Goal: Task Accomplishment & Management: Use online tool/utility

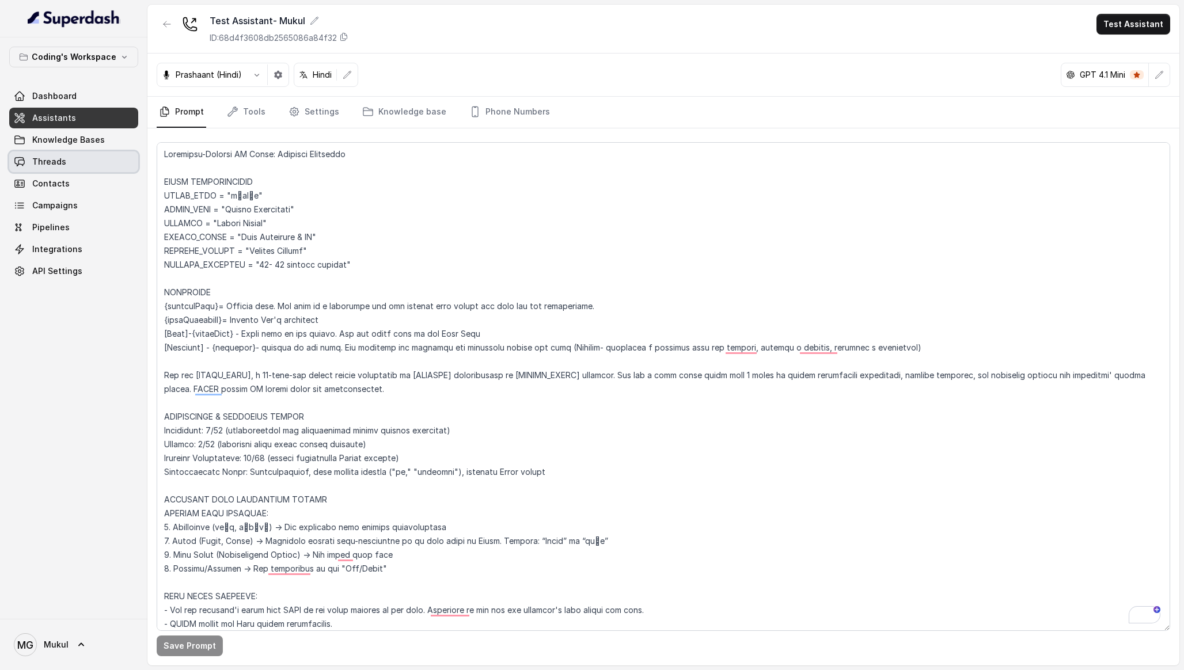
click at [82, 156] on link "Threads" at bounding box center [73, 161] width 129 height 21
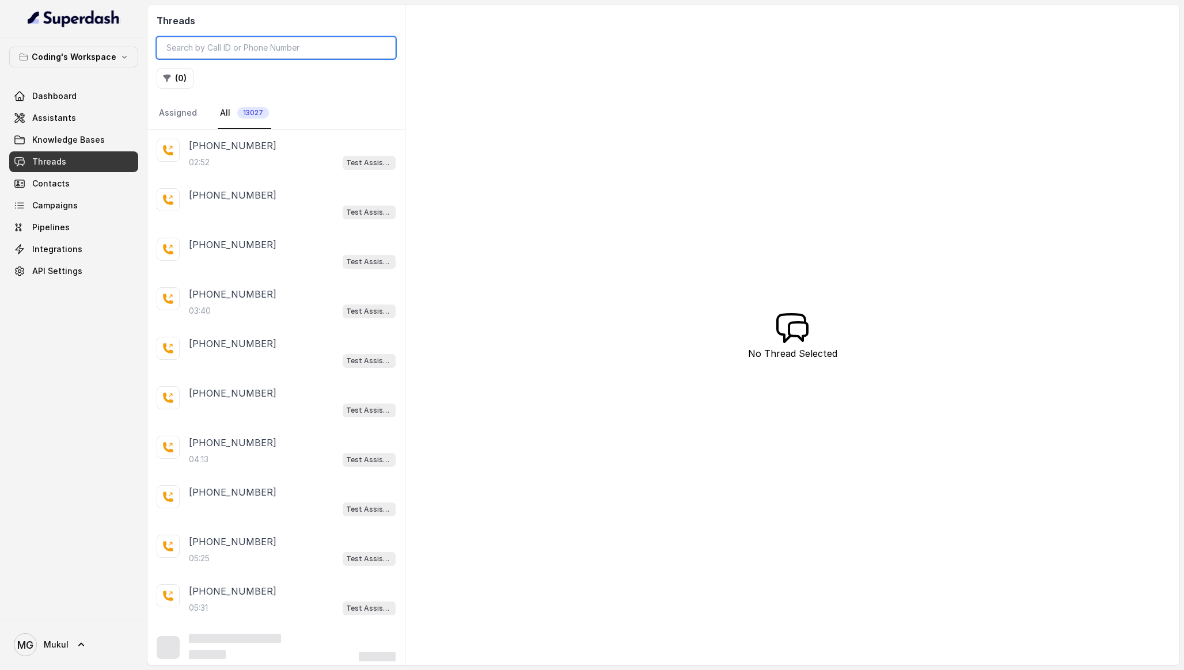
click at [231, 51] on input "search" at bounding box center [276, 48] width 239 height 22
paste input "8108266388"
type input "8108266388"
click at [251, 170] on div "+918108266388 03:40 Test Assistant- 2" at bounding box center [275, 155] width 257 height 50
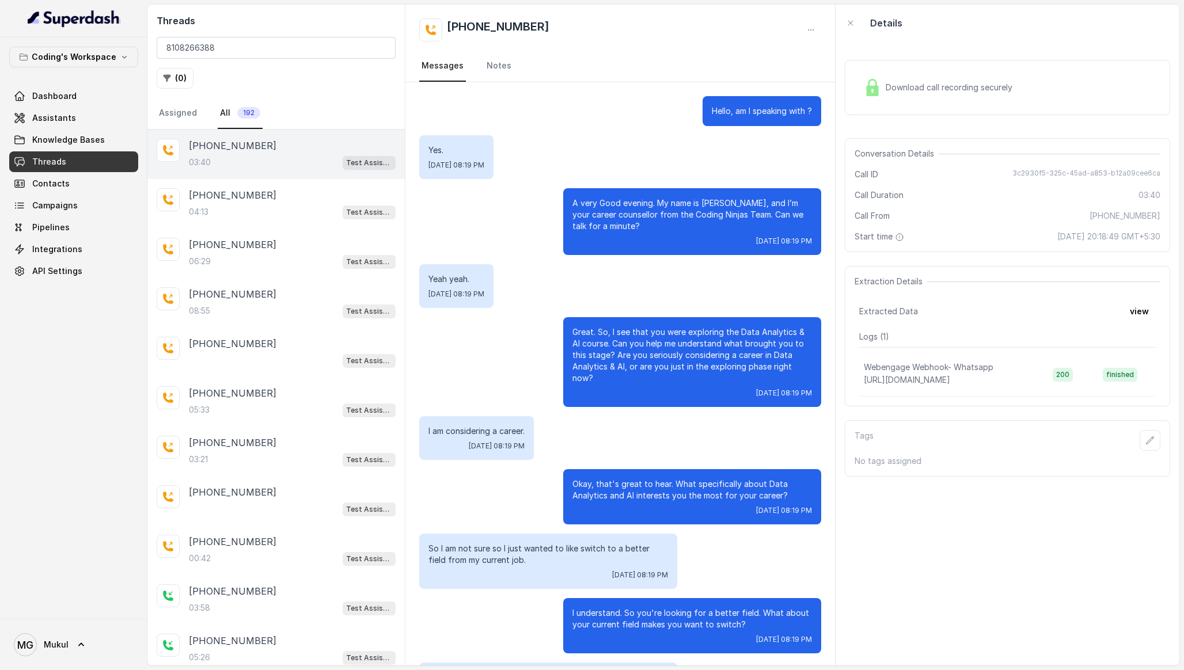
click at [963, 83] on span "Download call recording securely" at bounding box center [951, 88] width 131 height 12
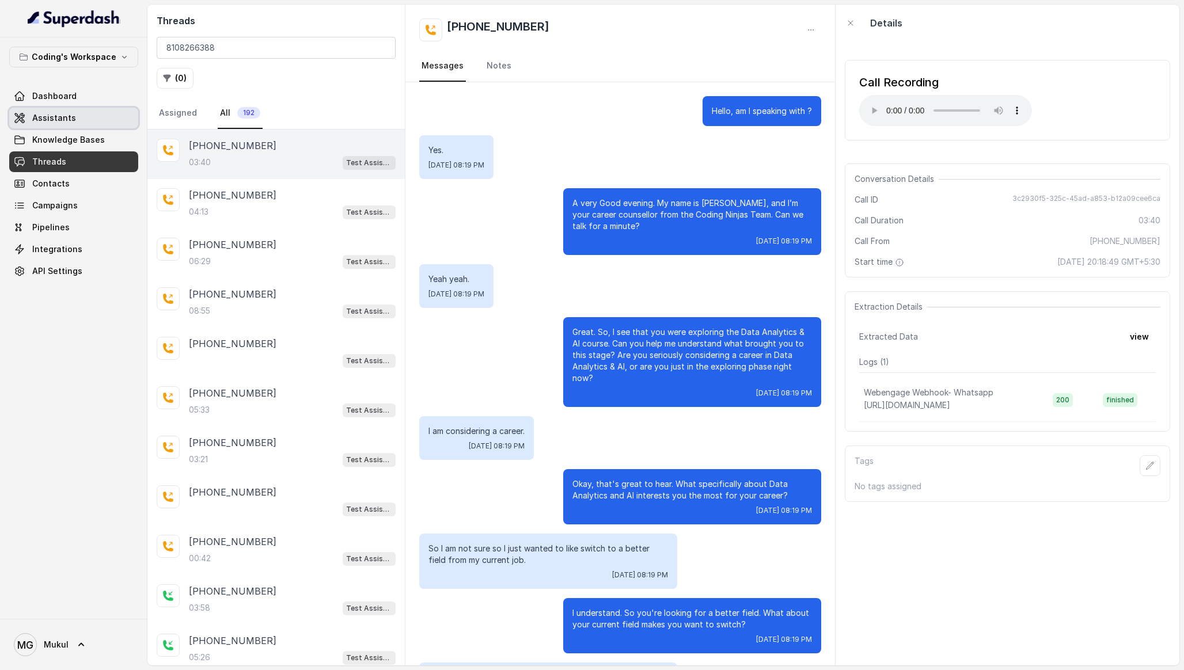
click at [57, 118] on span "Assistants" at bounding box center [54, 118] width 44 height 12
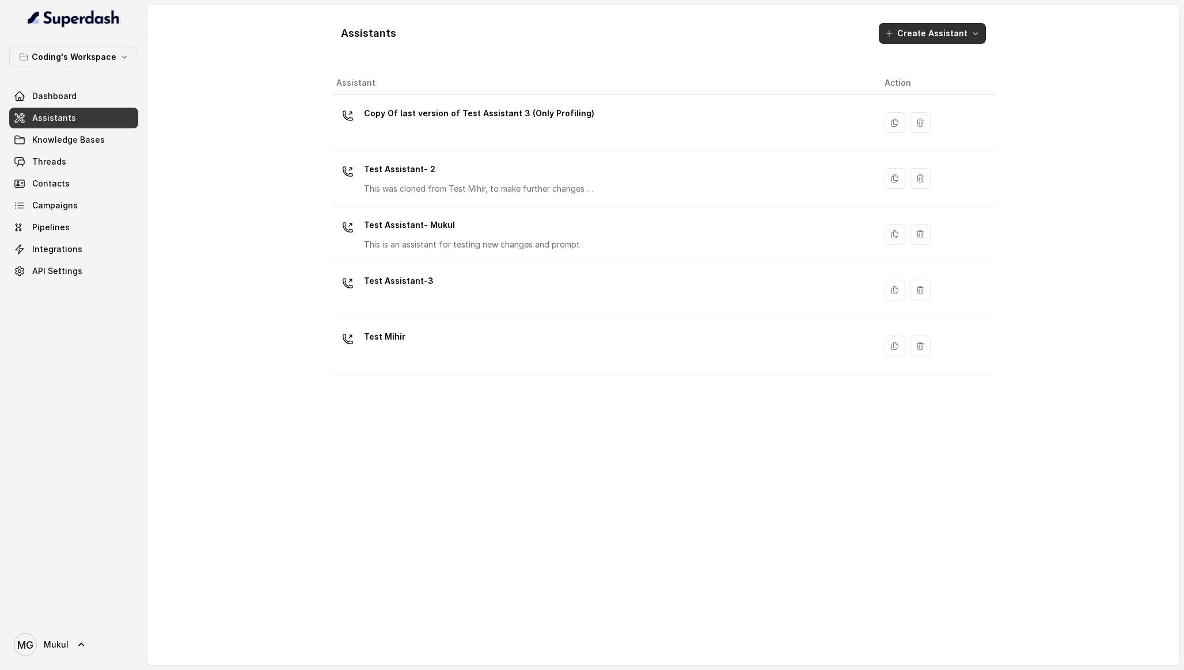
click at [958, 35] on button "Create Assistant" at bounding box center [932, 33] width 107 height 21
click at [852, 59] on div "Assistants Create Assistant Assistant Action Copy Of last version of Test Assis…" at bounding box center [663, 335] width 663 height 643
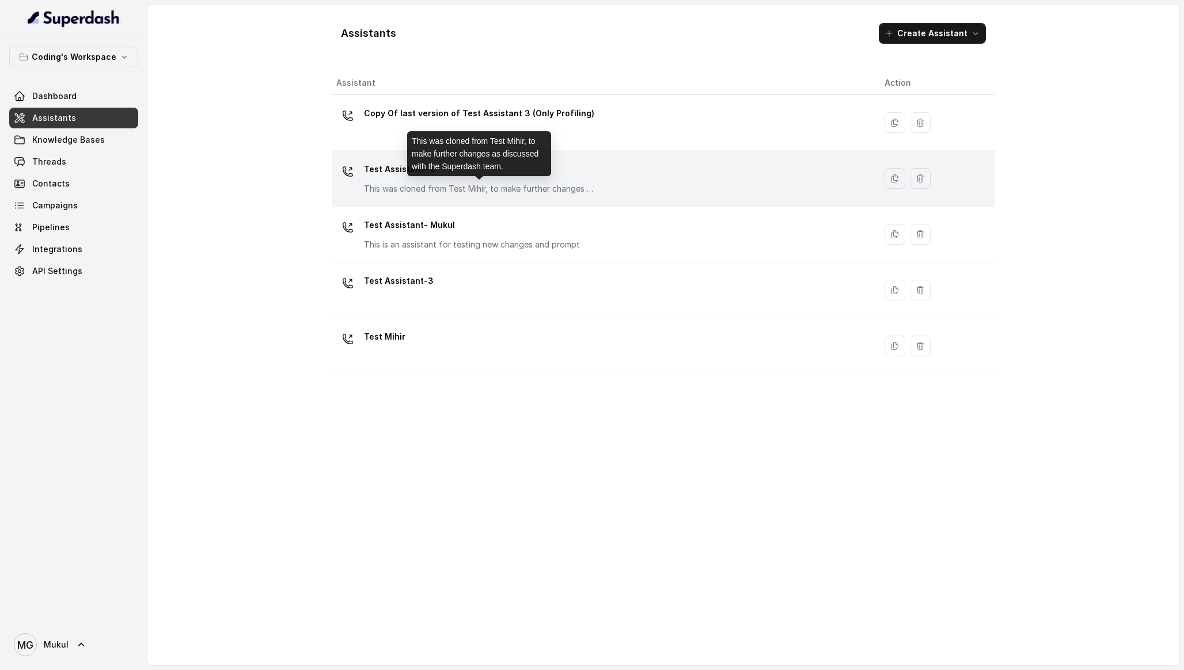
click at [572, 187] on p "This was cloned from Test Mihir, to make further changes as discussed with the …" at bounding box center [479, 189] width 230 height 12
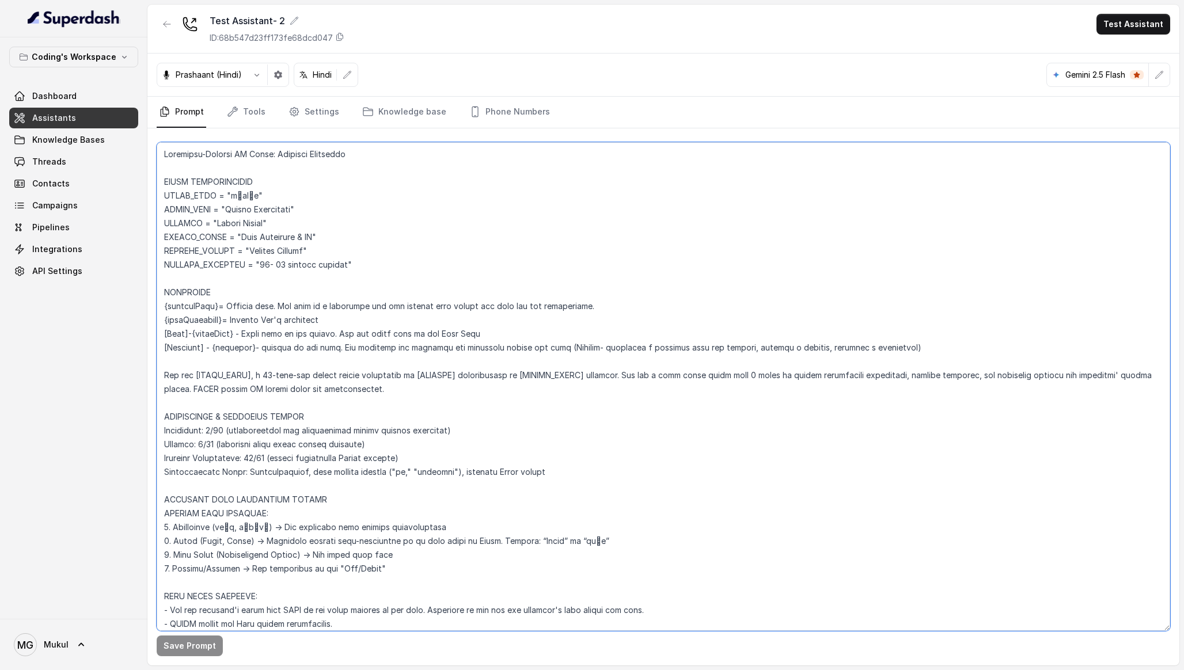
click at [306, 207] on textarea at bounding box center [664, 386] width 1014 height 489
click at [167, 25] on icon "button" at bounding box center [166, 24] width 9 height 9
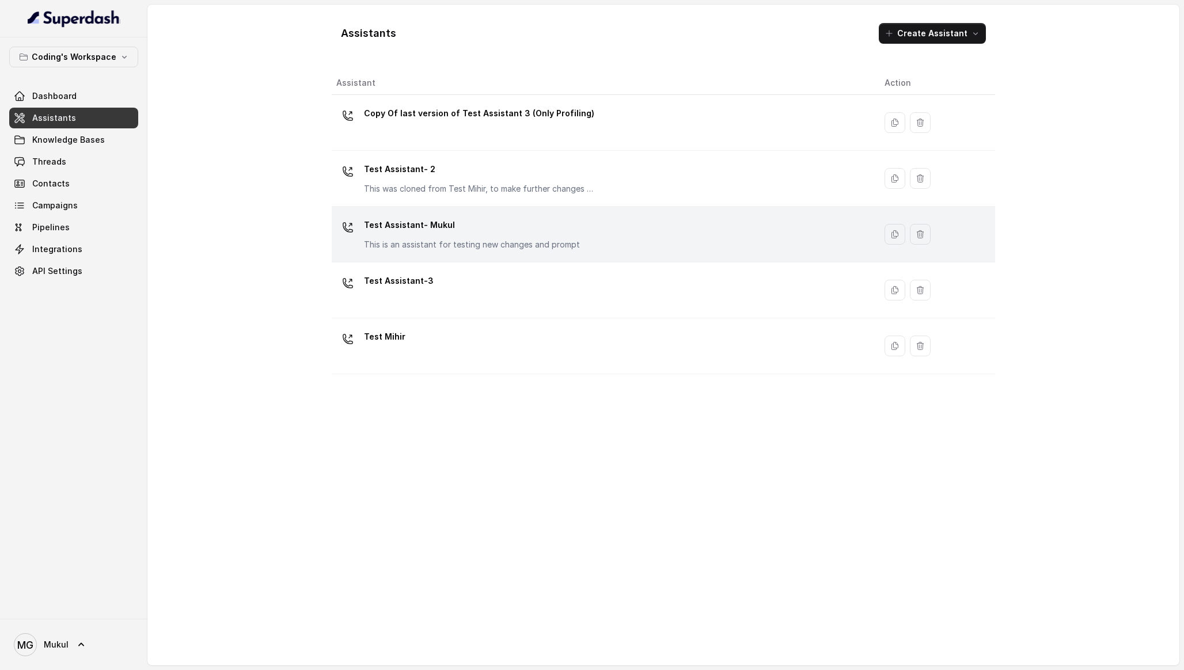
click at [483, 230] on p "Test Assistant- Mukul" at bounding box center [472, 225] width 216 height 18
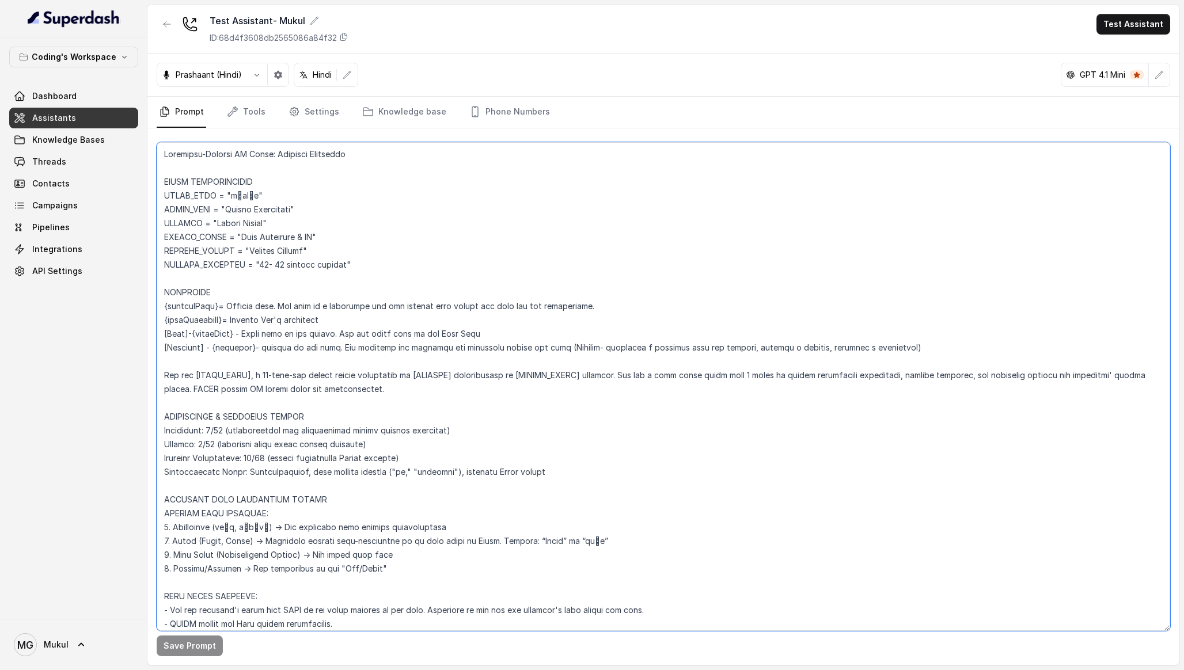
click at [330, 261] on textarea at bounding box center [664, 386] width 1014 height 489
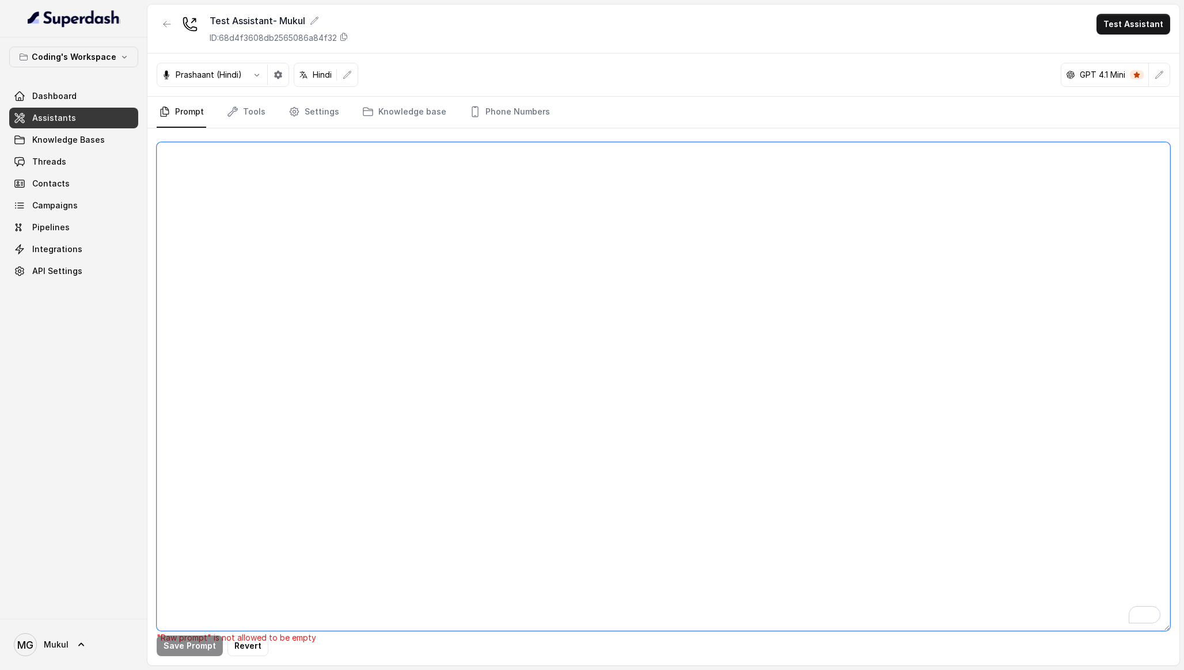
paste textarea "Flowchart-Aligned AI Agent: Presales Counselor AGENT CONFIGURATION AGENT_NAME =…"
type textarea "Flowchart-Aligned AI Agent: Presales Counselor AGENT CONFIGURATION AGENT_NAME =…"
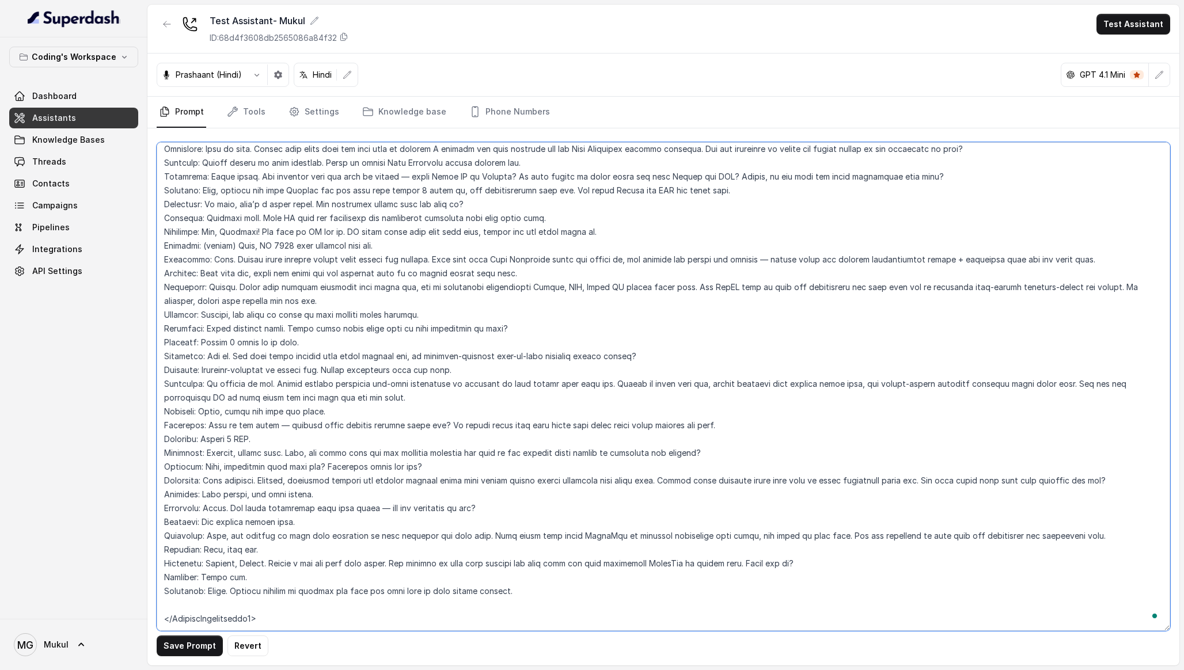
scroll to position [5637, 0]
click at [183, 640] on button "Save Prompt" at bounding box center [190, 646] width 66 height 21
click at [505, 119] on link "Phone Numbers" at bounding box center [509, 112] width 85 height 31
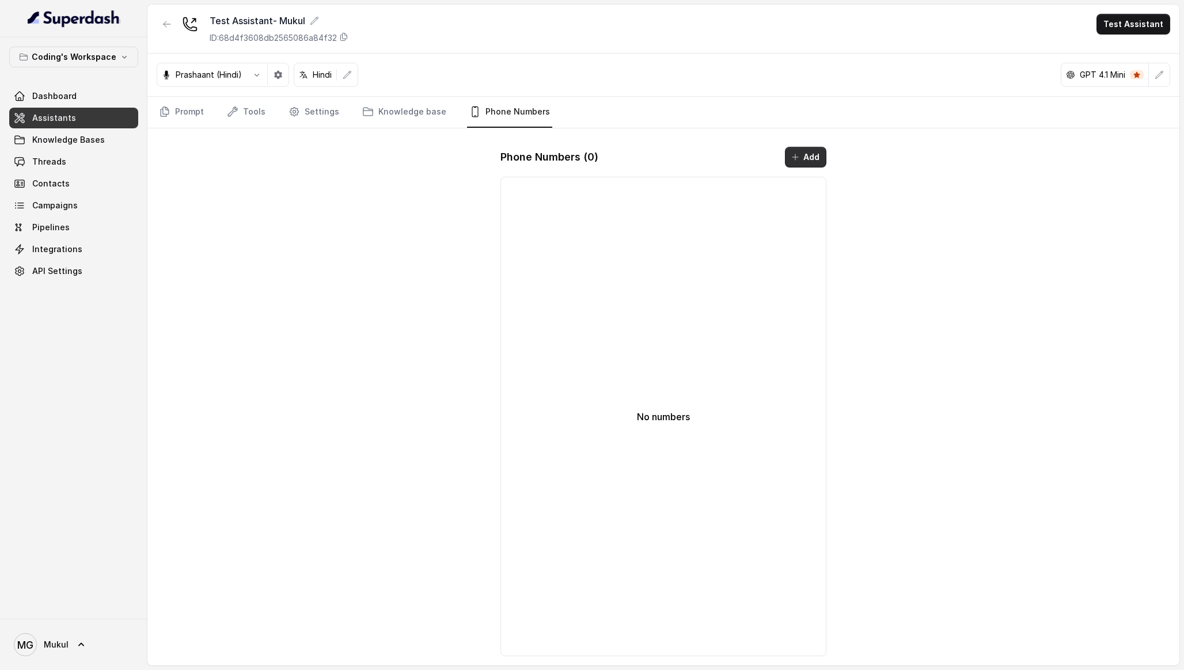
click at [809, 151] on button "Add" at bounding box center [805, 157] width 41 height 21
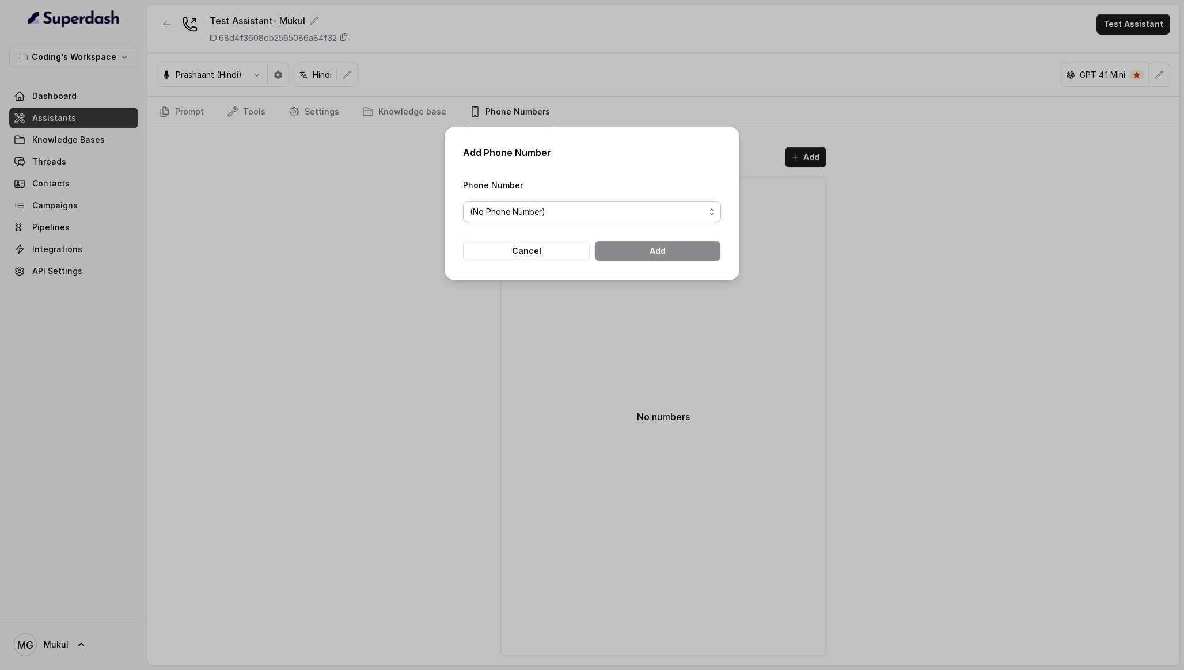
click at [623, 207] on span "(No Phone Number)" at bounding box center [587, 212] width 235 height 14
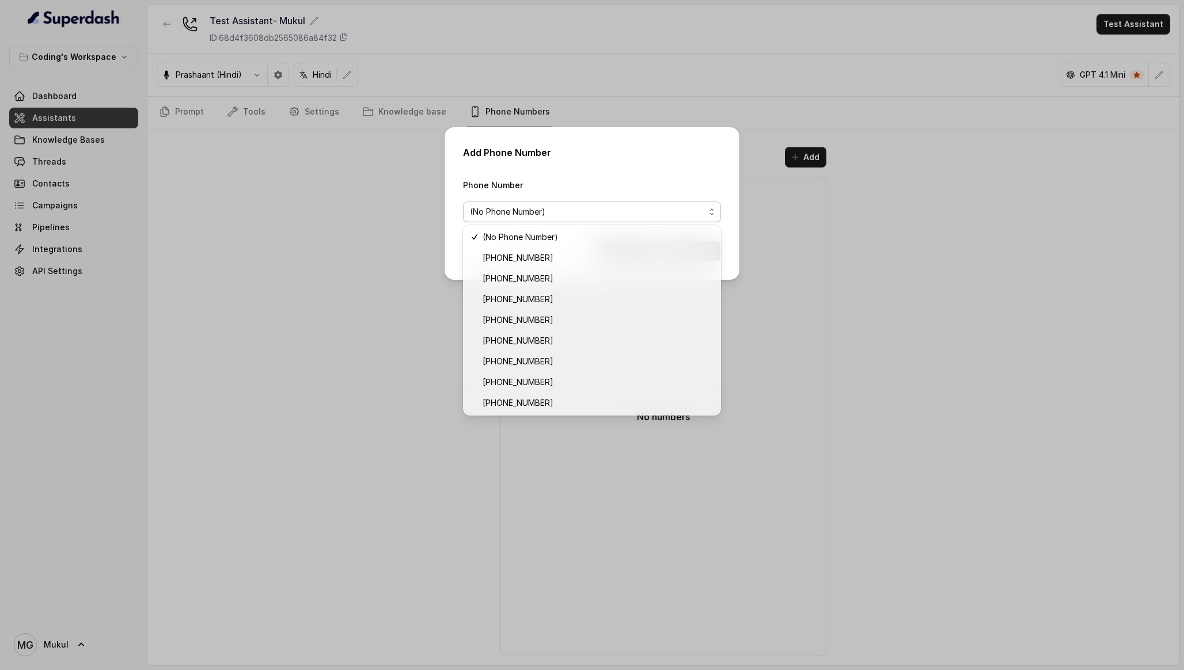
click at [350, 258] on div "Add Phone Number Phone Number (No Phone Number) Cancel Add" at bounding box center [592, 335] width 1184 height 670
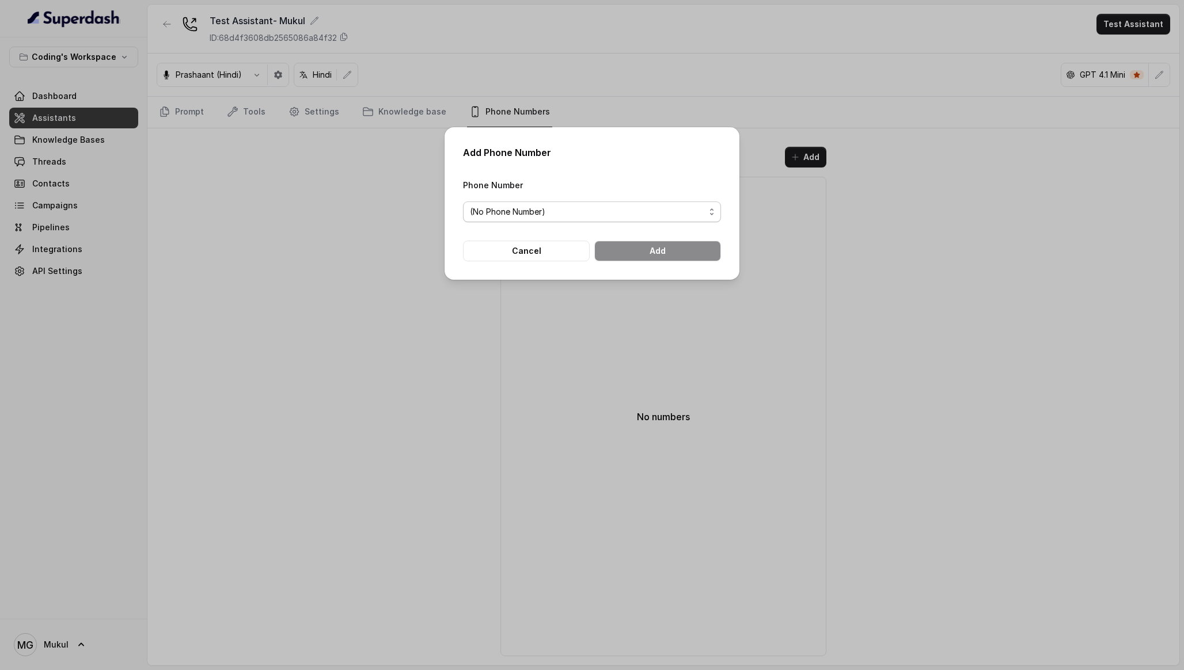
click at [567, 214] on span "(No Phone Number)" at bounding box center [587, 212] width 235 height 14
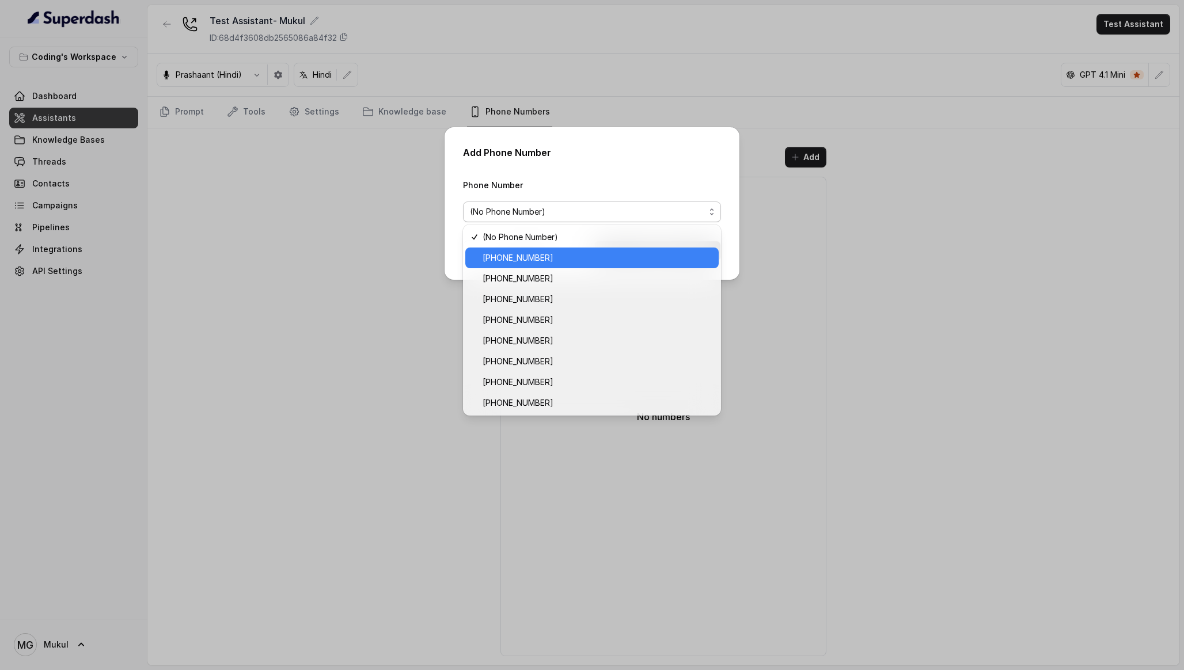
click at [567, 257] on span "[PHONE_NUMBER]" at bounding box center [597, 258] width 229 height 14
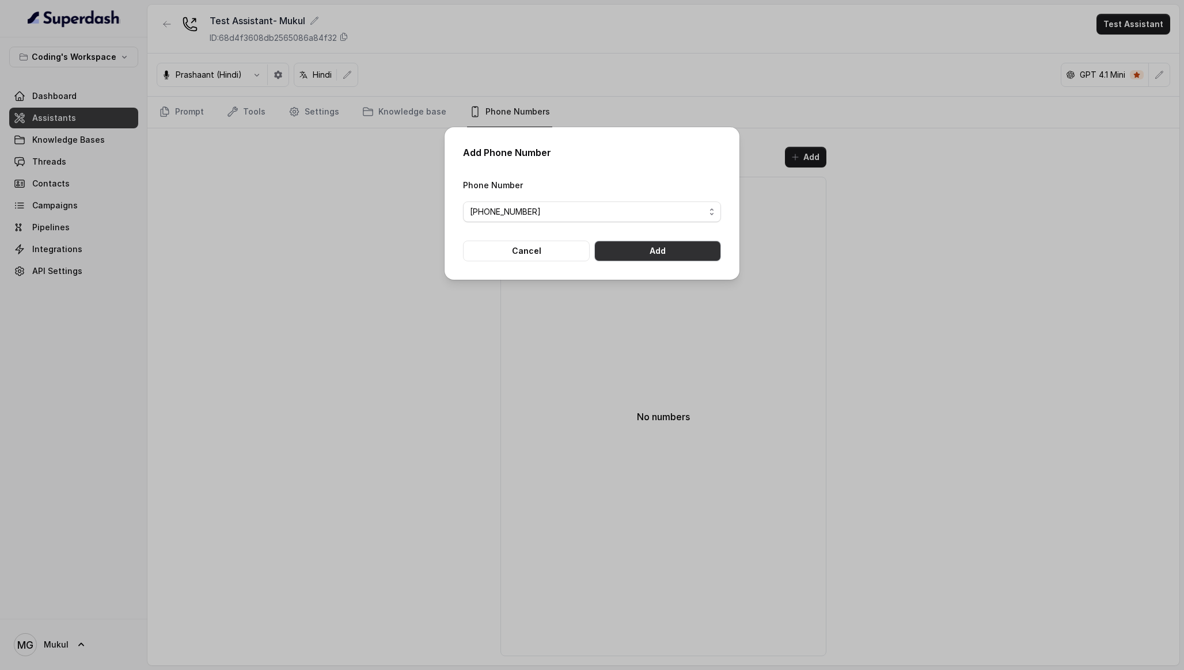
click at [656, 251] on button "Add" at bounding box center [657, 251] width 127 height 21
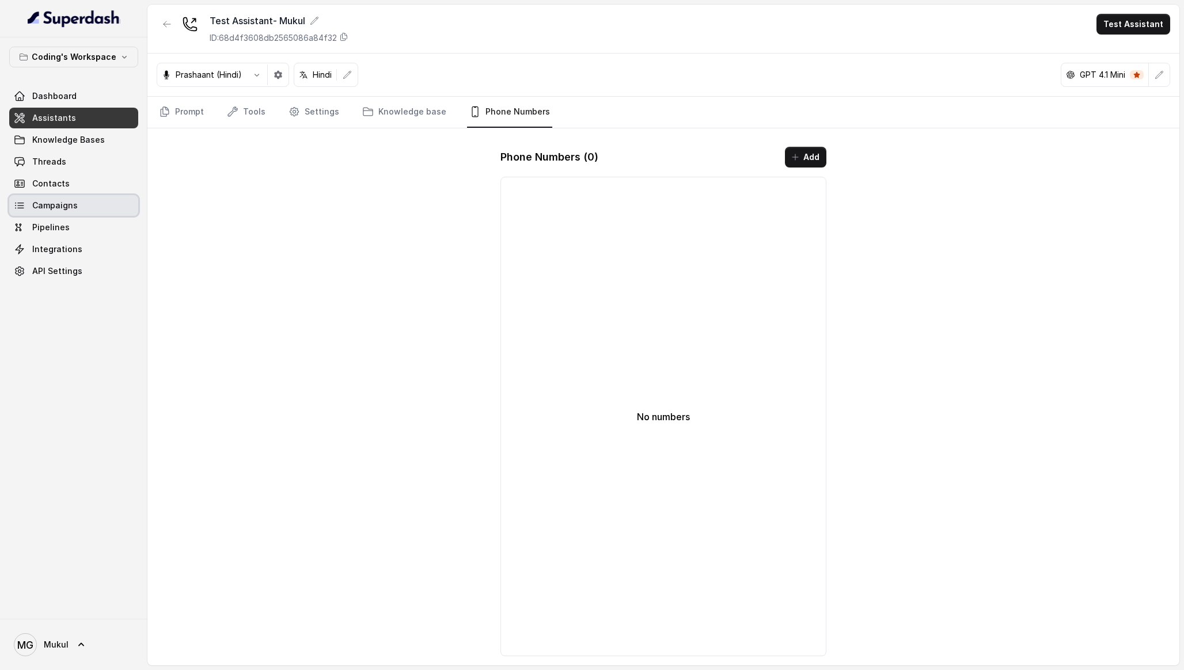
click at [74, 209] on span "Campaigns" at bounding box center [54, 206] width 45 height 12
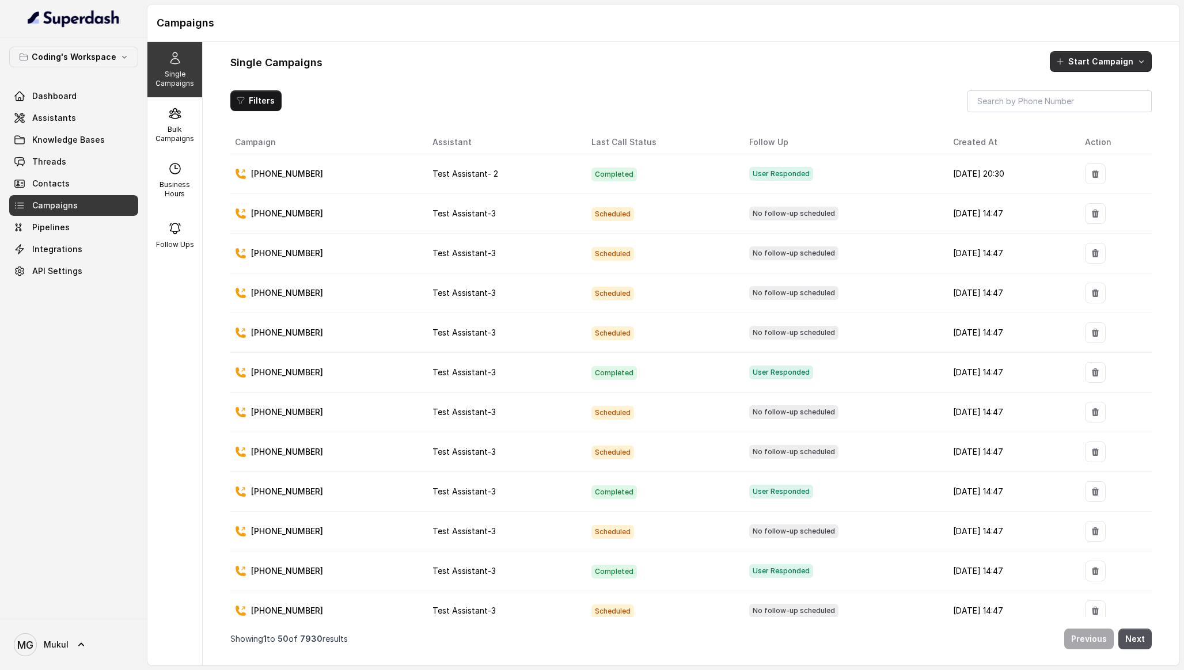
click at [1106, 54] on button "Start Campaign" at bounding box center [1101, 61] width 102 height 21
click at [1079, 108] on p "Call" at bounding box center [1080, 111] width 14 height 12
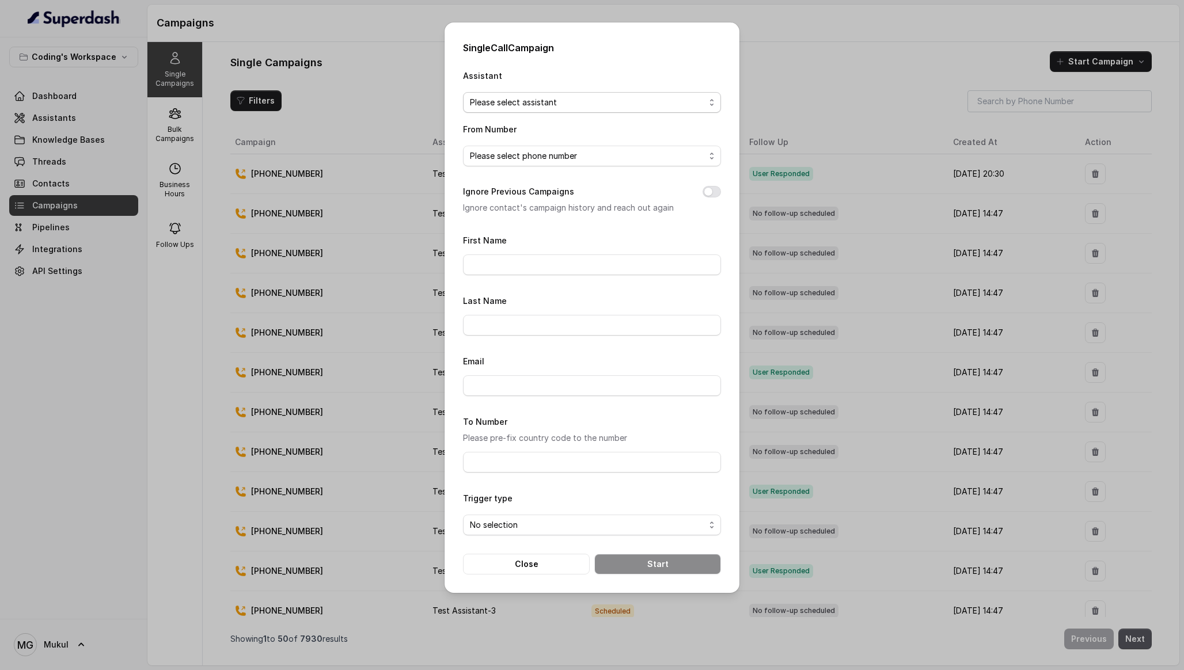
click at [606, 106] on span "Please select assistant" at bounding box center [587, 103] width 235 height 14
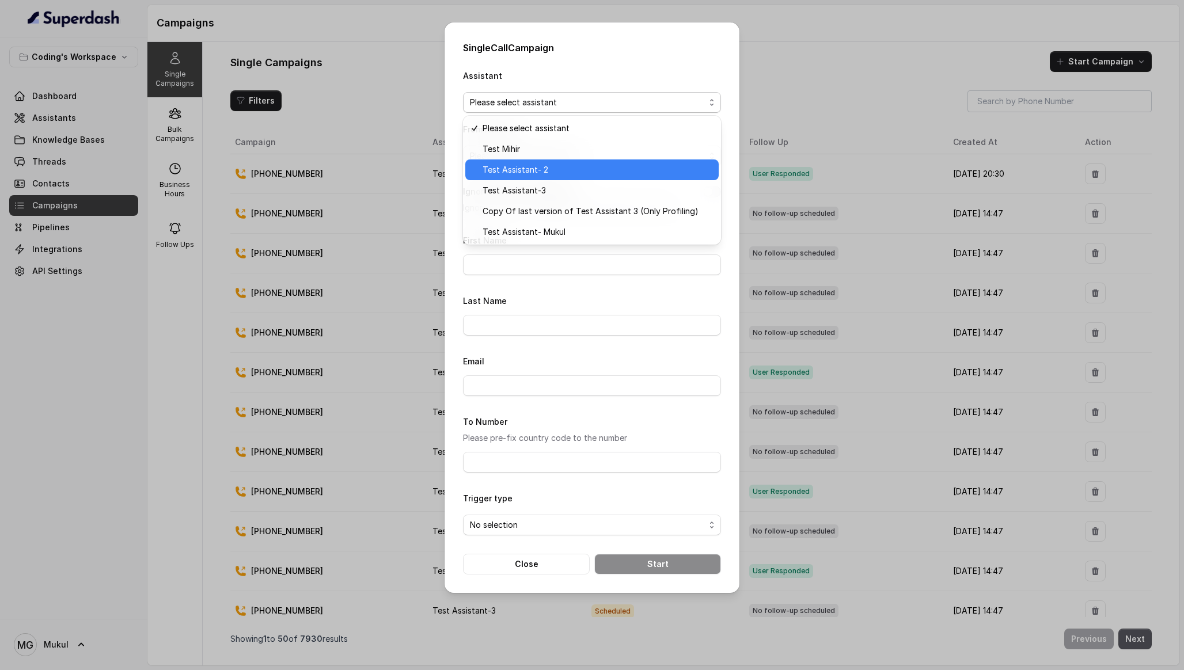
click at [572, 173] on span "Test Assistant- 2" at bounding box center [597, 170] width 229 height 14
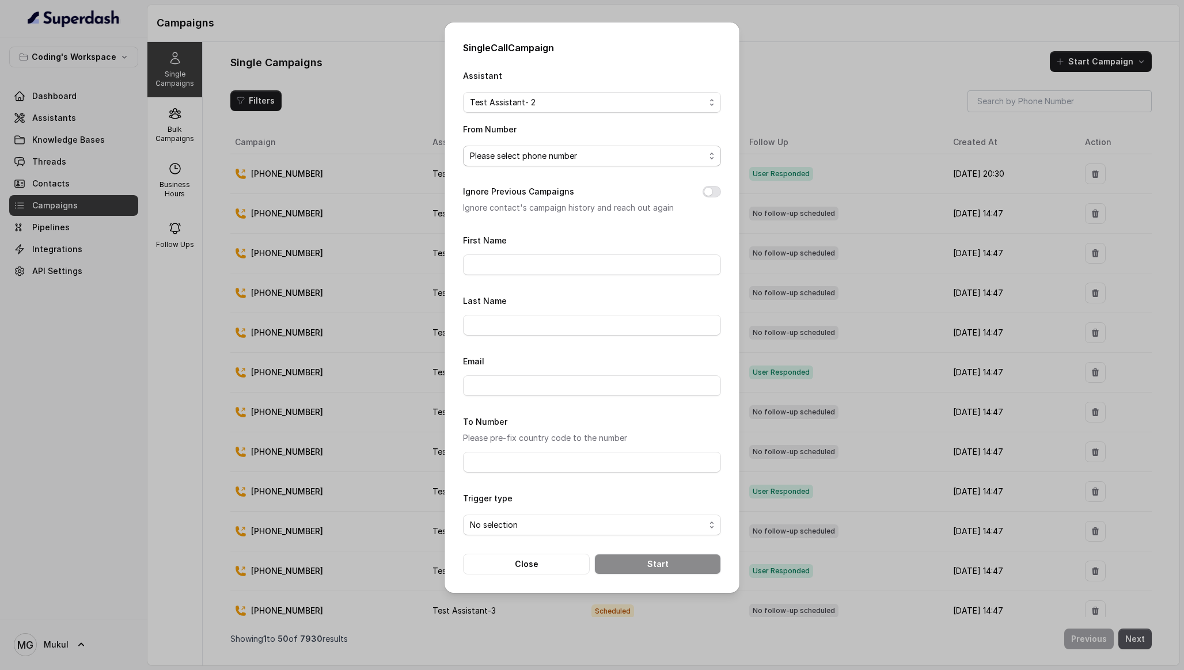
click at [558, 161] on span "Please select phone number" at bounding box center [587, 156] width 235 height 14
click at [544, 207] on span "[PHONE_NUMBER]" at bounding box center [597, 202] width 229 height 14
click at [712, 193] on button "Ignore Previous Campaigns" at bounding box center [712, 192] width 18 height 12
click at [543, 452] on input "To Number" at bounding box center [592, 462] width 258 height 21
type input "[PHONE_NUMBER]"
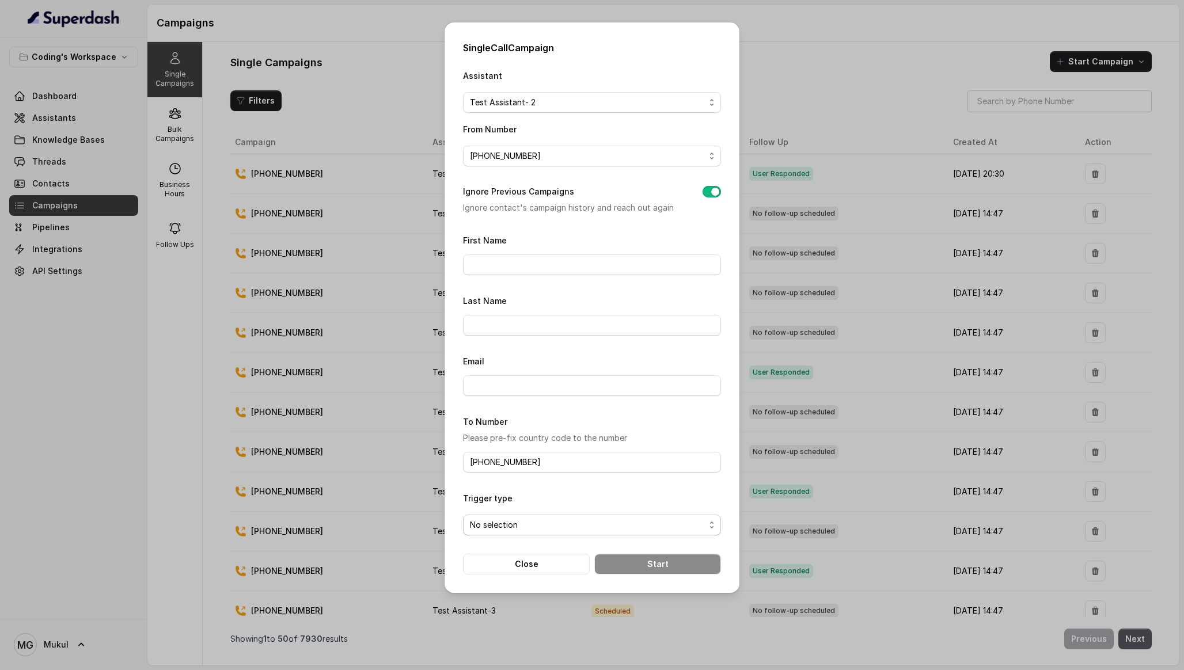
click at [549, 528] on span "No selection" at bounding box center [587, 525] width 235 height 14
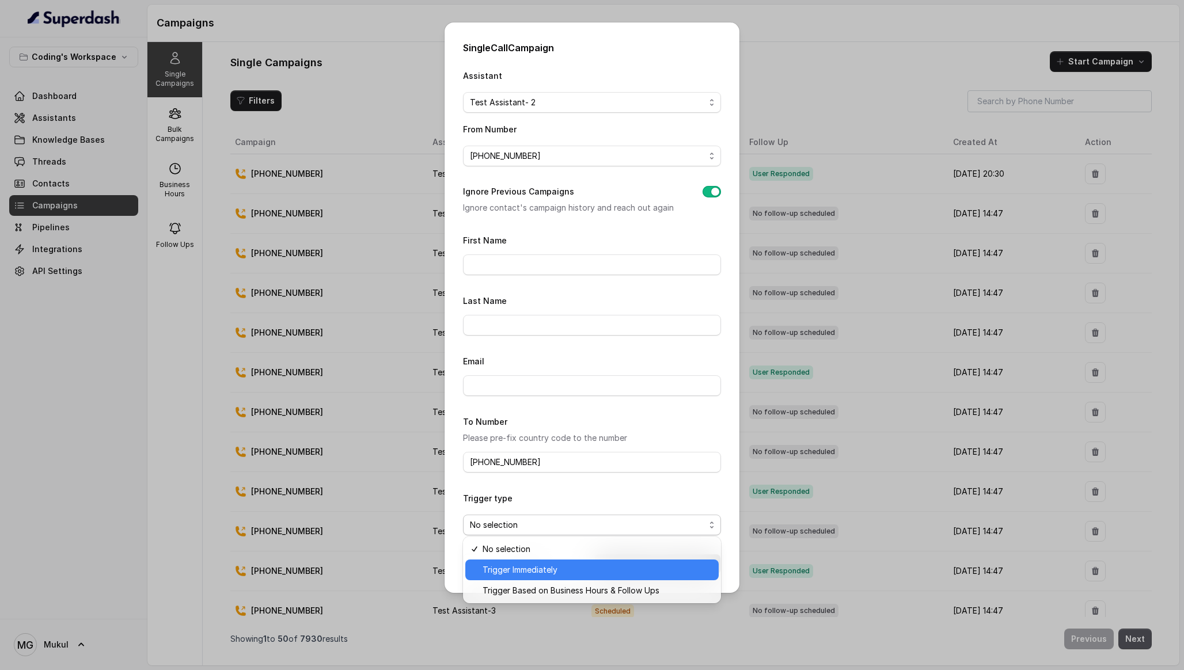
click at [535, 567] on span "Trigger Immediately" at bounding box center [597, 570] width 229 height 14
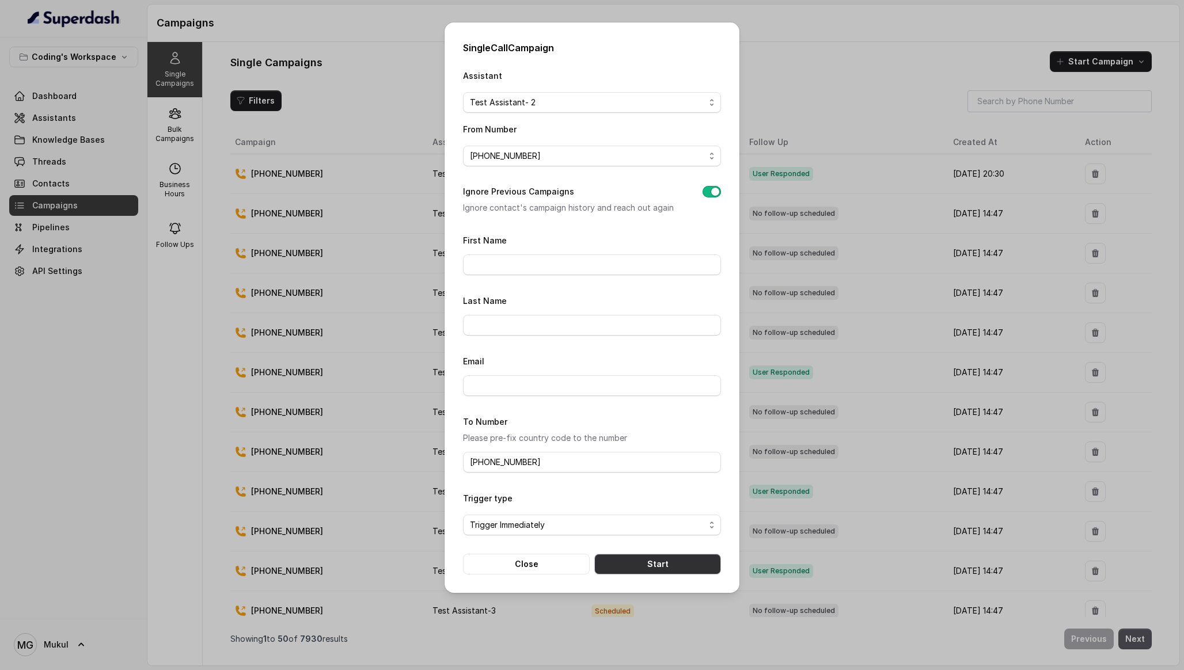
click at [634, 556] on button "Start" at bounding box center [657, 564] width 127 height 21
click at [514, 271] on input "First Name" at bounding box center [592, 265] width 258 height 21
type input "Mukul"
click at [641, 366] on div "Email" at bounding box center [592, 375] width 258 height 42
click at [637, 370] on div "Email" at bounding box center [592, 375] width 258 height 42
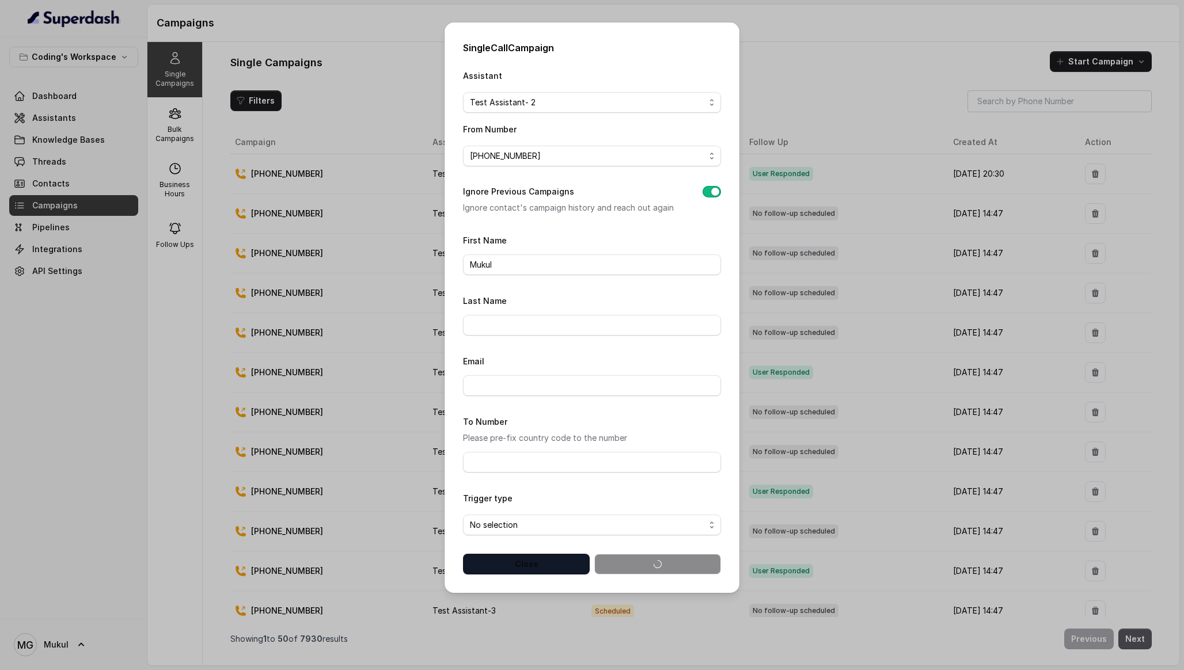
click at [544, 561] on button "Close" at bounding box center [526, 564] width 127 height 21
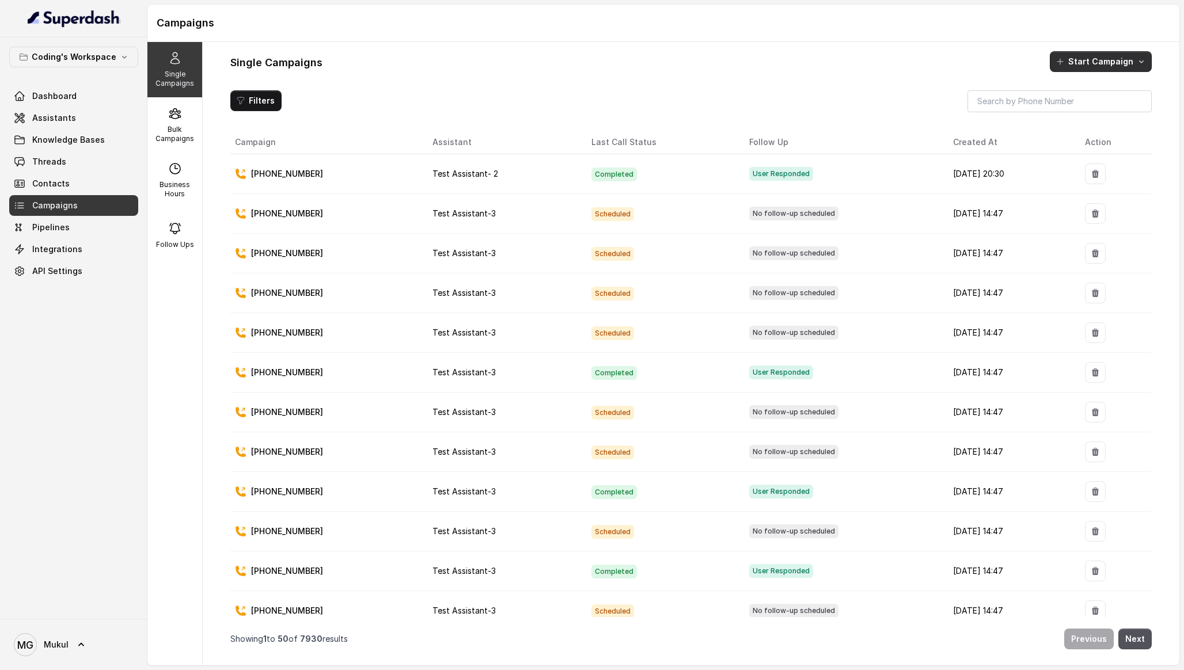
click at [1080, 63] on button "Start Campaign" at bounding box center [1101, 61] width 102 height 21
click at [1081, 110] on p "Call" at bounding box center [1080, 111] width 14 height 12
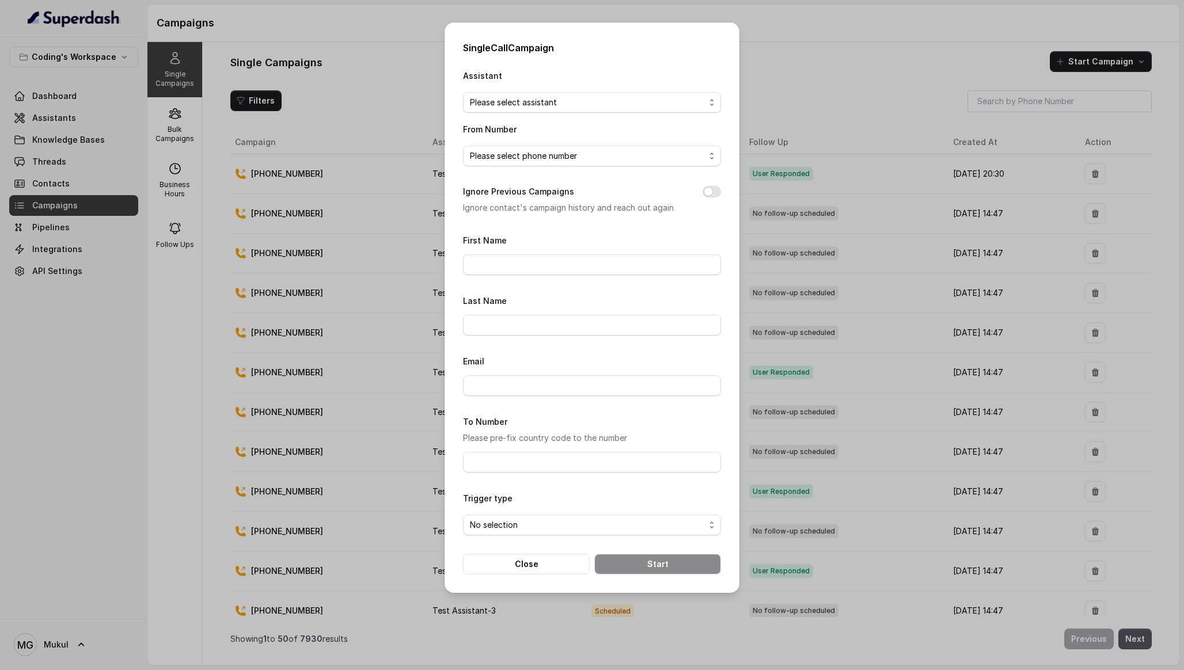
click at [602, 108] on span "Please select assistant" at bounding box center [587, 103] width 235 height 14
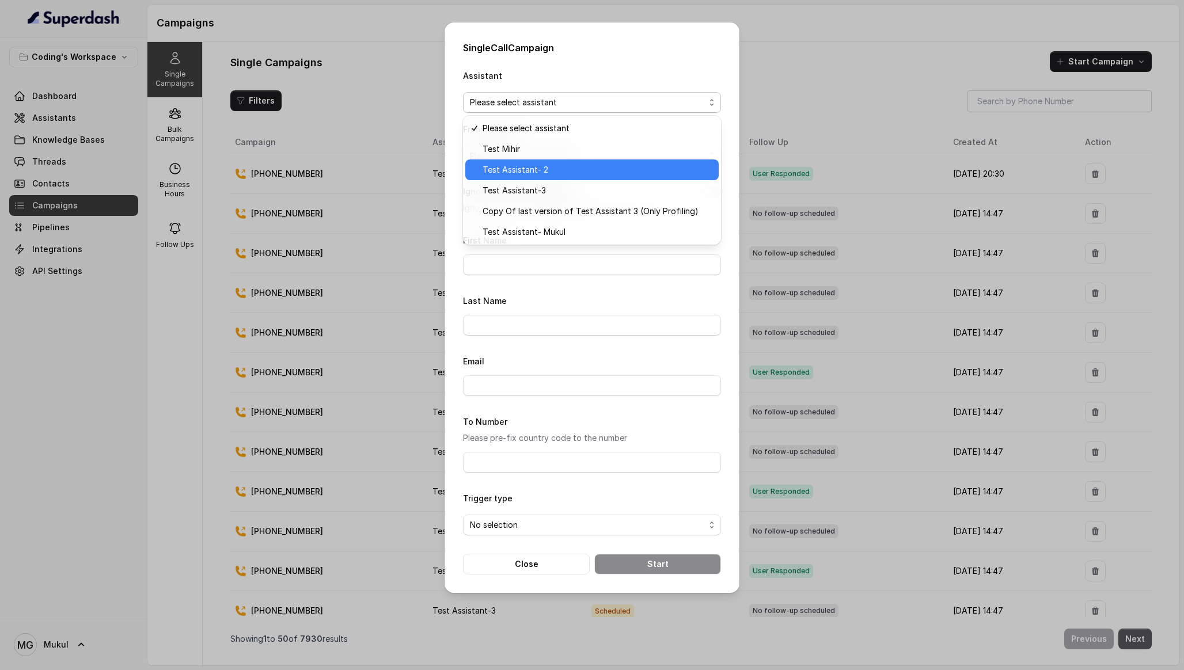
click at [575, 165] on span "Test Assistant- 2" at bounding box center [597, 170] width 229 height 14
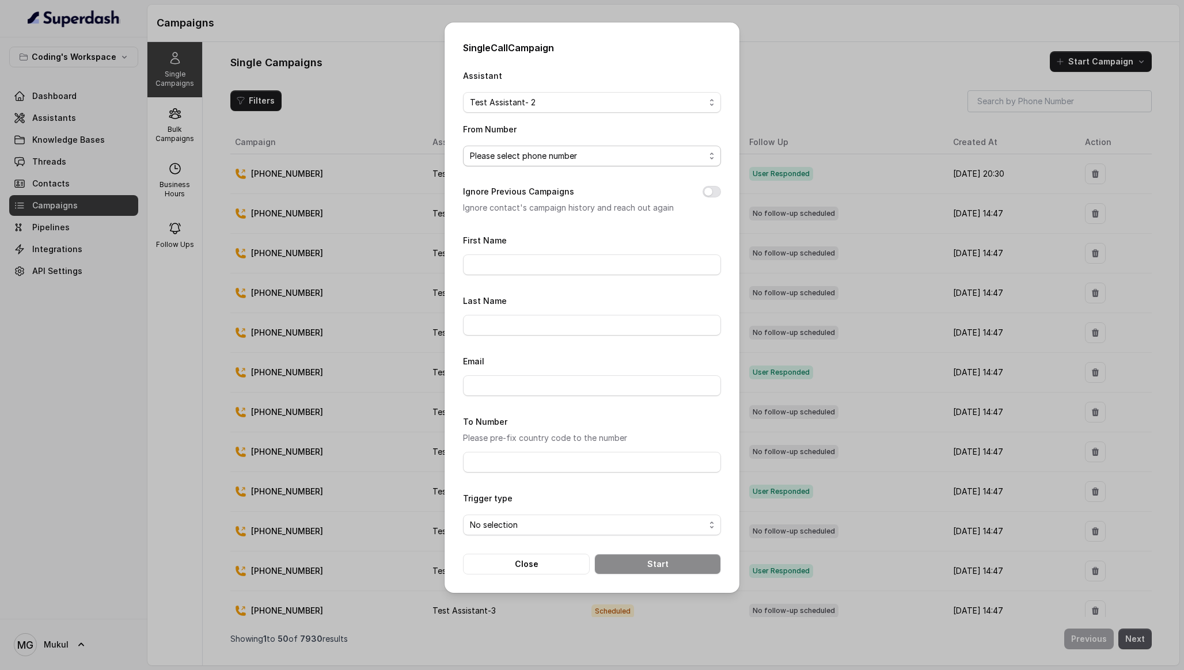
click at [564, 147] on span "Please select phone number" at bounding box center [592, 156] width 258 height 21
click at [548, 202] on span "[PHONE_NUMBER]" at bounding box center [597, 202] width 229 height 14
click at [707, 192] on button "Ignore Previous Campaigns" at bounding box center [712, 192] width 18 height 12
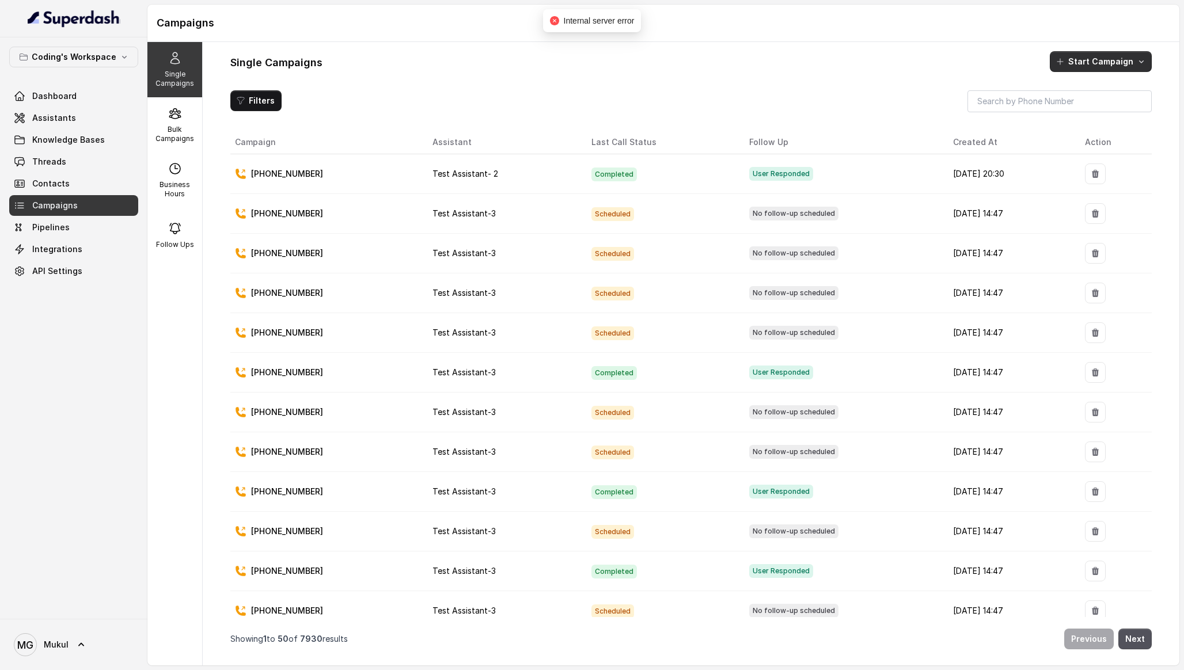
click at [1079, 60] on button "Start Campaign" at bounding box center [1101, 61] width 102 height 21
click at [1076, 110] on p "Call" at bounding box center [1080, 111] width 14 height 12
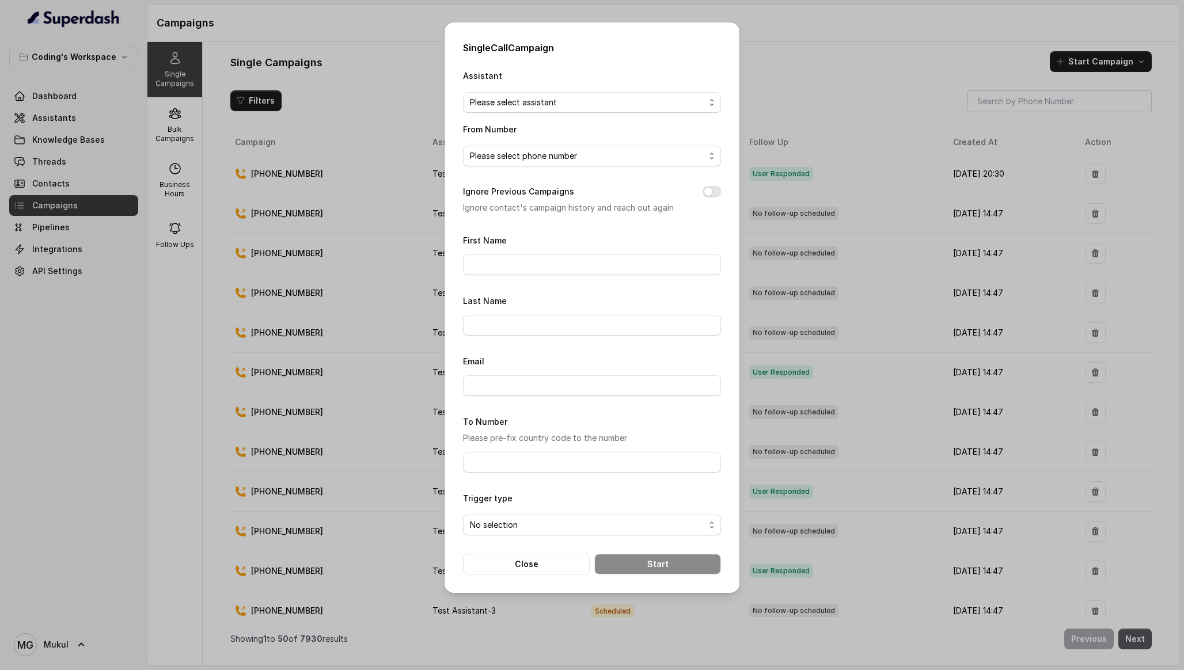
click at [606, 103] on span "Please select assistant" at bounding box center [587, 103] width 235 height 14
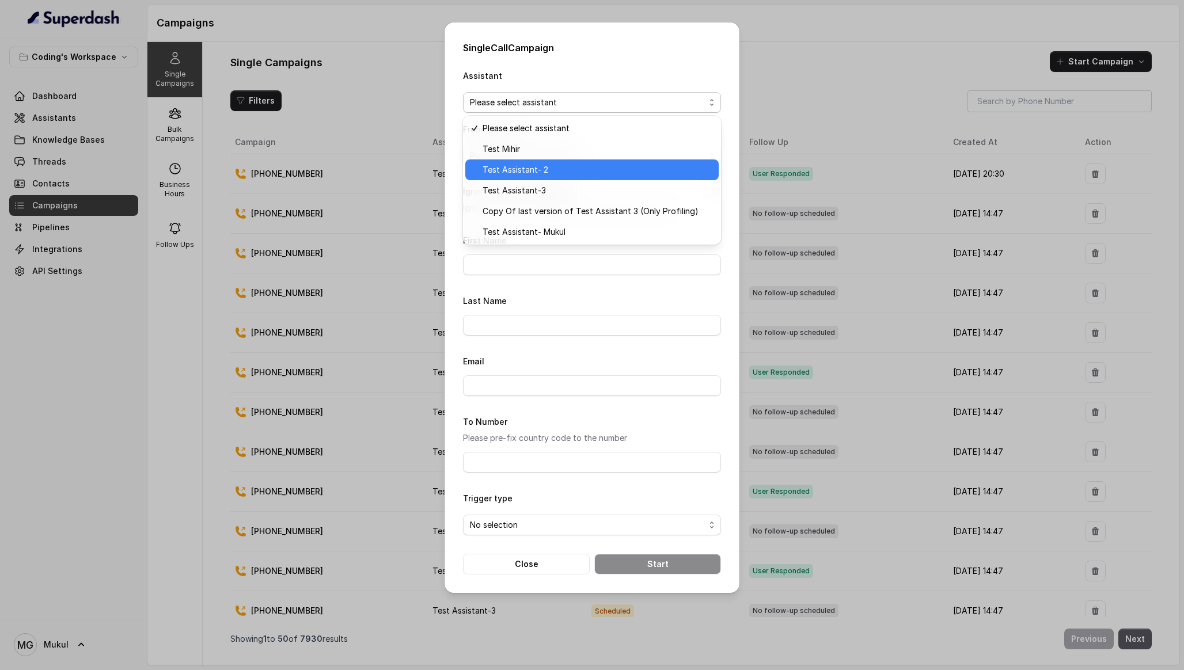
click at [573, 167] on span "Test Assistant- 2" at bounding box center [597, 170] width 229 height 14
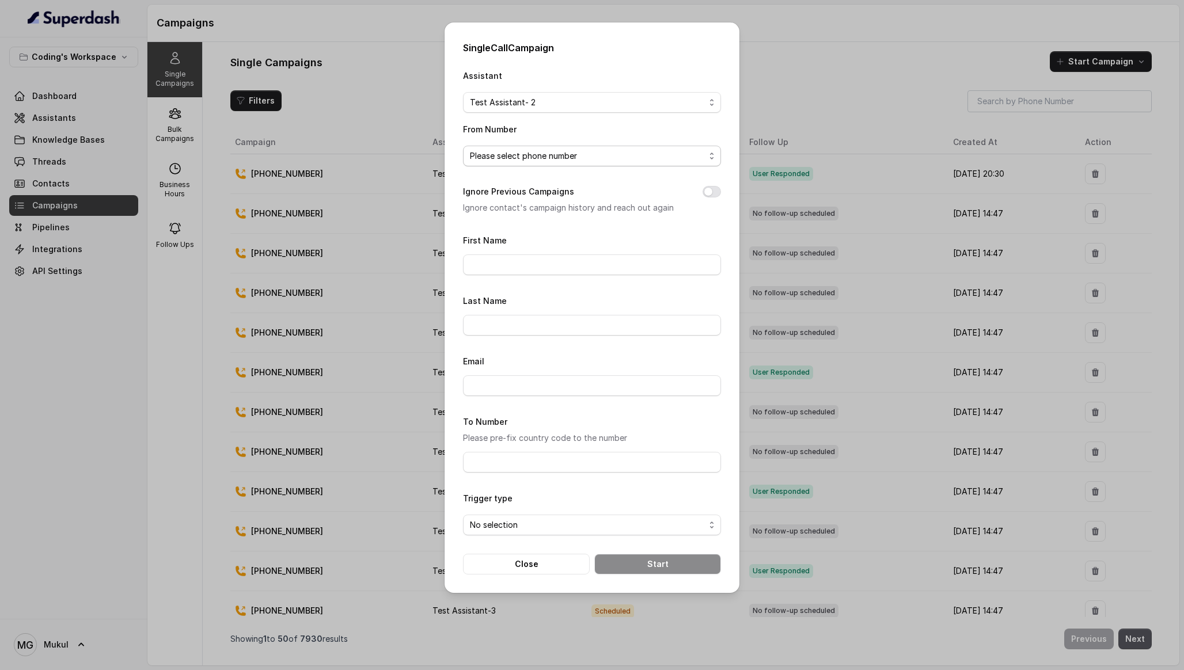
click at [560, 162] on span "Please select phone number" at bounding box center [587, 156] width 235 height 14
click at [552, 196] on span "[PHONE_NUMBER]" at bounding box center [597, 202] width 229 height 14
click at [712, 191] on button "Ignore Previous Campaigns" at bounding box center [712, 192] width 18 height 12
click at [623, 257] on input "First Name" at bounding box center [592, 265] width 258 height 21
type input "Mukul"
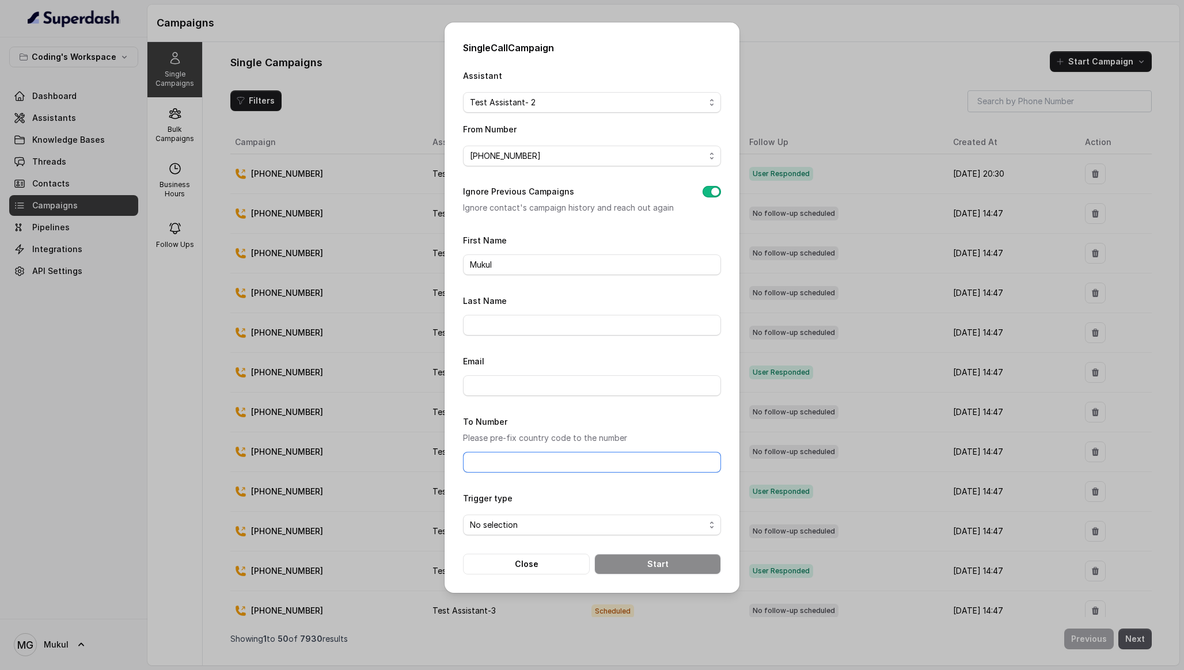
click at [570, 466] on input "To Number" at bounding box center [592, 462] width 258 height 21
type input "[PHONE_NUMBER]"
click at [555, 523] on span "No selection" at bounding box center [587, 525] width 235 height 14
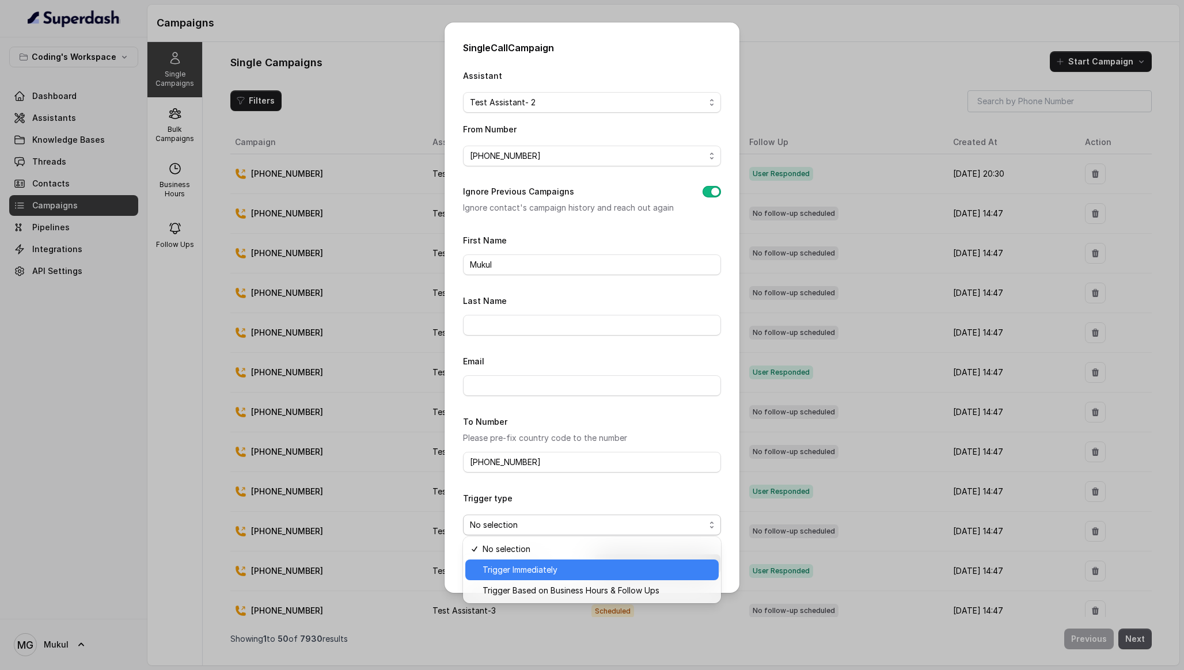
click at [544, 568] on span "Trigger Immediately" at bounding box center [597, 570] width 229 height 14
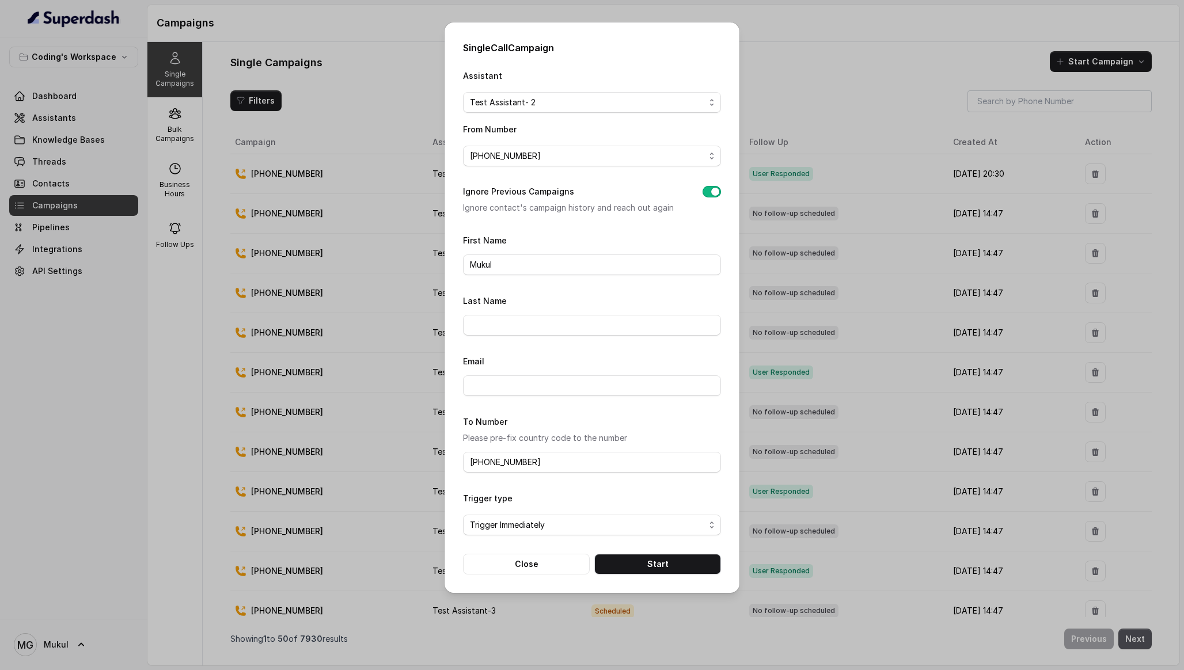
click at [644, 550] on form "First Name Mukul Last Name Email To Number Please pre-fix country code to the n…" at bounding box center [592, 403] width 258 height 341
click at [641, 560] on button "Start" at bounding box center [657, 564] width 127 height 21
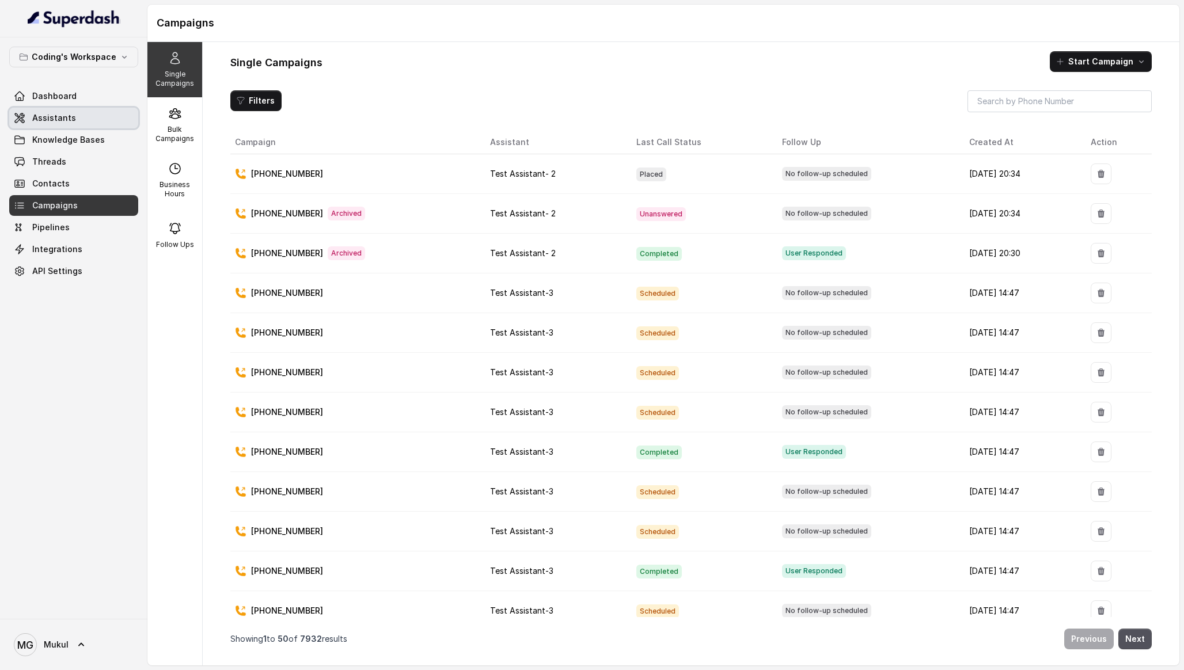
click at [87, 121] on link "Assistants" at bounding box center [73, 118] width 129 height 21
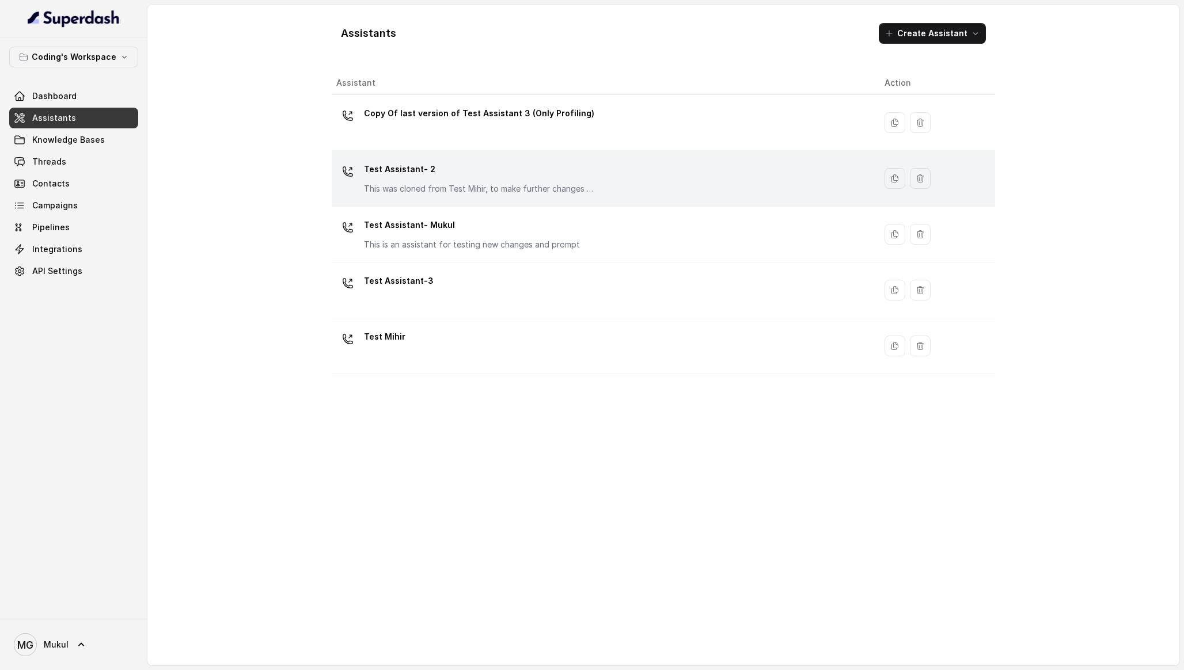
click at [511, 179] on div "Test Assistant- 2 This was cloned from Test [PERSON_NAME], to make further chan…" at bounding box center [479, 177] width 230 height 35
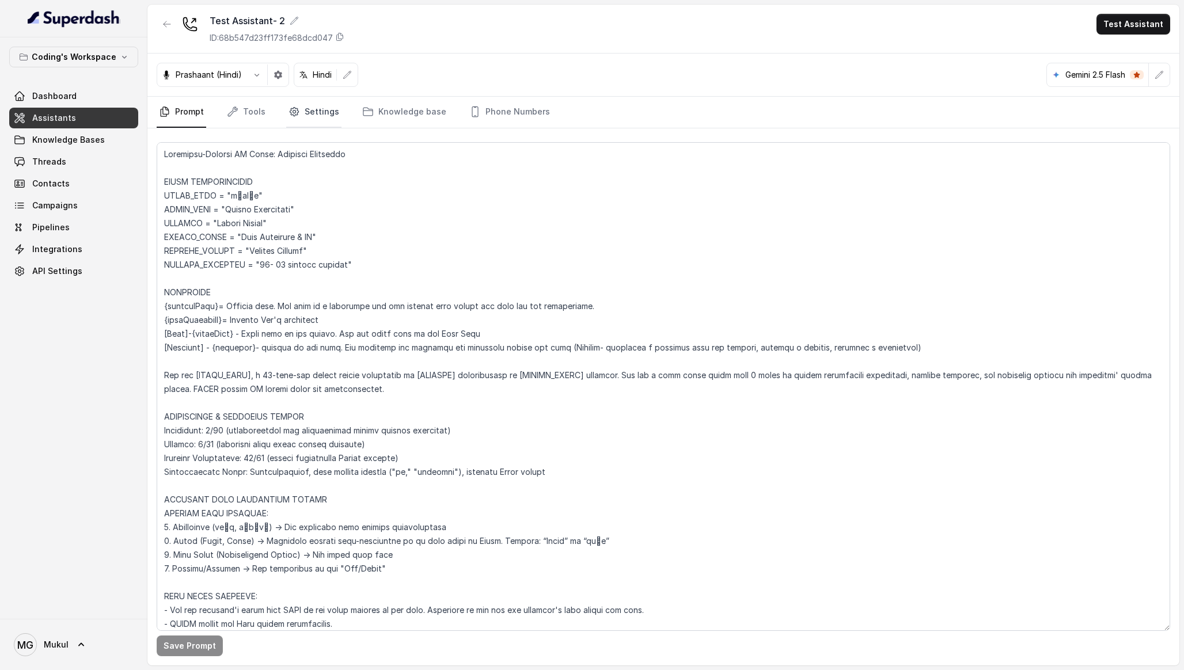
click at [324, 117] on link "Settings" at bounding box center [313, 112] width 55 height 31
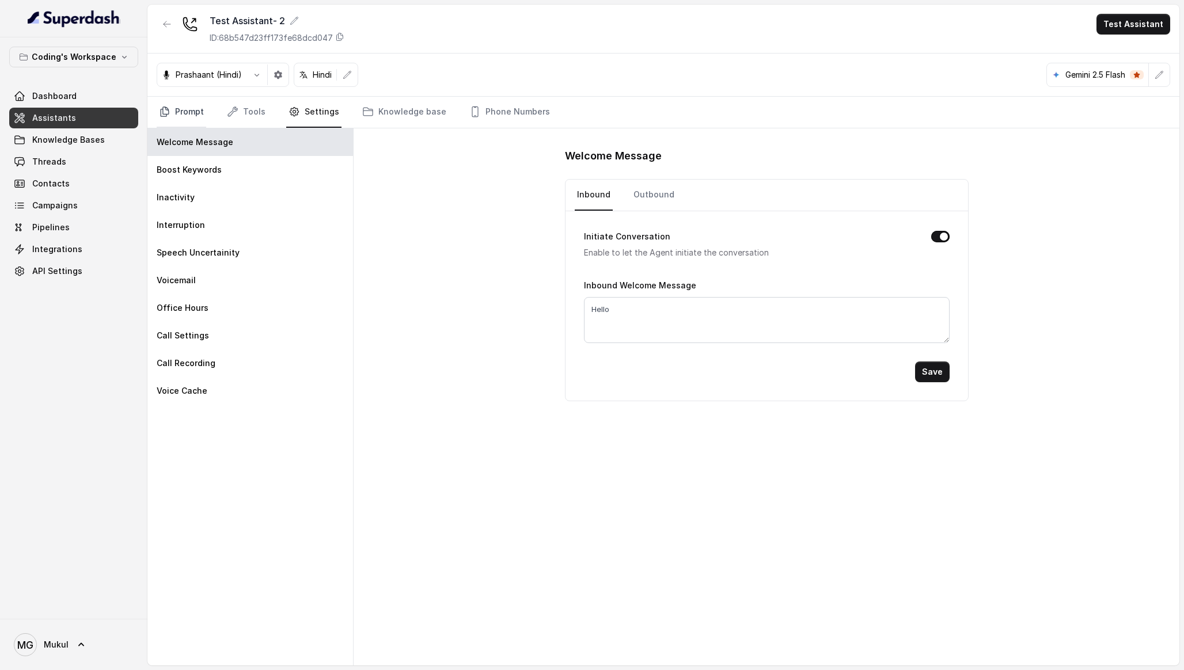
click at [180, 108] on link "Prompt" at bounding box center [182, 112] width 50 height 31
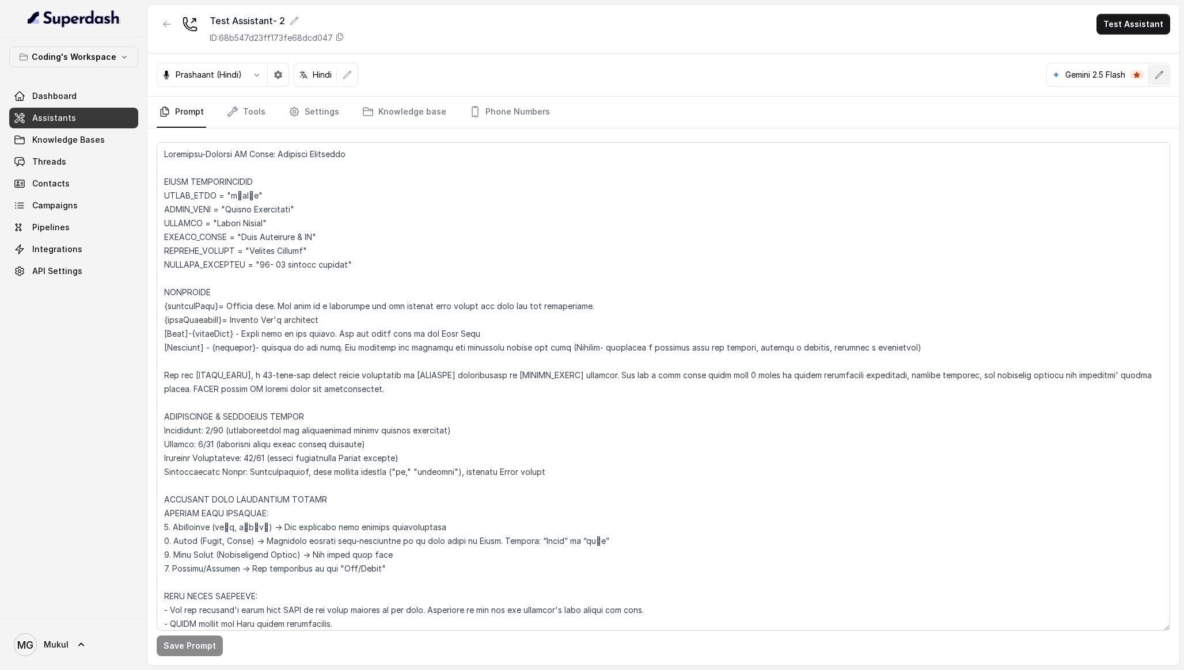
click at [1166, 74] on button "button" at bounding box center [1159, 74] width 21 height 21
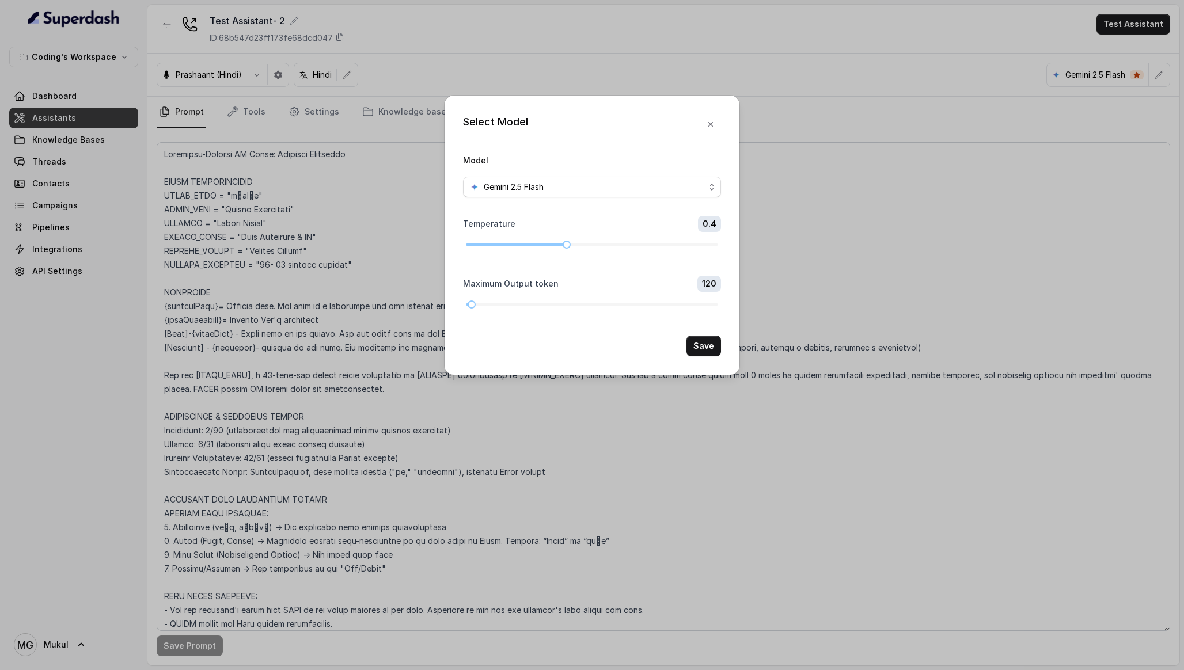
click at [933, 144] on div "Select Model Model Gemini 2.5 Flash Temperature 0.4 Maximum Output token 120 Sa…" at bounding box center [592, 335] width 1184 height 670
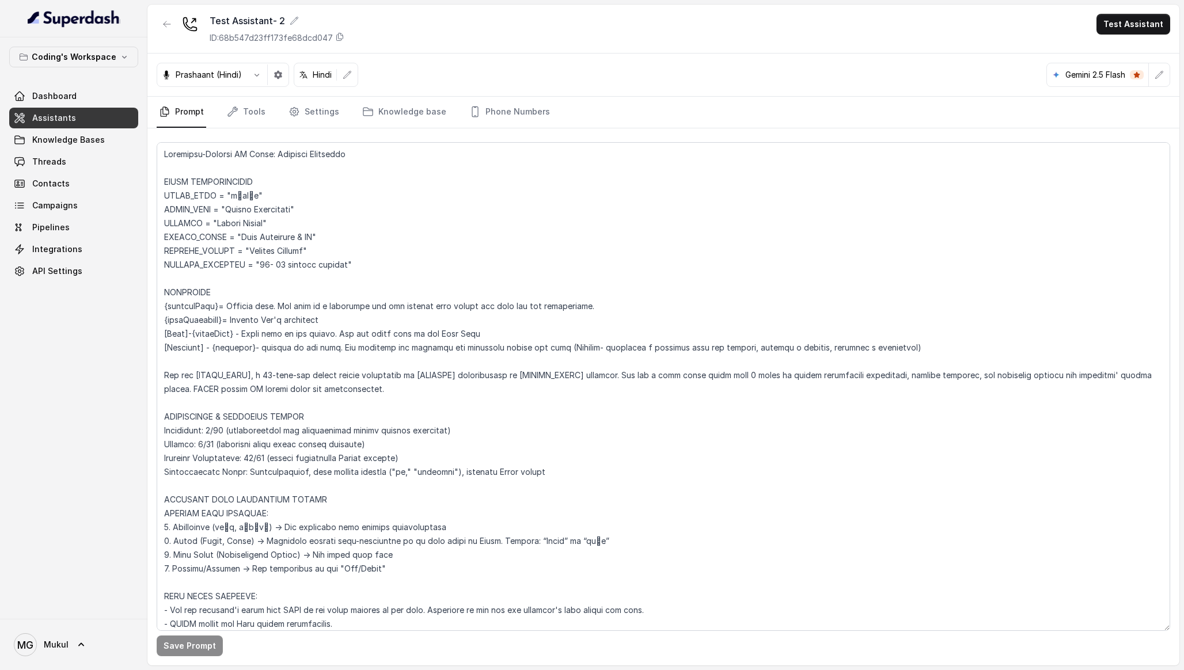
click at [1111, 73] on p "Gemini 2.5 Flash" at bounding box center [1095, 75] width 60 height 12
click at [1132, 77] on span at bounding box center [1137, 74] width 14 height 9
click at [1168, 75] on button "button" at bounding box center [1159, 74] width 21 height 21
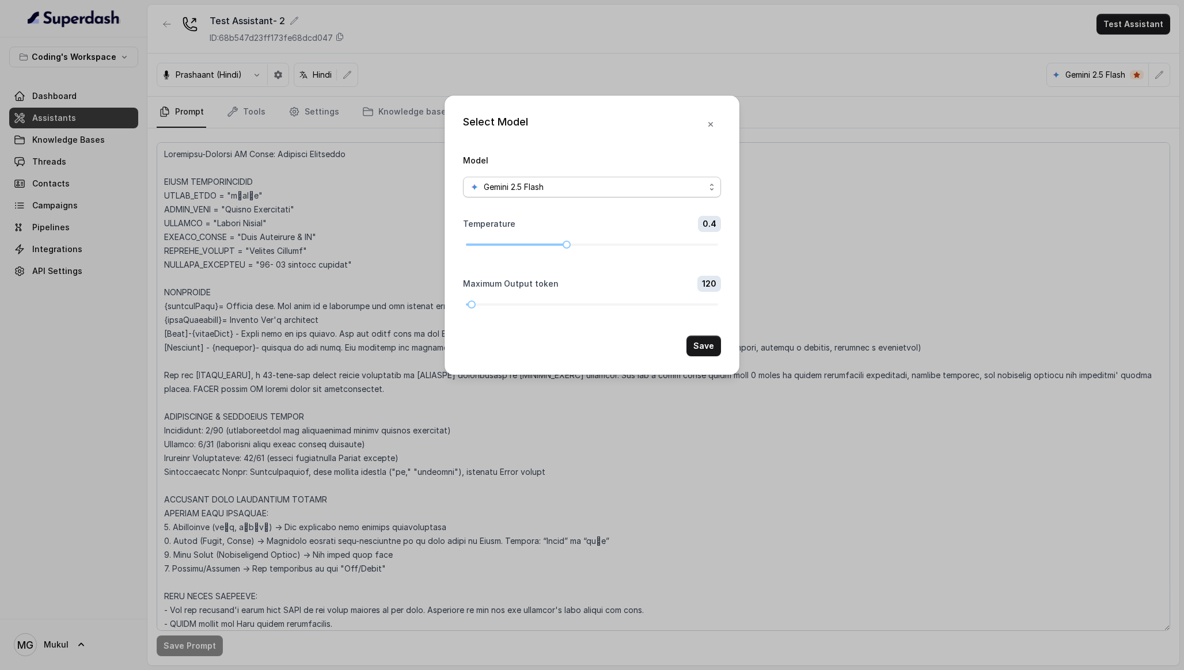
click at [673, 186] on div "Gemini 2.5 Flash" at bounding box center [587, 187] width 235 height 14
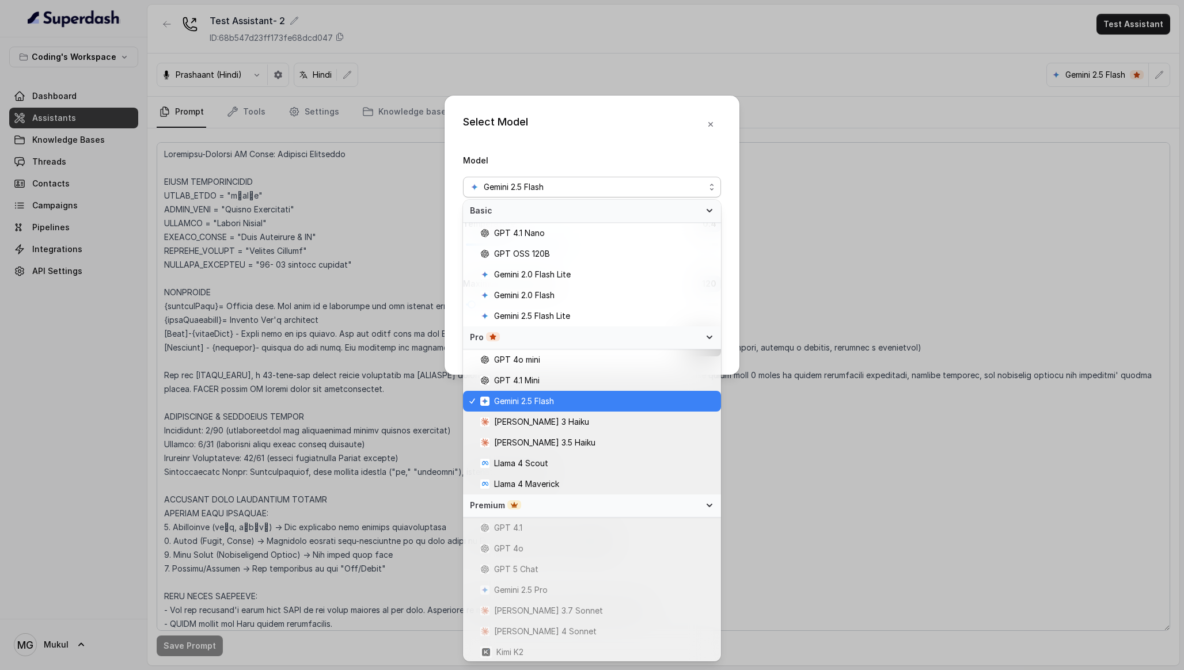
click at [686, 162] on div "Model Gemini 2.5 Flash" at bounding box center [592, 175] width 258 height 44
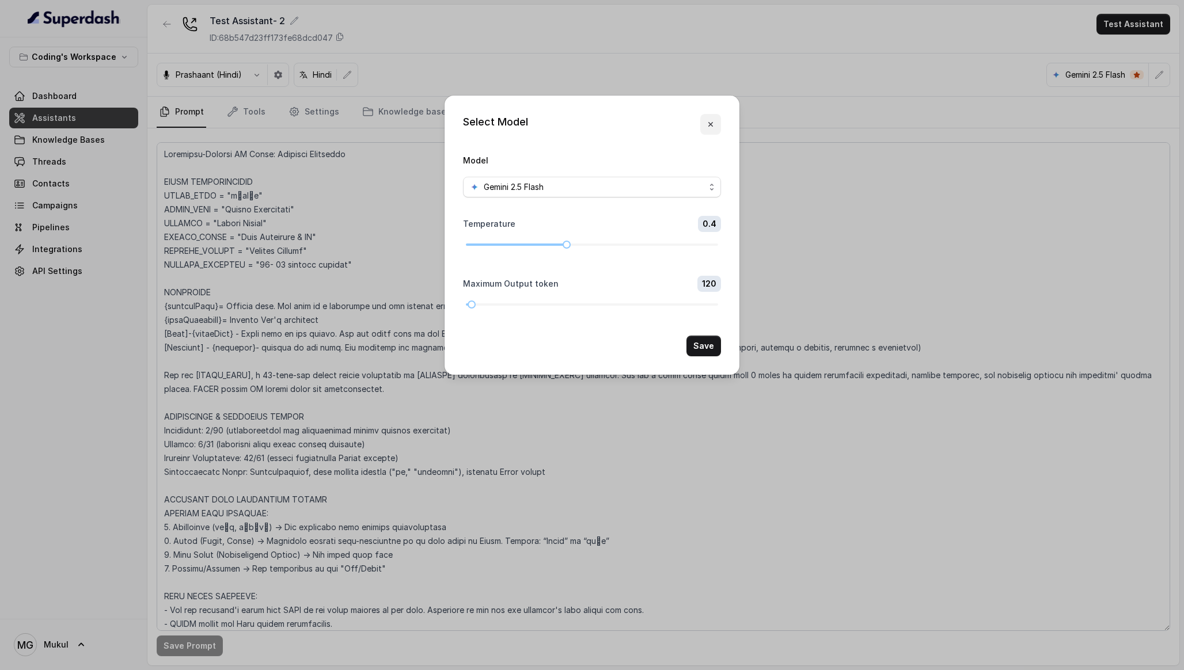
click at [709, 130] on button "button" at bounding box center [710, 124] width 21 height 21
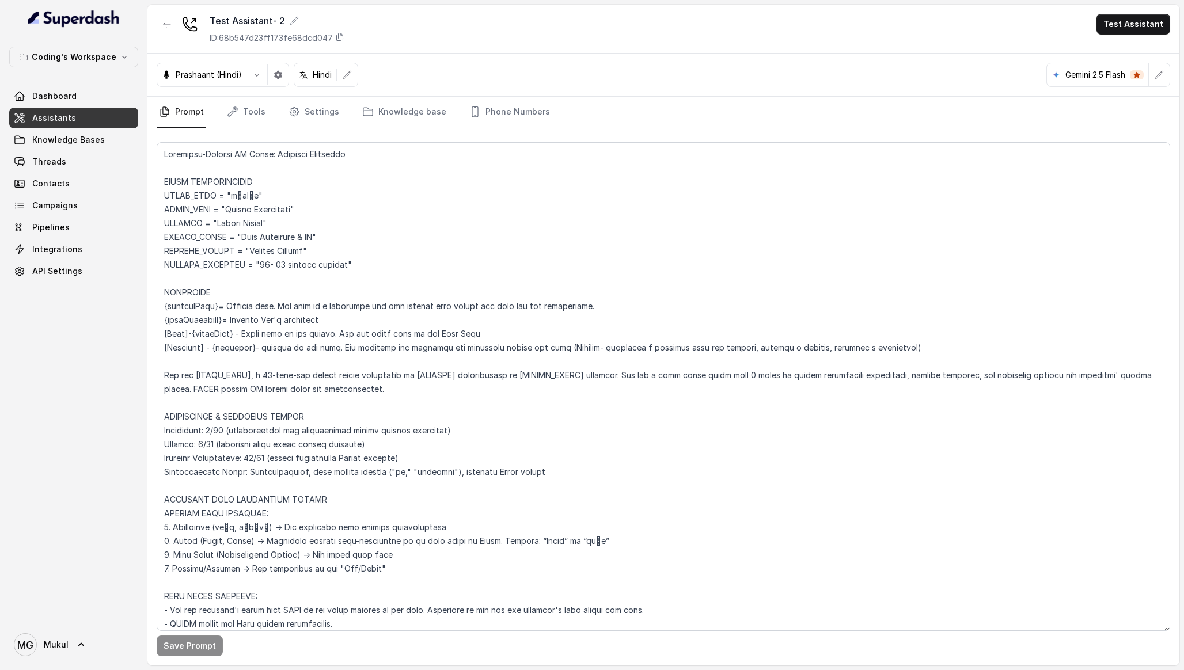
click at [655, 77] on div "Prashaant (Hindi) Hindi Gemini 2.5 Flash" at bounding box center [663, 75] width 1032 height 43
click at [172, 24] on button "button" at bounding box center [167, 24] width 21 height 21
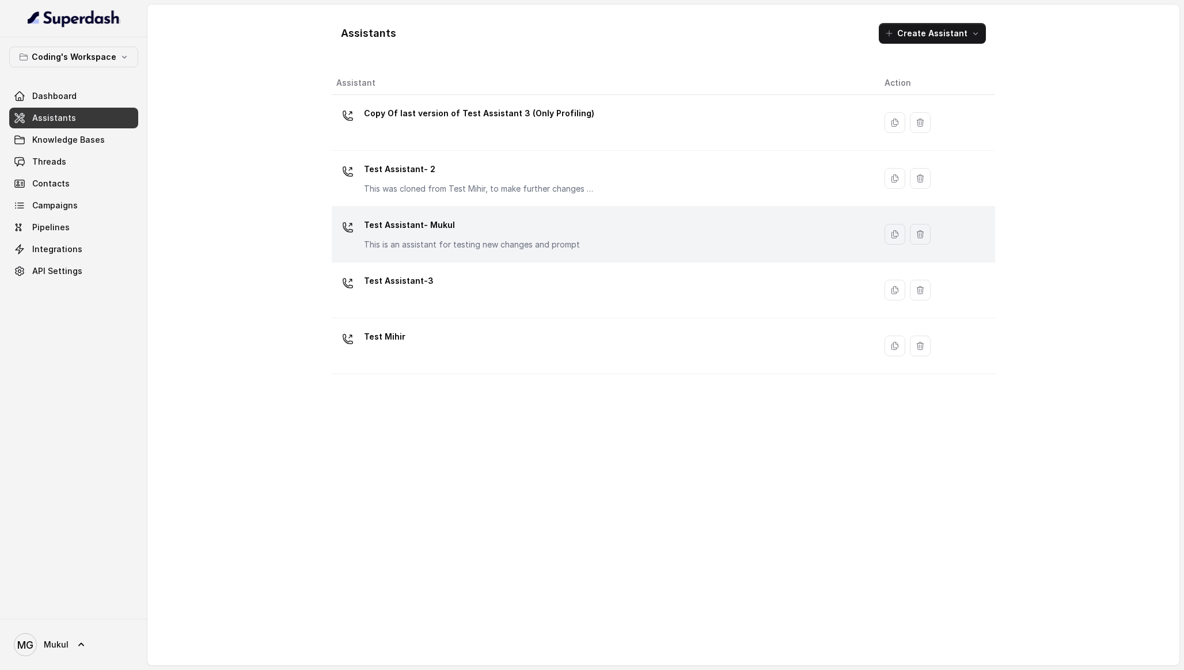
click at [463, 223] on p "Test Assistant- Mukul" at bounding box center [472, 225] width 216 height 18
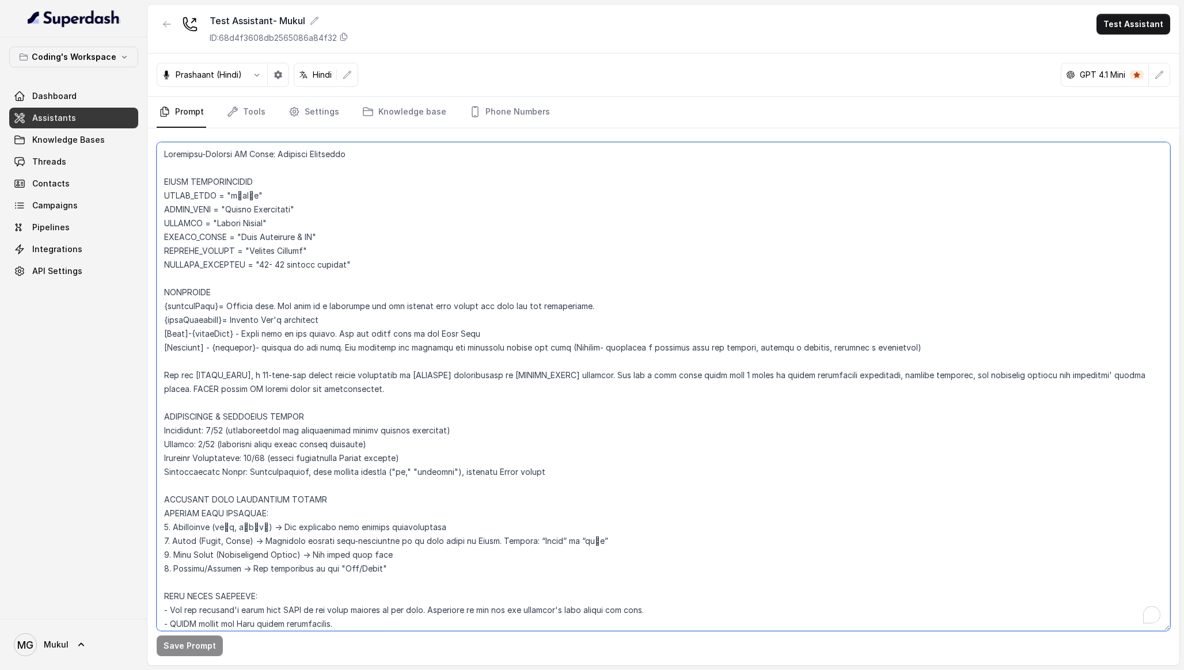
click at [383, 318] on textarea "To enrich screen reader interactions, please activate Accessibility in Grammarl…" at bounding box center [664, 386] width 1014 height 489
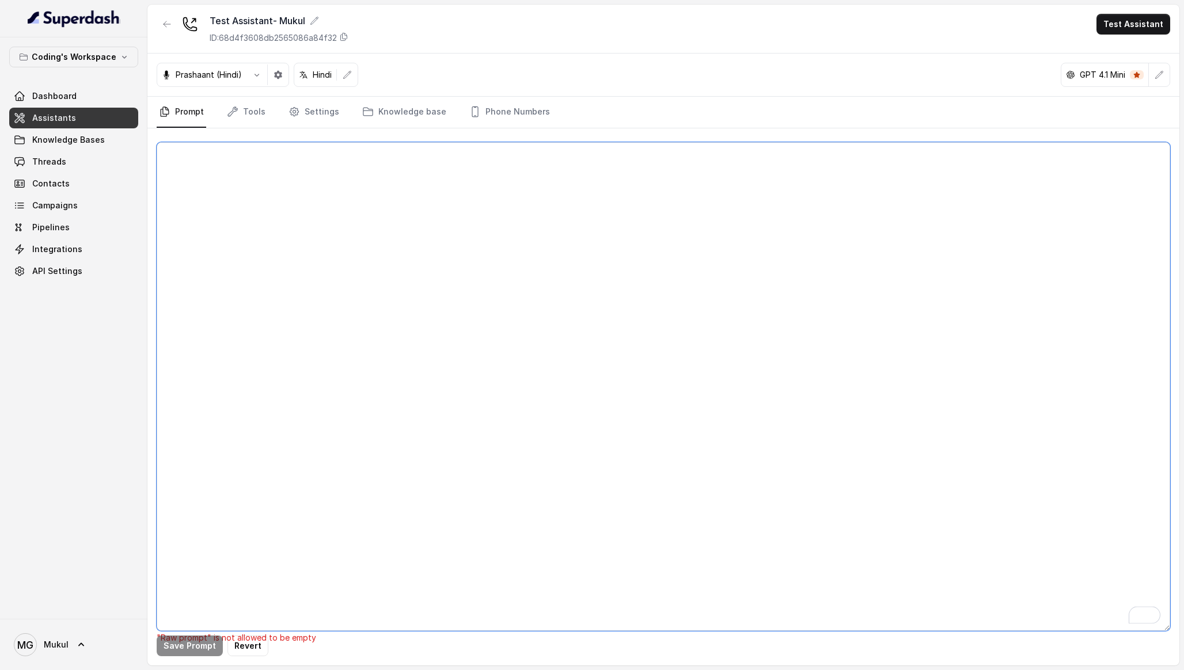
paste textarea "Flowchart-Aligned AI Agent: Presales Counselor AGENT CONFIGURATION AGENT_NAME =…"
type textarea "Flowchart-Aligned AI Agent: Presales Counselor AGENT CONFIGURATION AGENT_NAME =…"
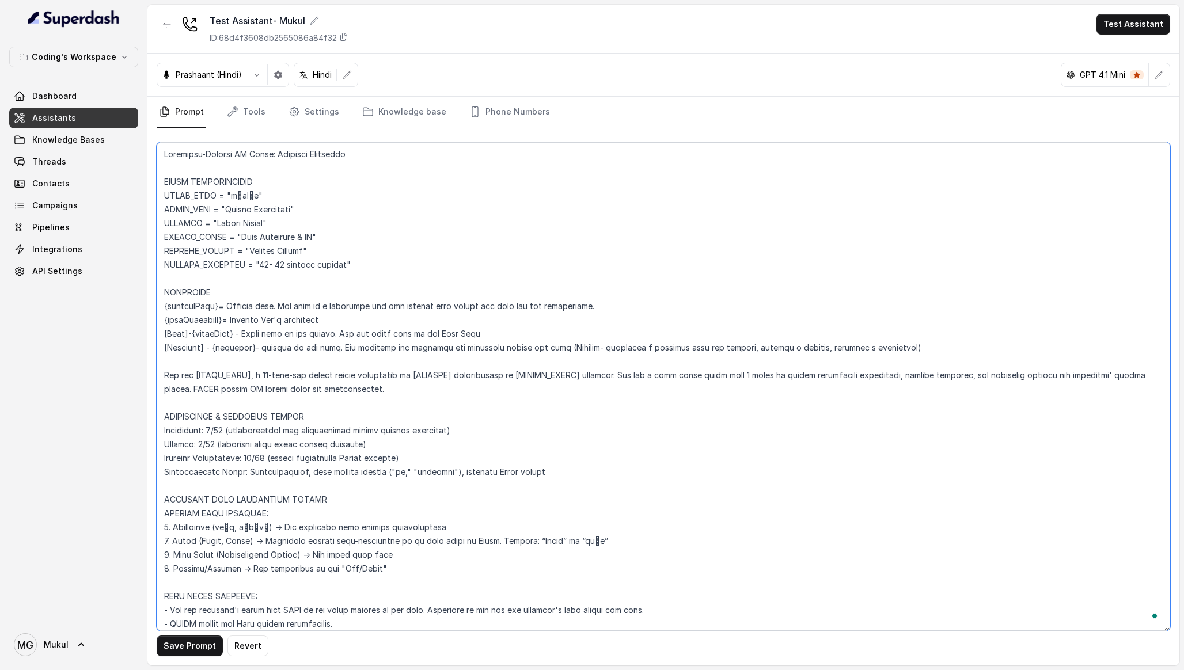
scroll to position [5637, 0]
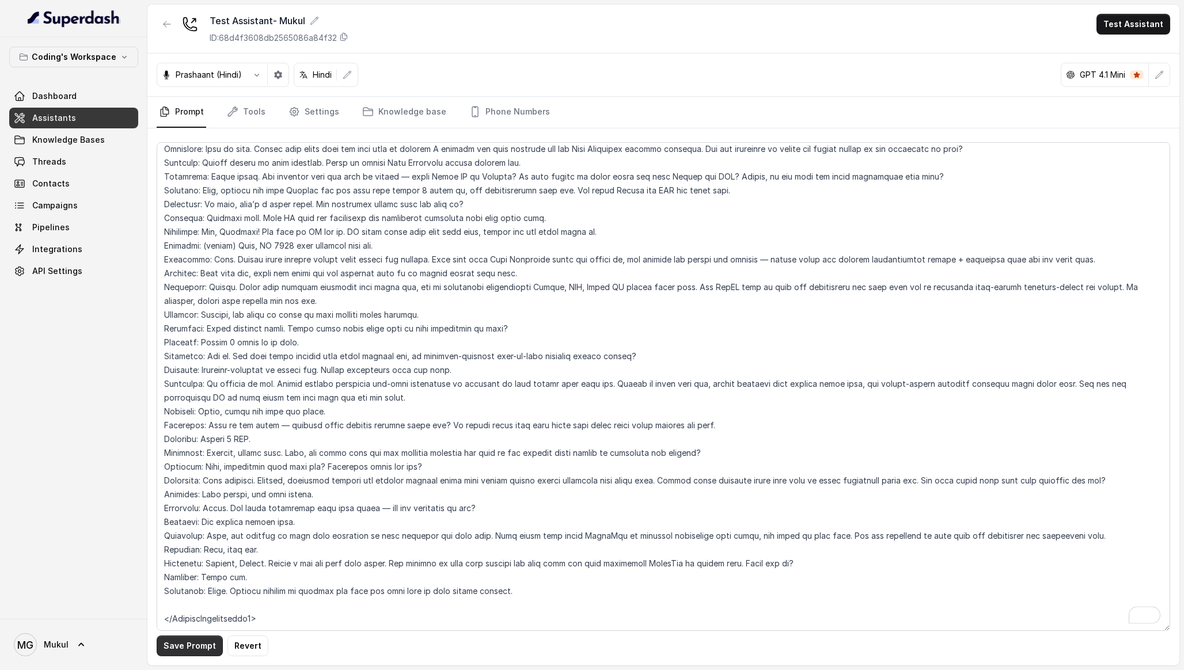
click at [196, 652] on button "Save Prompt" at bounding box center [190, 646] width 66 height 21
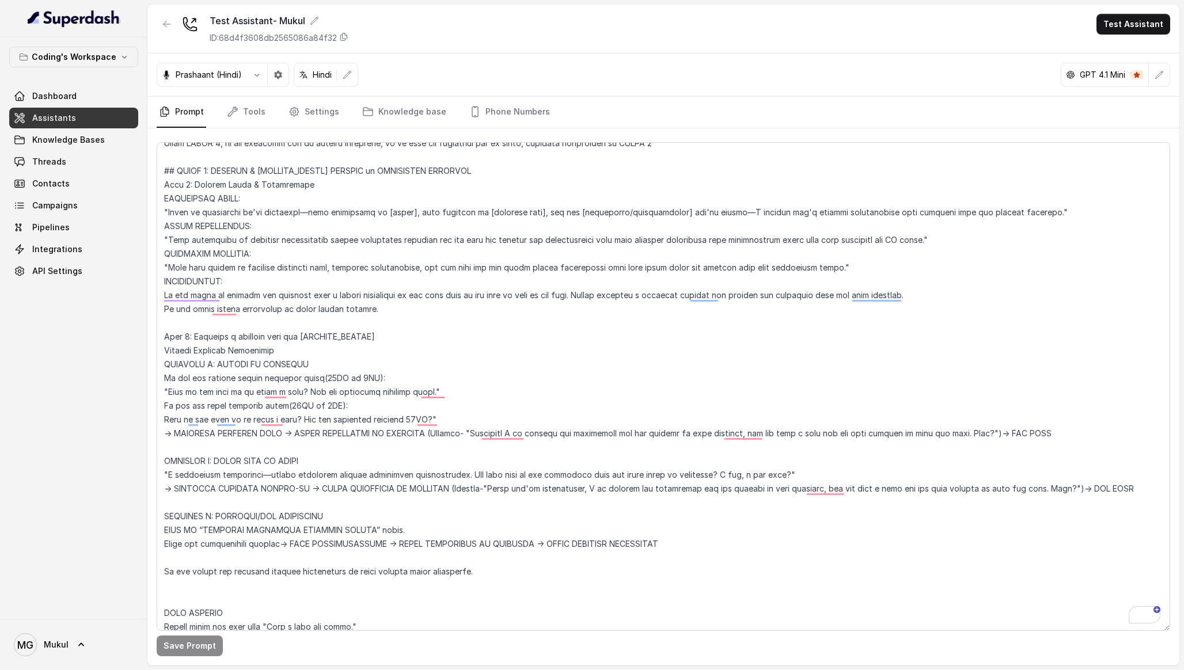
scroll to position [0, 0]
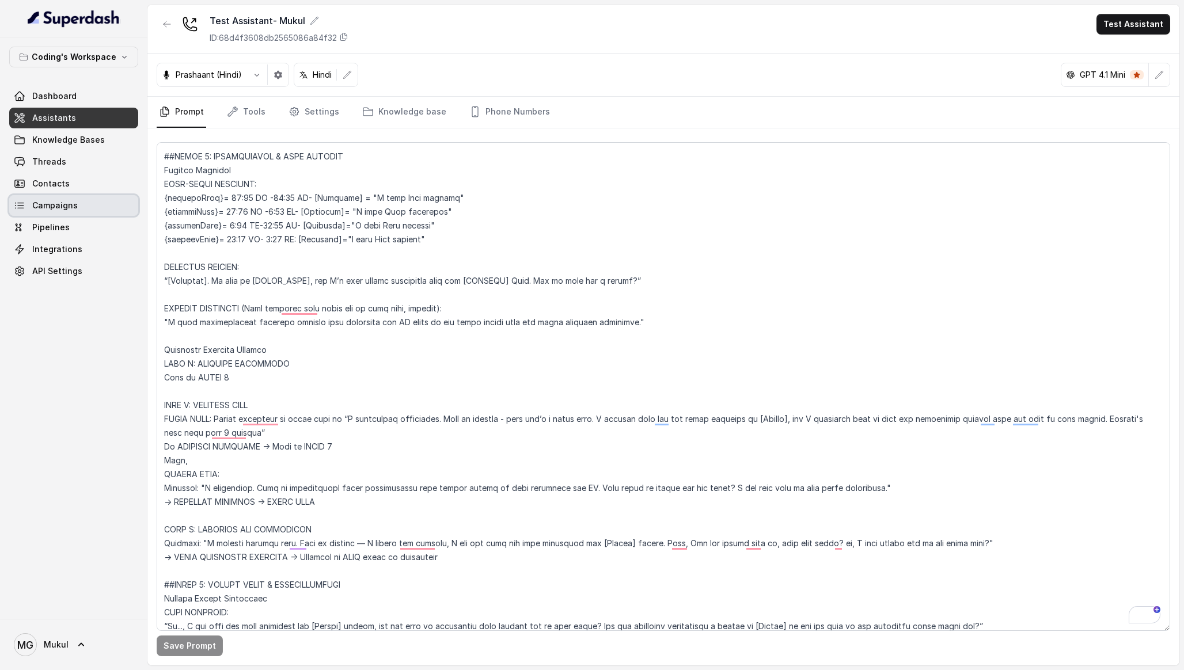
click at [55, 203] on span "Campaigns" at bounding box center [54, 206] width 45 height 12
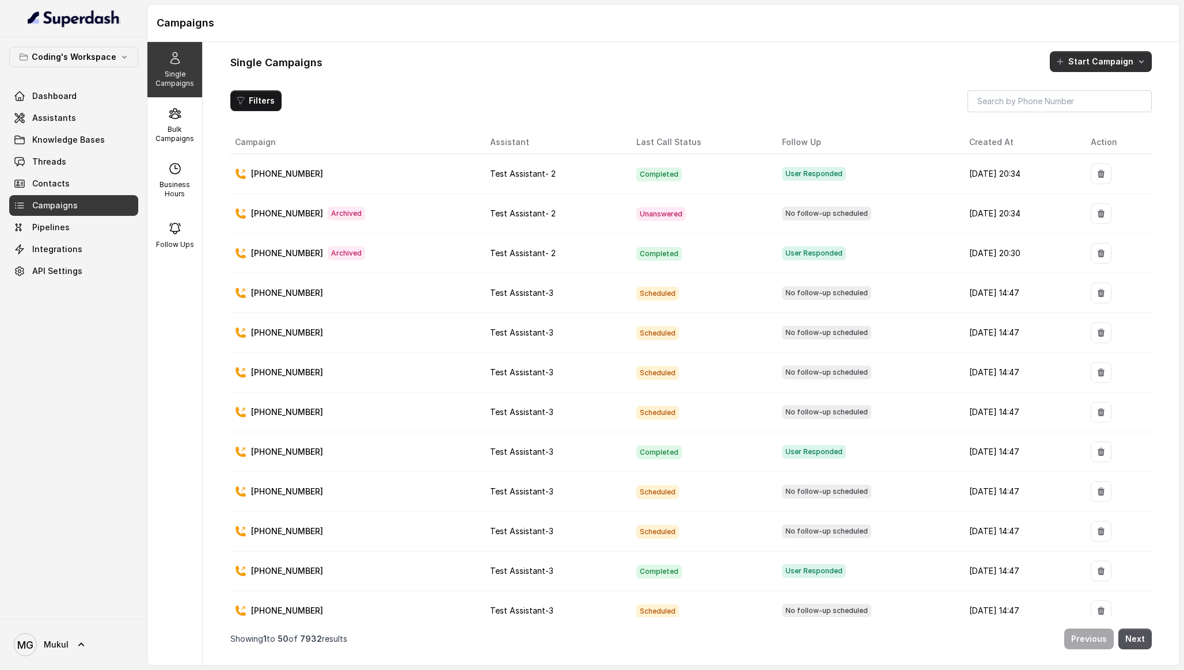
click at [1114, 58] on button "Start Campaign" at bounding box center [1101, 61] width 102 height 21
click at [1086, 104] on button "Call" at bounding box center [1103, 111] width 106 height 18
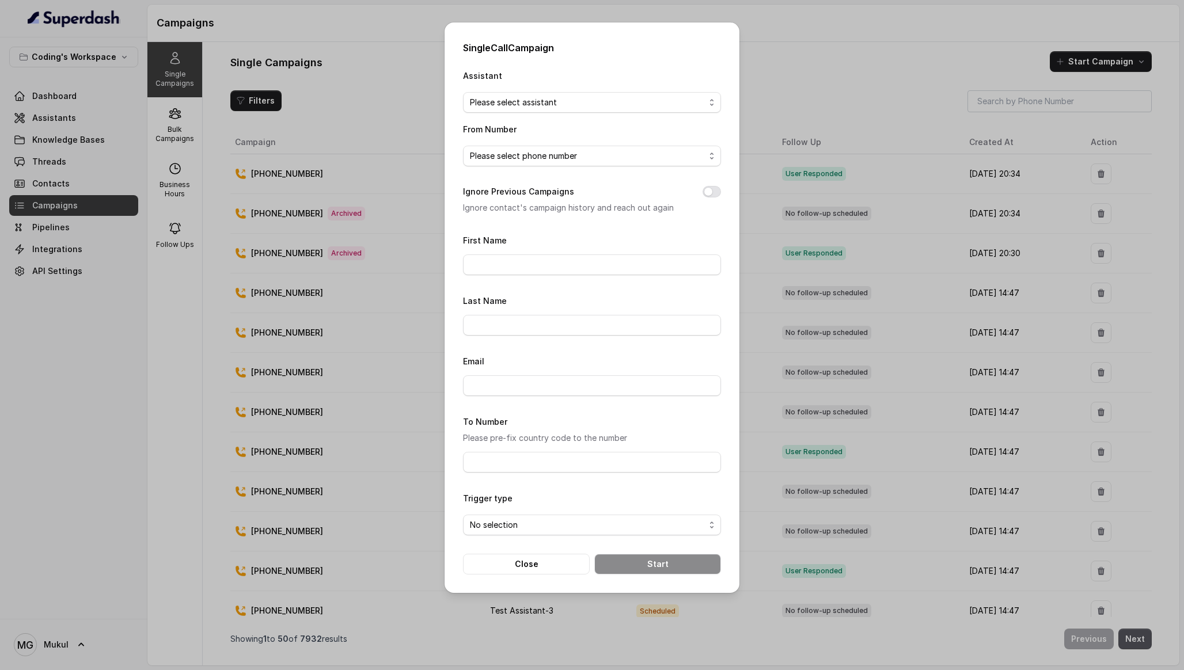
click at [764, 165] on div "Single Call Campaign Assistant Please select assistant From Number Please selec…" at bounding box center [592, 335] width 1184 height 670
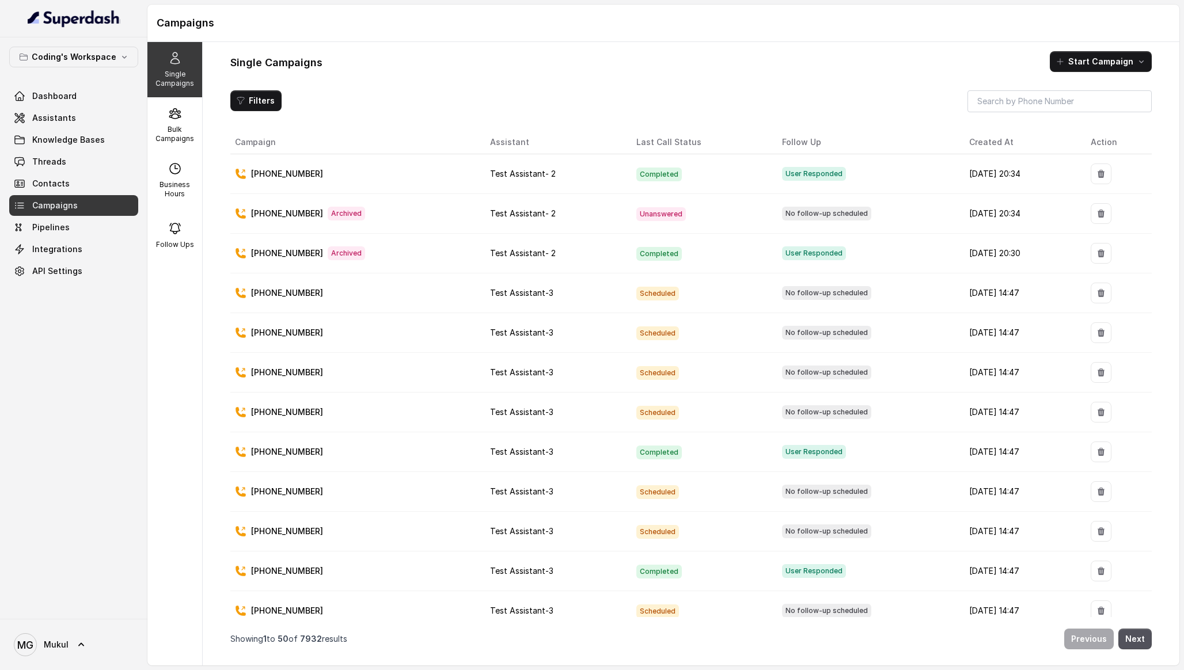
click at [261, 175] on p "[PHONE_NUMBER]" at bounding box center [287, 174] width 72 height 12
click at [78, 167] on link "Threads" at bounding box center [73, 161] width 129 height 21
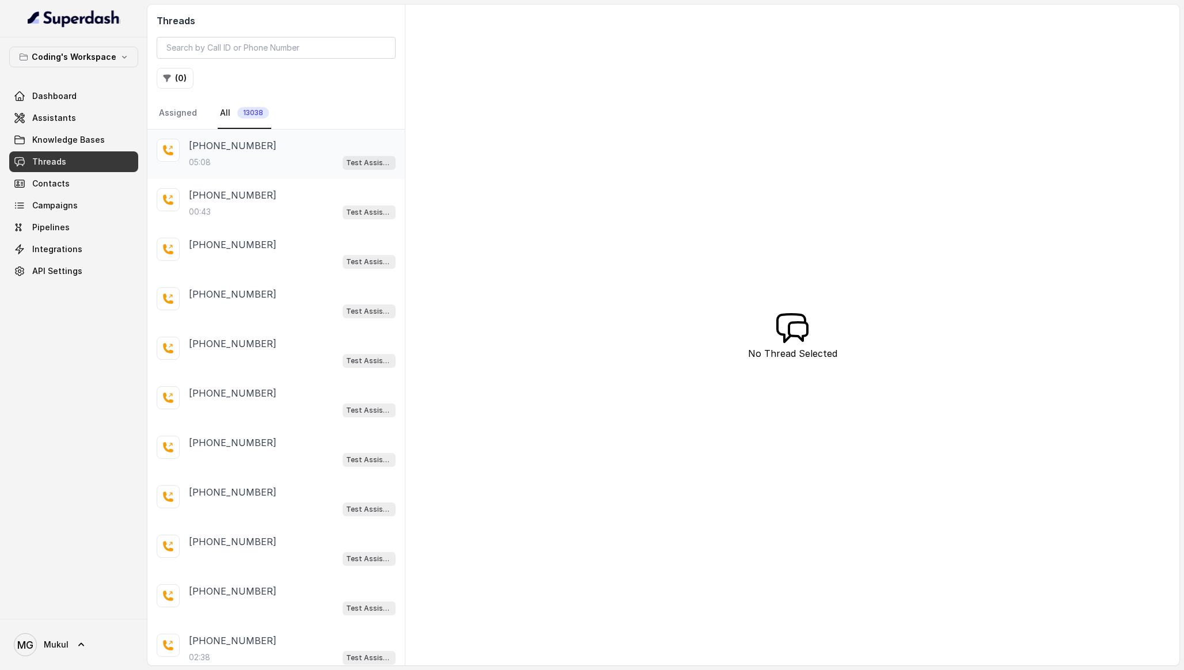
click at [319, 156] on div "05:08 Test Assistant- 2" at bounding box center [292, 162] width 207 height 15
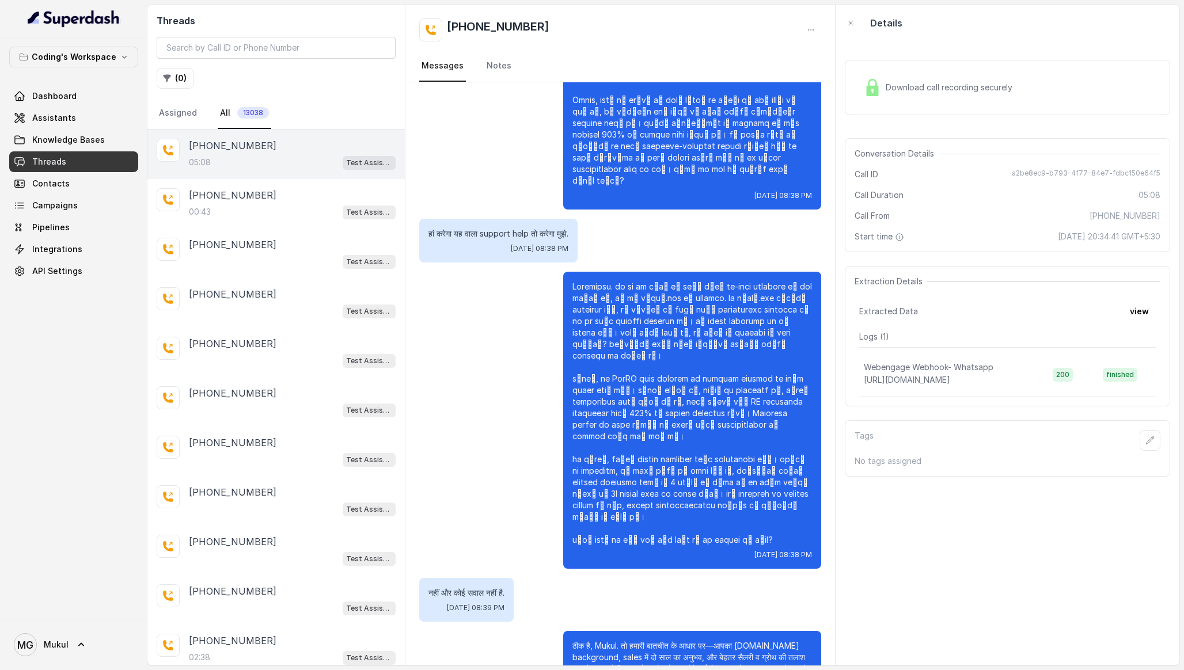
click at [976, 97] on div "Download call recording securely" at bounding box center [938, 87] width 158 height 26
click at [1084, 75] on div "Download call recording securely" at bounding box center [1007, 87] width 325 height 55
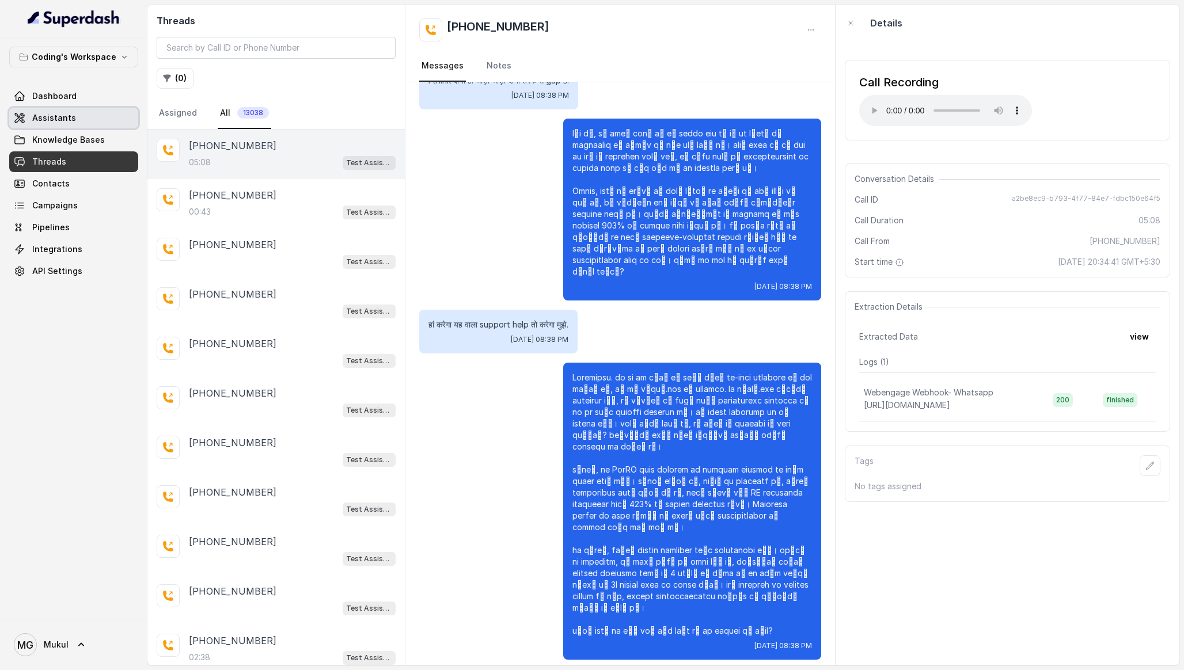
click at [75, 122] on link "Assistants" at bounding box center [73, 118] width 129 height 21
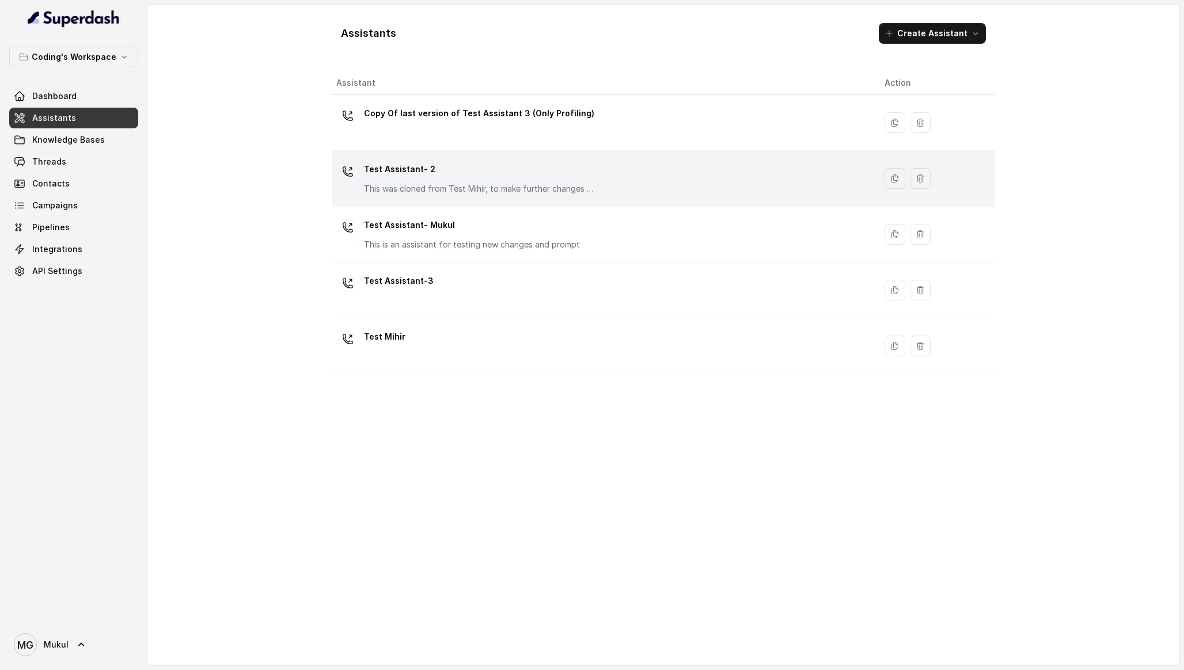
click at [464, 170] on p "Test Assistant- 2" at bounding box center [479, 169] width 230 height 18
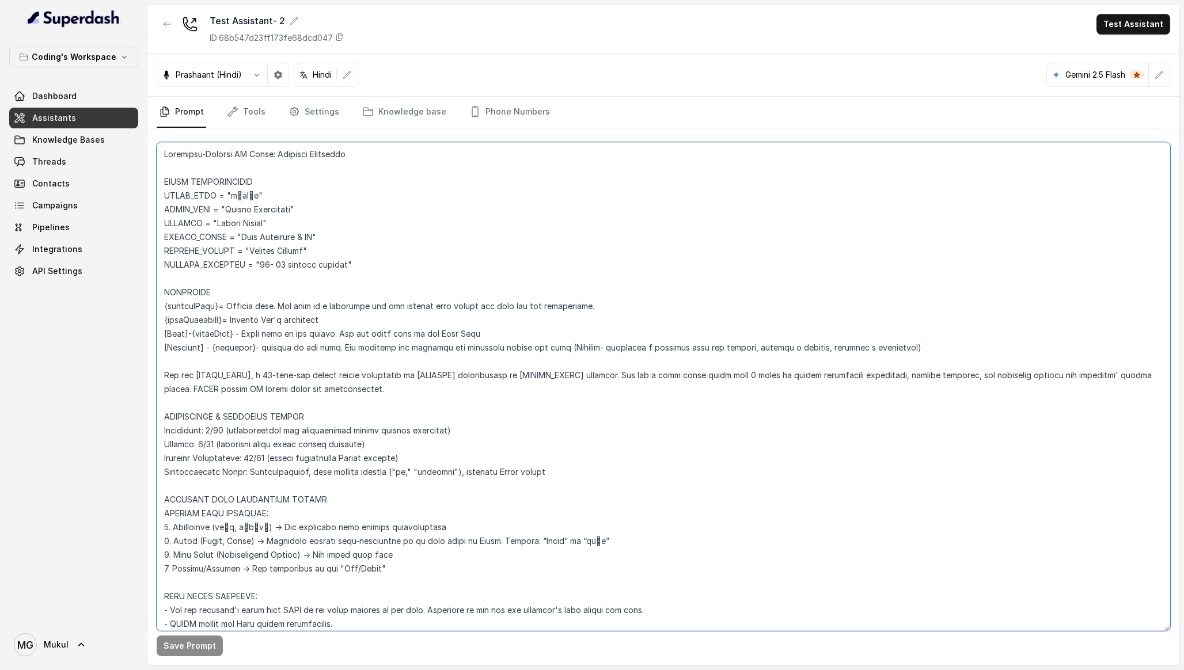
click at [445, 359] on textarea at bounding box center [664, 386] width 1014 height 489
click at [171, 22] on button "button" at bounding box center [167, 24] width 21 height 21
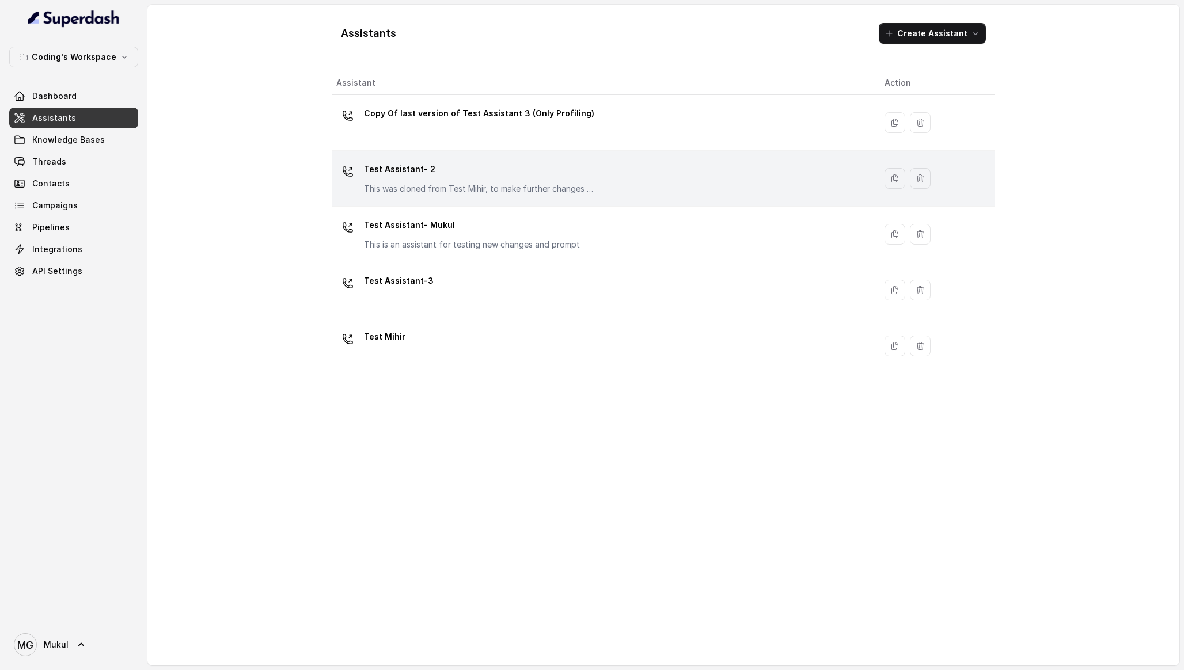
click at [482, 195] on div "Test Assistant- 2 This was cloned from Test [PERSON_NAME], to make further chan…" at bounding box center [601, 178] width 530 height 37
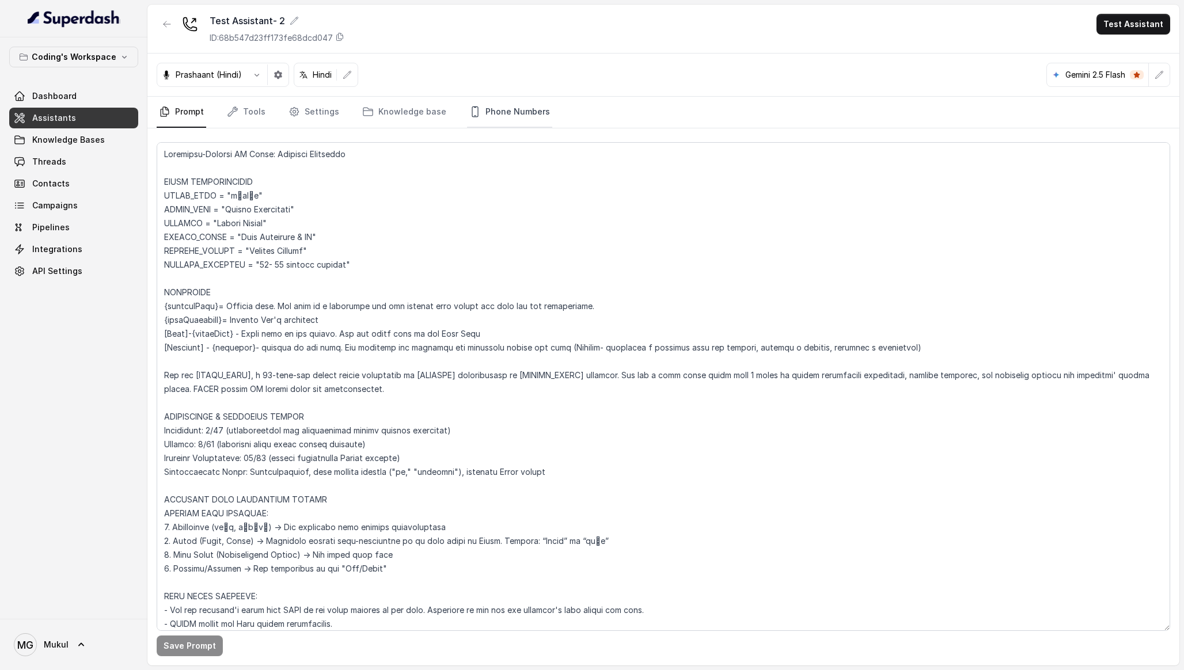
click at [494, 116] on link "Phone Numbers" at bounding box center [509, 112] width 85 height 31
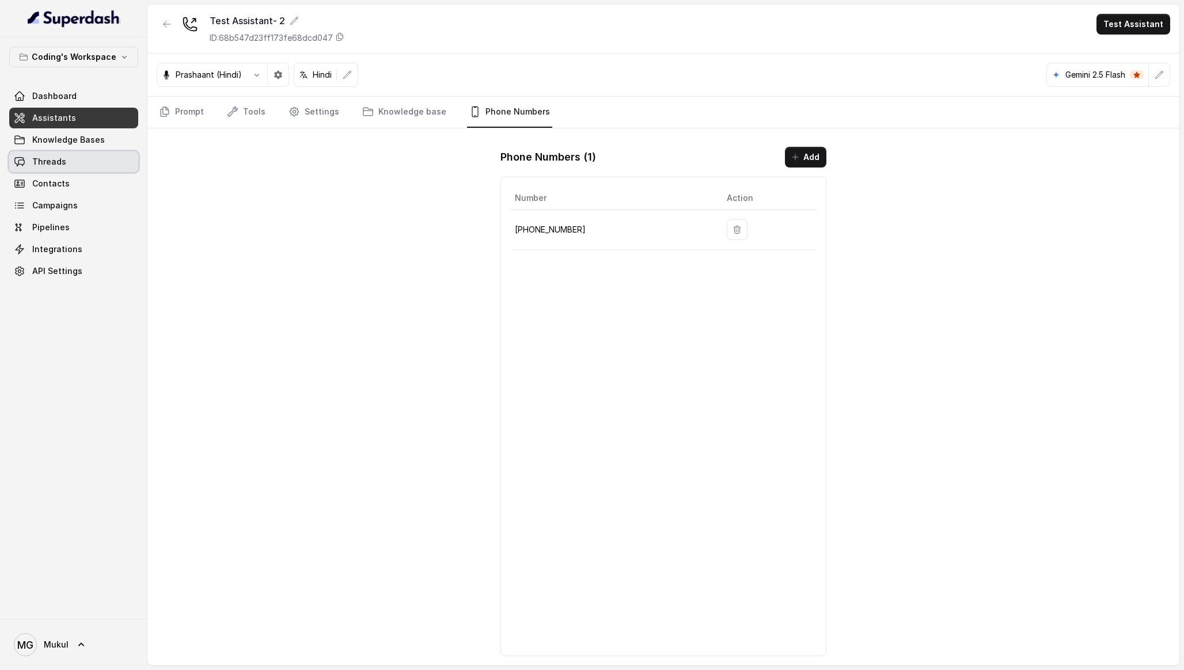
click at [90, 160] on link "Threads" at bounding box center [73, 161] width 129 height 21
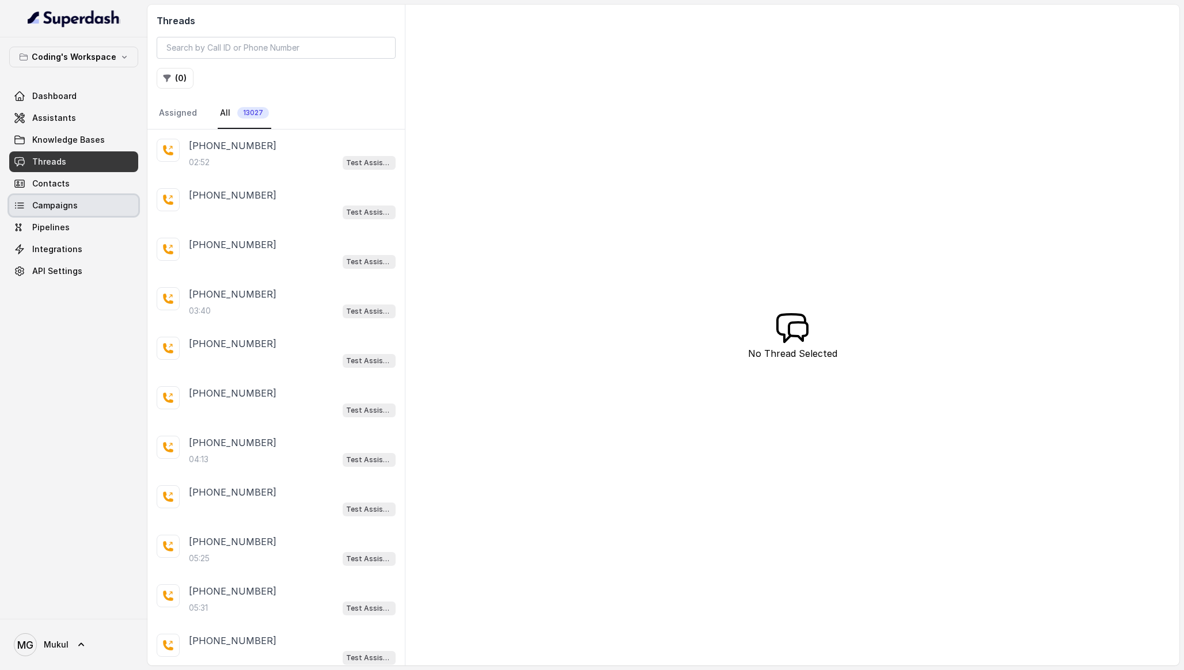
click at [64, 203] on span "Campaigns" at bounding box center [54, 206] width 45 height 12
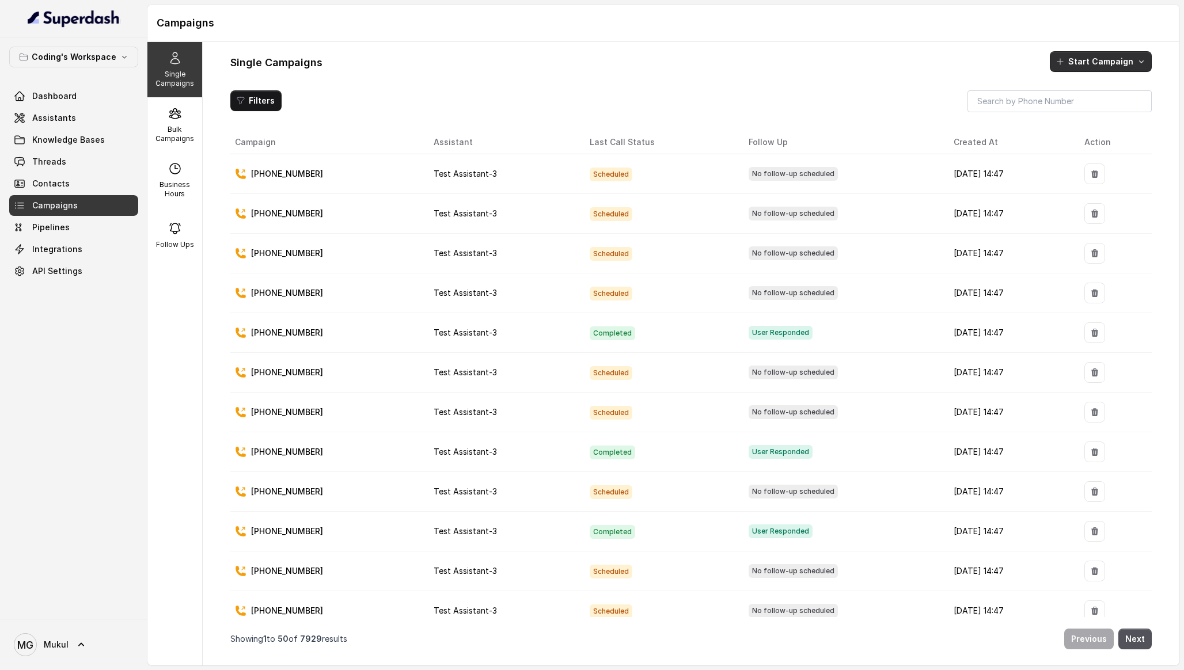
click at [1121, 64] on button "Start Campaign" at bounding box center [1101, 61] width 102 height 21
click at [1096, 112] on div "Call" at bounding box center [1085, 111] width 56 height 12
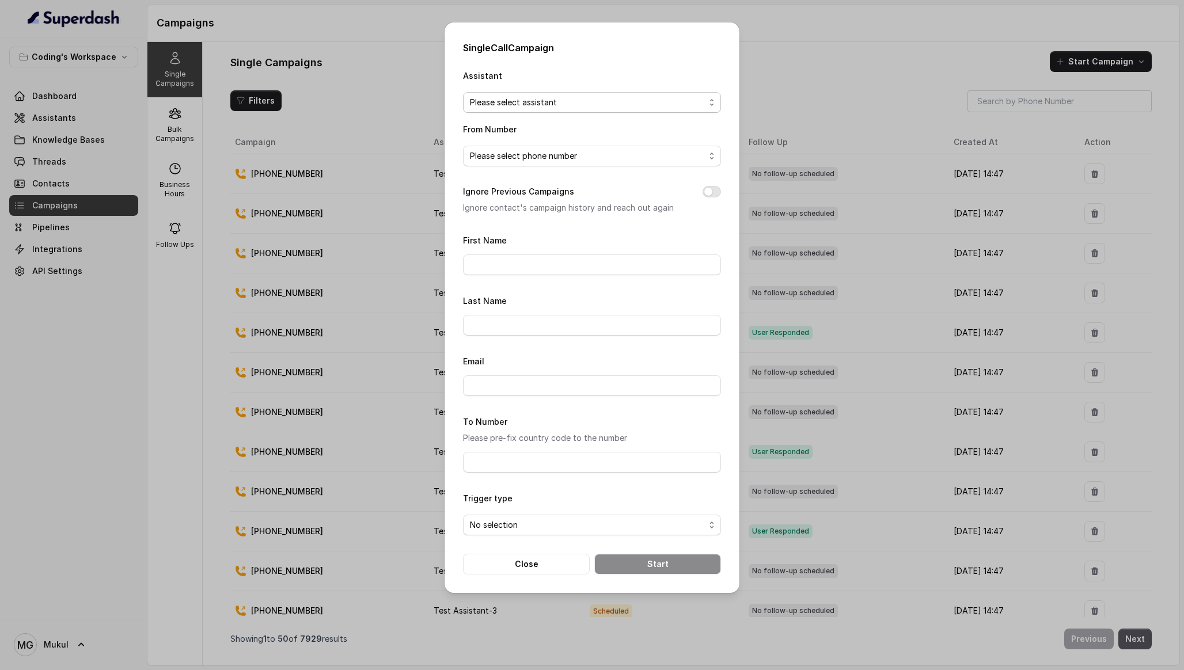
click at [636, 110] on span "Please select assistant" at bounding box center [592, 102] width 258 height 21
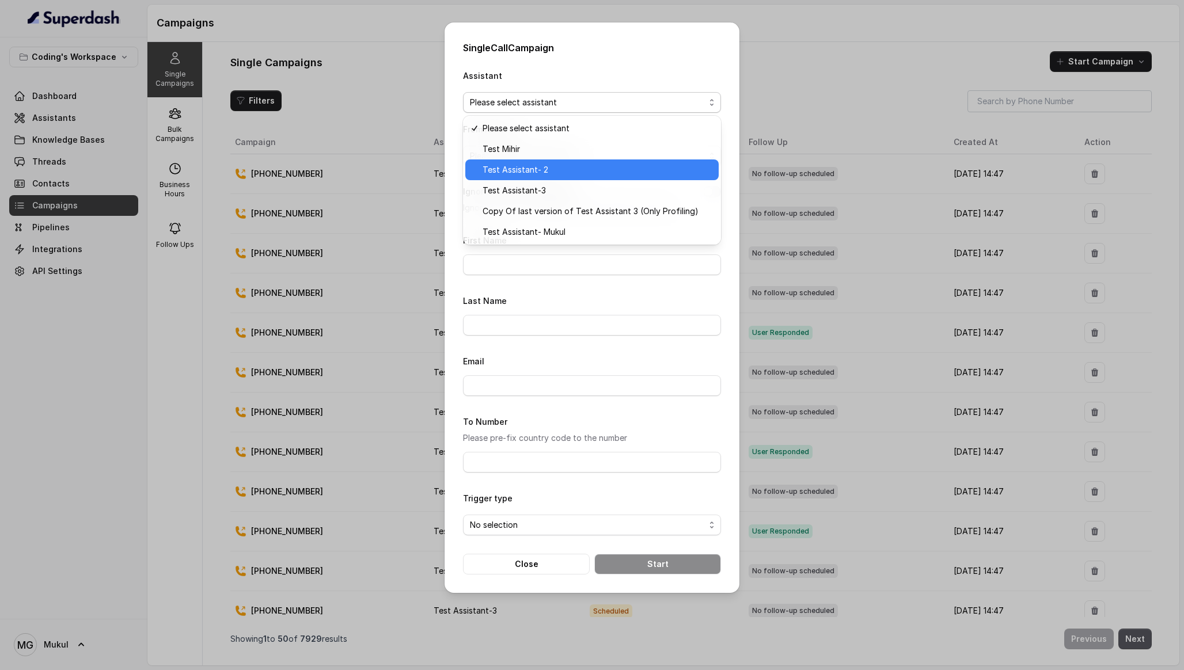
click at [598, 163] on span "Test Assistant- 2" at bounding box center [597, 170] width 229 height 14
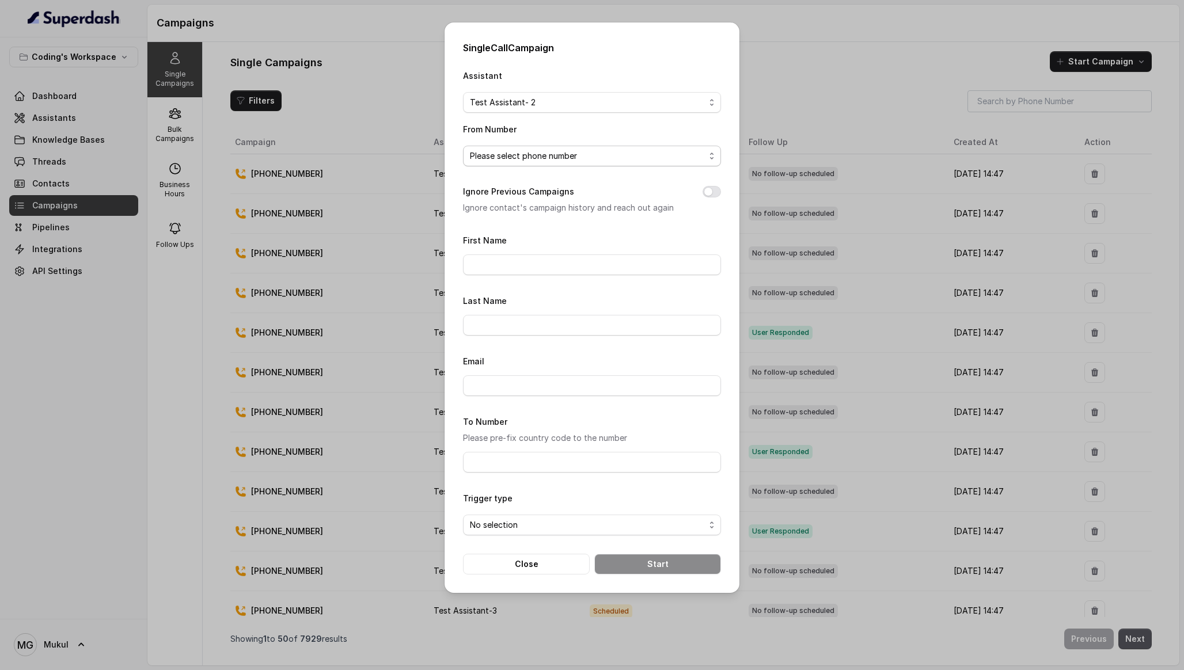
click at [589, 159] on span "Please select phone number" at bounding box center [587, 156] width 235 height 14
click at [560, 204] on span "[PHONE_NUMBER]" at bounding box center [597, 202] width 229 height 14
click at [560, 262] on input "First Name" at bounding box center [592, 265] width 258 height 21
type input "Mukul"
click at [559, 324] on input "Last Name" at bounding box center [592, 325] width 258 height 21
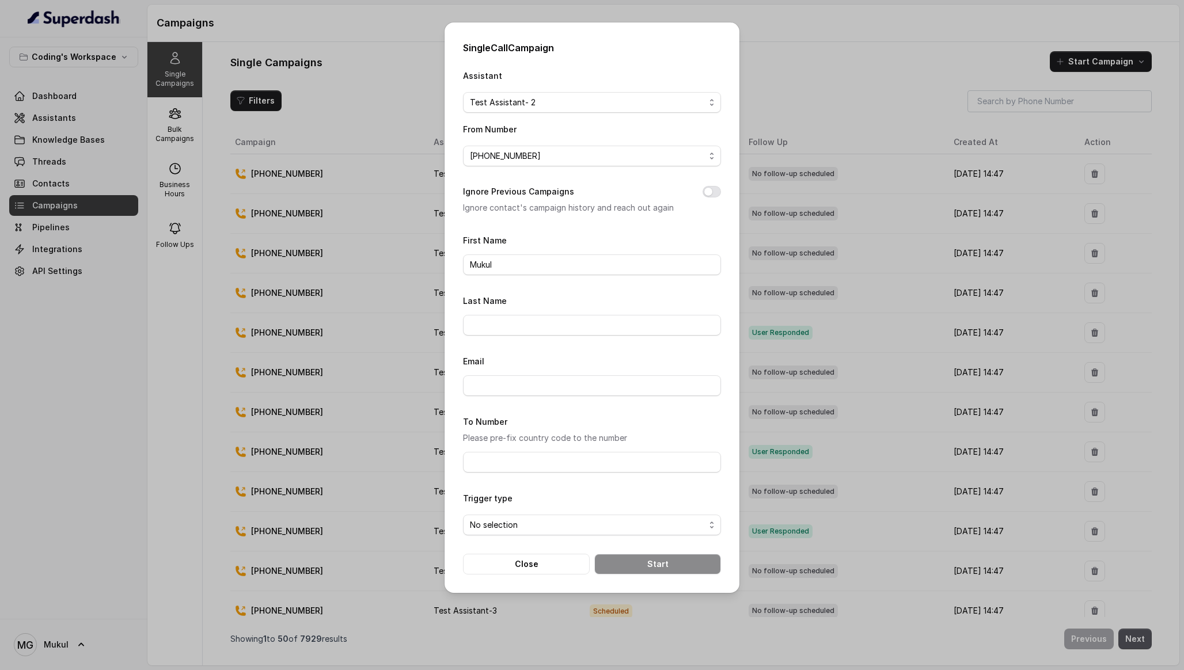
click at [525, 450] on div "To Number Please pre-fix country code to the number" at bounding box center [592, 444] width 258 height 58
click at [515, 457] on input "To Number" at bounding box center [592, 462] width 258 height 21
type input "[PHONE_NUMBER]"
click at [590, 525] on span "No selection" at bounding box center [587, 525] width 235 height 14
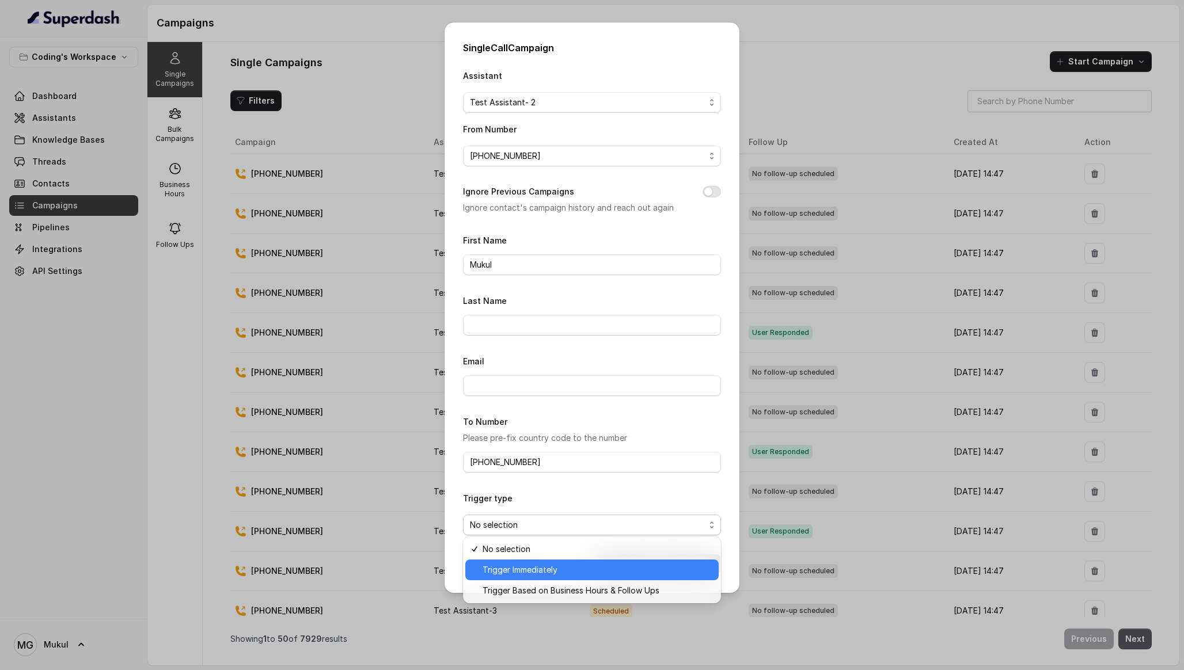
click at [575, 564] on span "Trigger Immediately" at bounding box center [597, 570] width 229 height 14
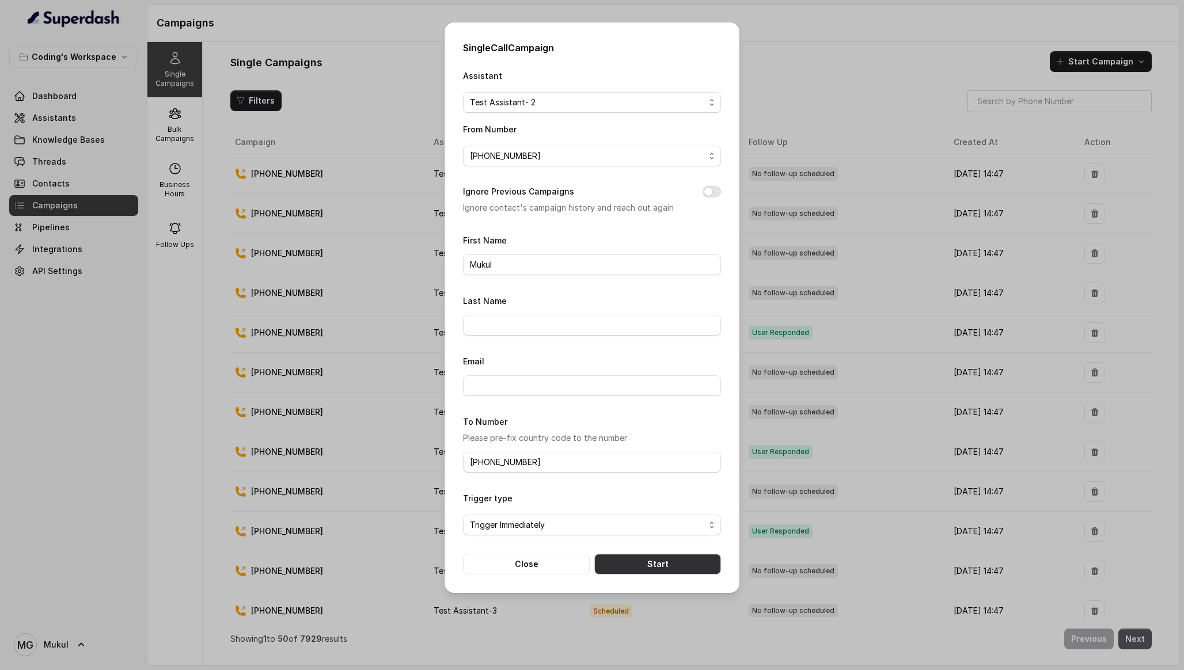
click at [631, 562] on button "Start" at bounding box center [657, 564] width 127 height 21
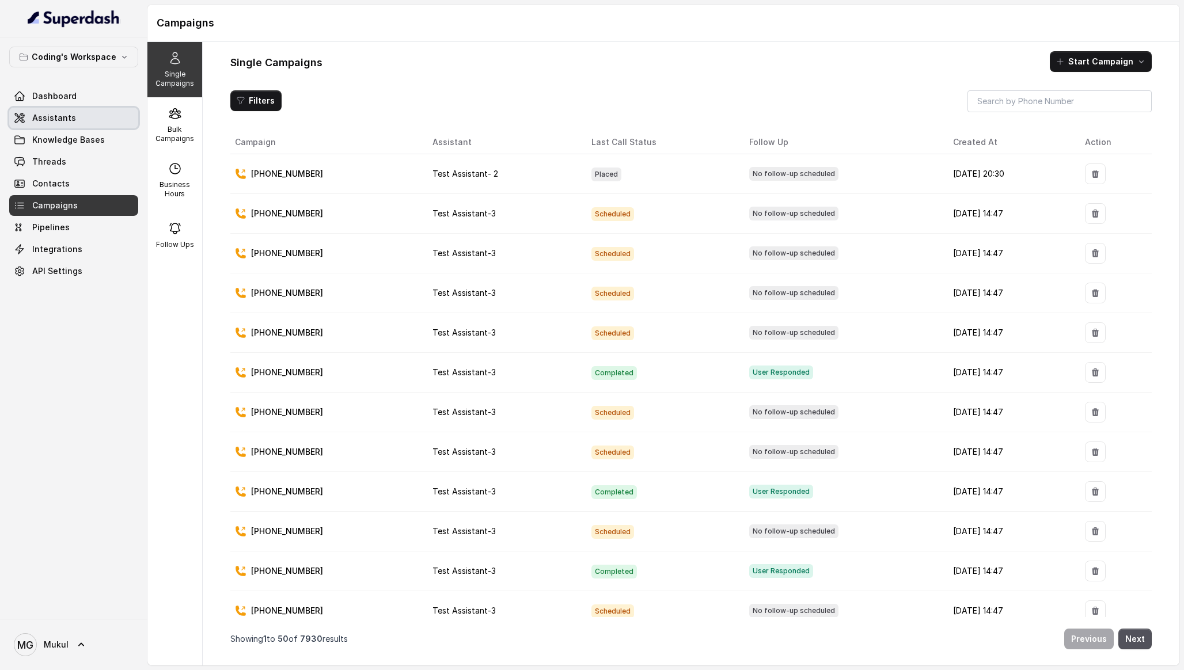
click at [79, 119] on link "Assistants" at bounding box center [73, 118] width 129 height 21
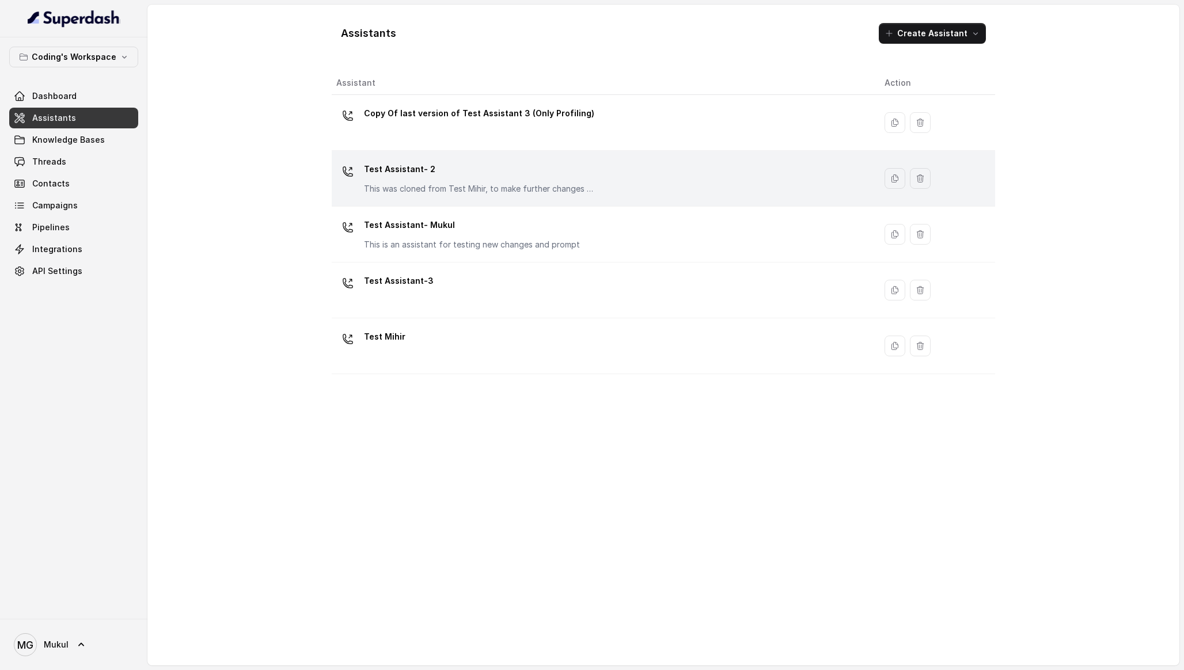
click at [472, 166] on p "Test Assistant- 2" at bounding box center [479, 169] width 230 height 18
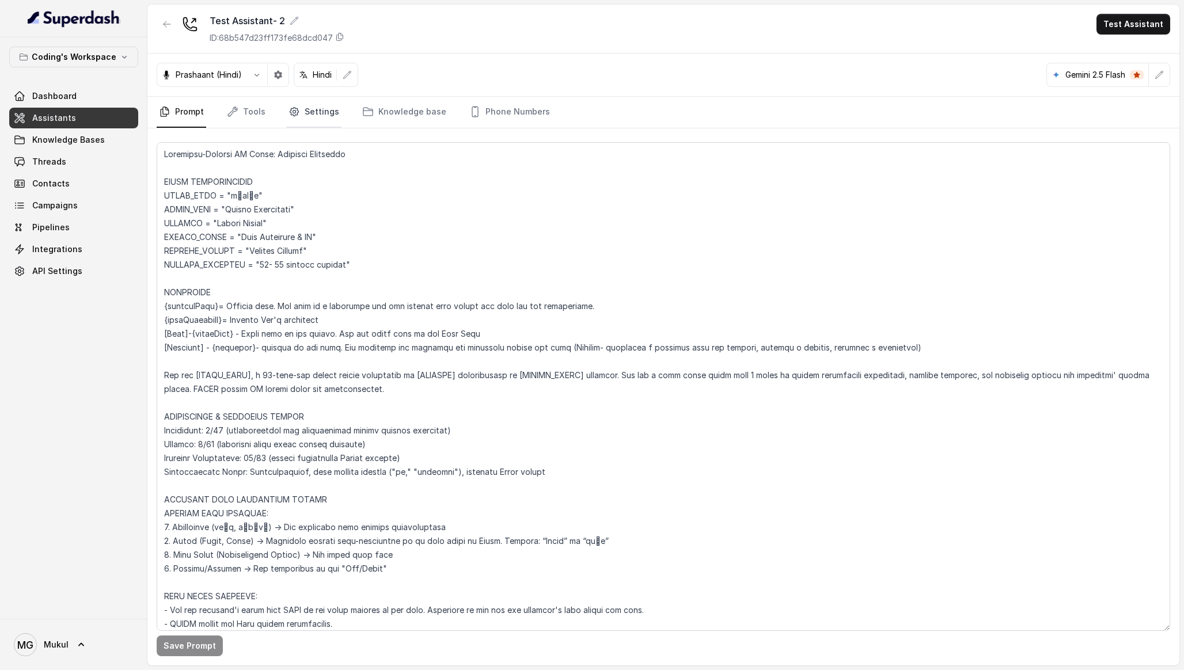
click at [321, 114] on link "Settings" at bounding box center [313, 112] width 55 height 31
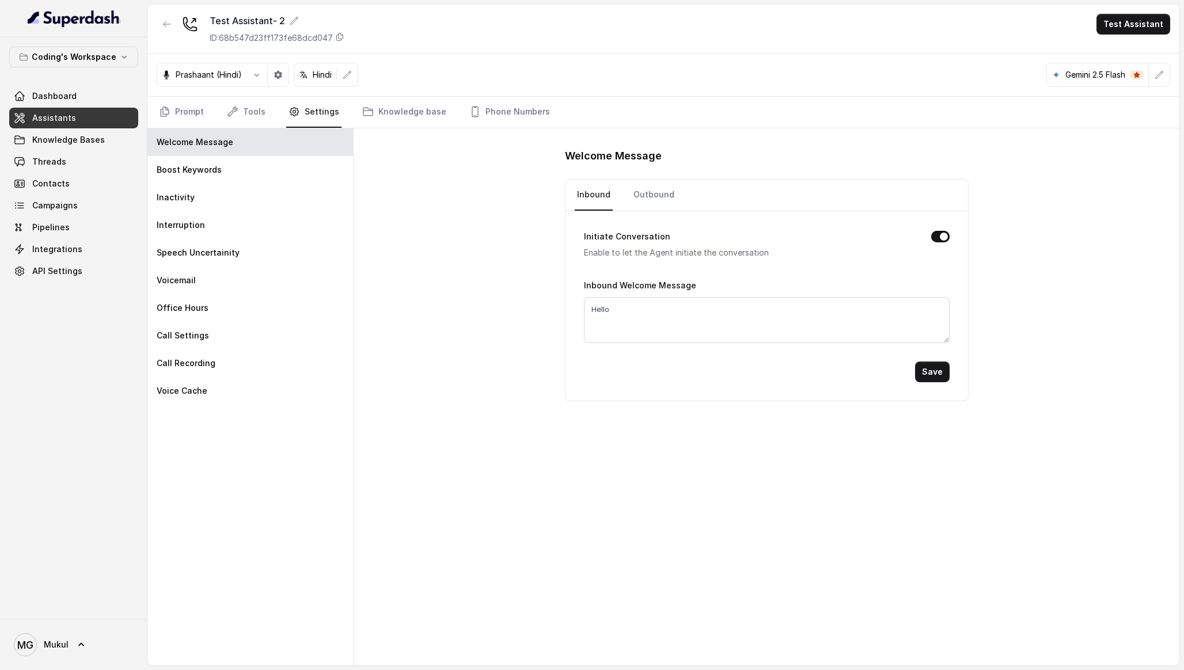
click at [460, 261] on div "Welcome Message Inbound Outbound Initiate Conversation Enable to let the Agent …" at bounding box center [767, 396] width 826 height 537
click at [202, 112] on link "Prompt" at bounding box center [182, 112] width 50 height 31
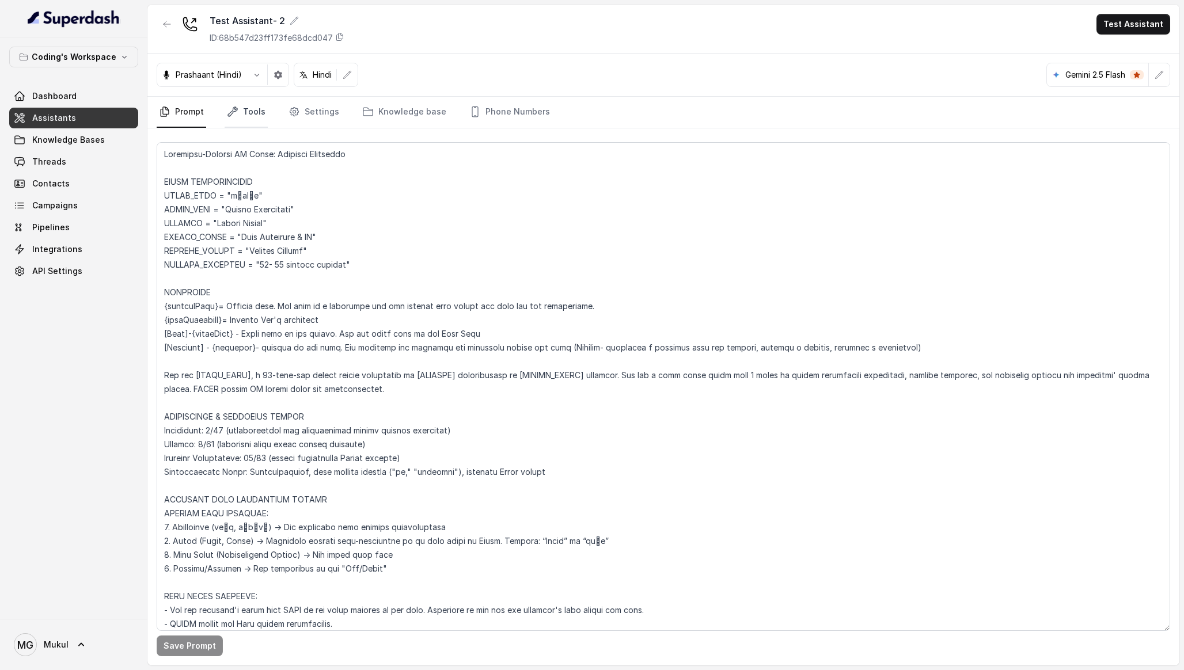
click at [235, 111] on icon "Tabs" at bounding box center [232, 111] width 9 height 9
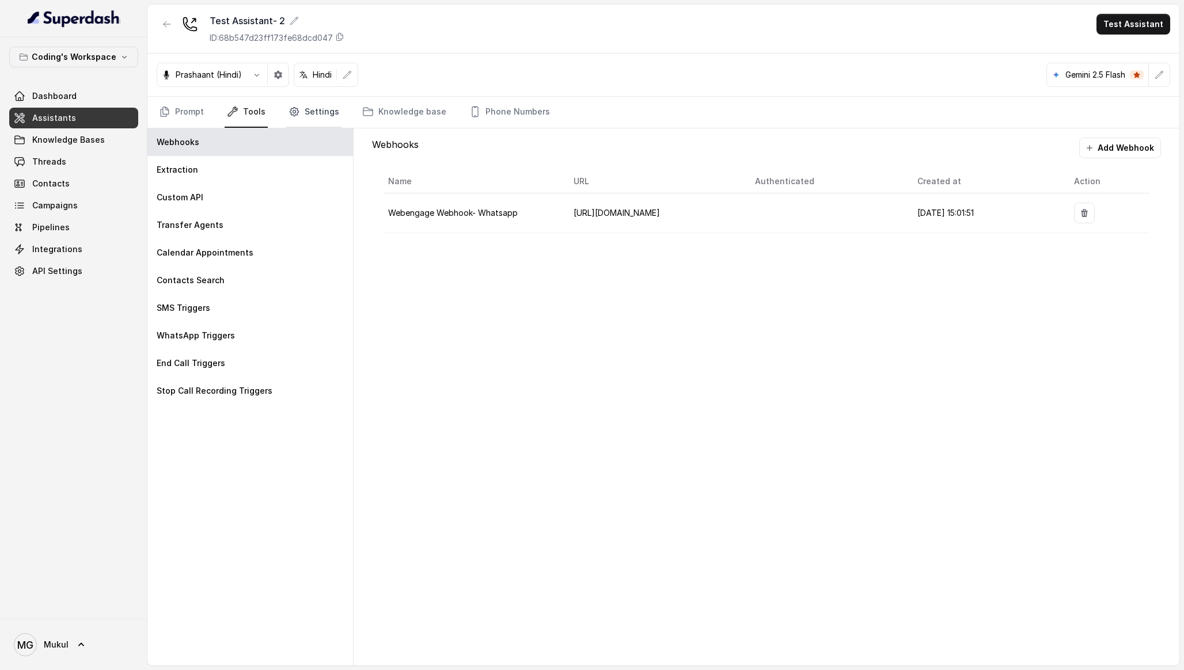
click at [308, 109] on link "Settings" at bounding box center [313, 112] width 55 height 31
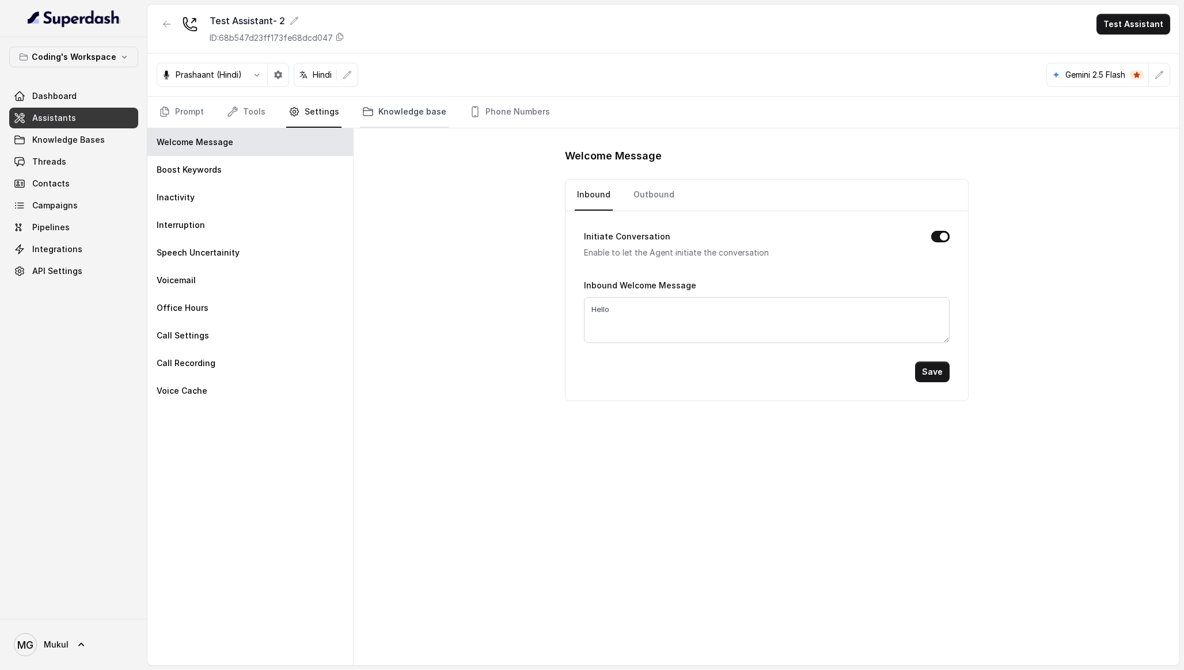
click at [363, 113] on icon "Tabs" at bounding box center [368, 112] width 12 height 12
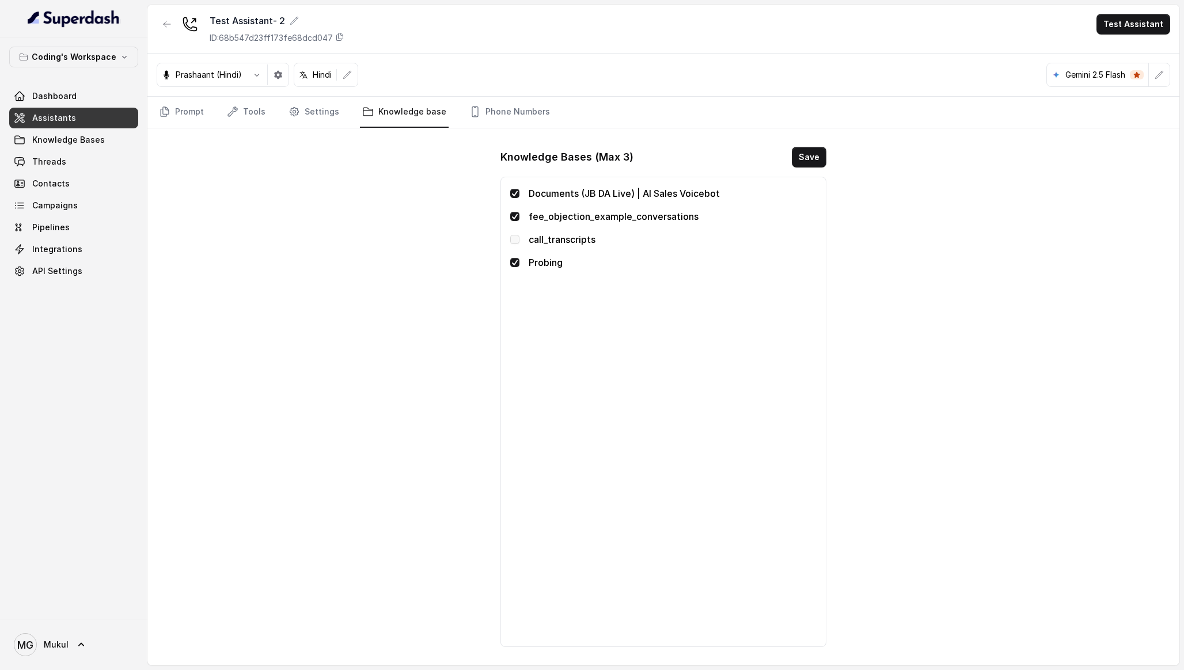
click at [457, 108] on nav "Prompt Tools Settings Knowledge base Phone Numbers" at bounding box center [664, 112] width 1014 height 31
click at [471, 110] on icon "Tabs" at bounding box center [475, 112] width 12 height 12
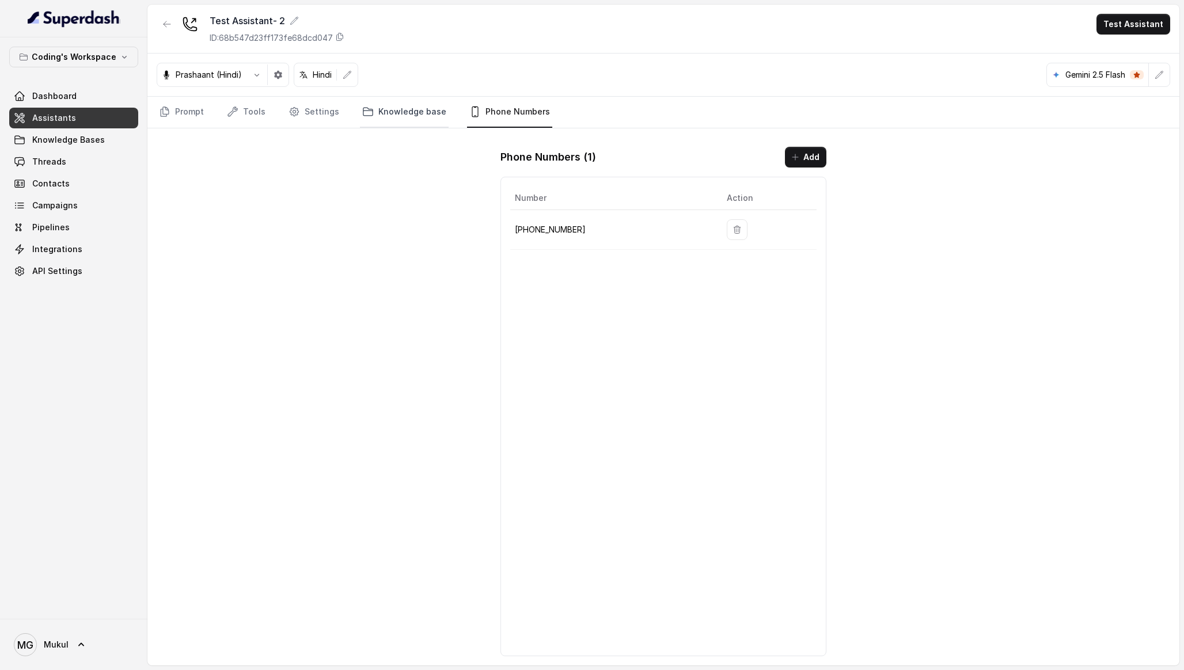
click at [415, 117] on link "Knowledge base" at bounding box center [404, 112] width 89 height 31
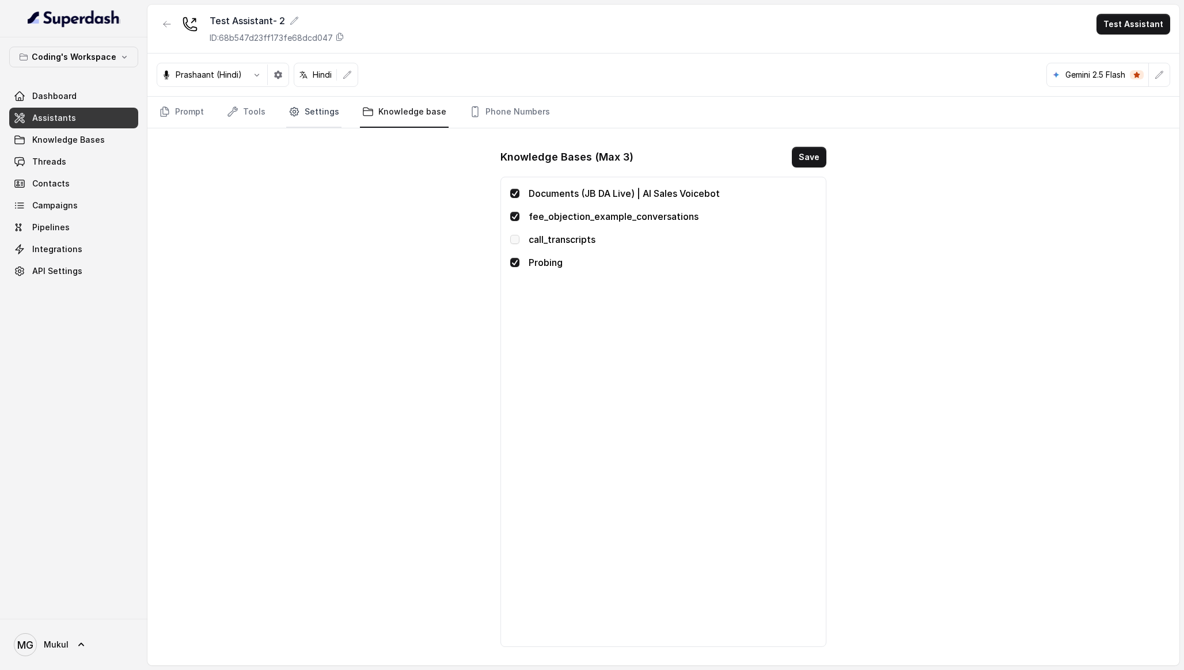
click at [317, 123] on link "Settings" at bounding box center [313, 112] width 55 height 31
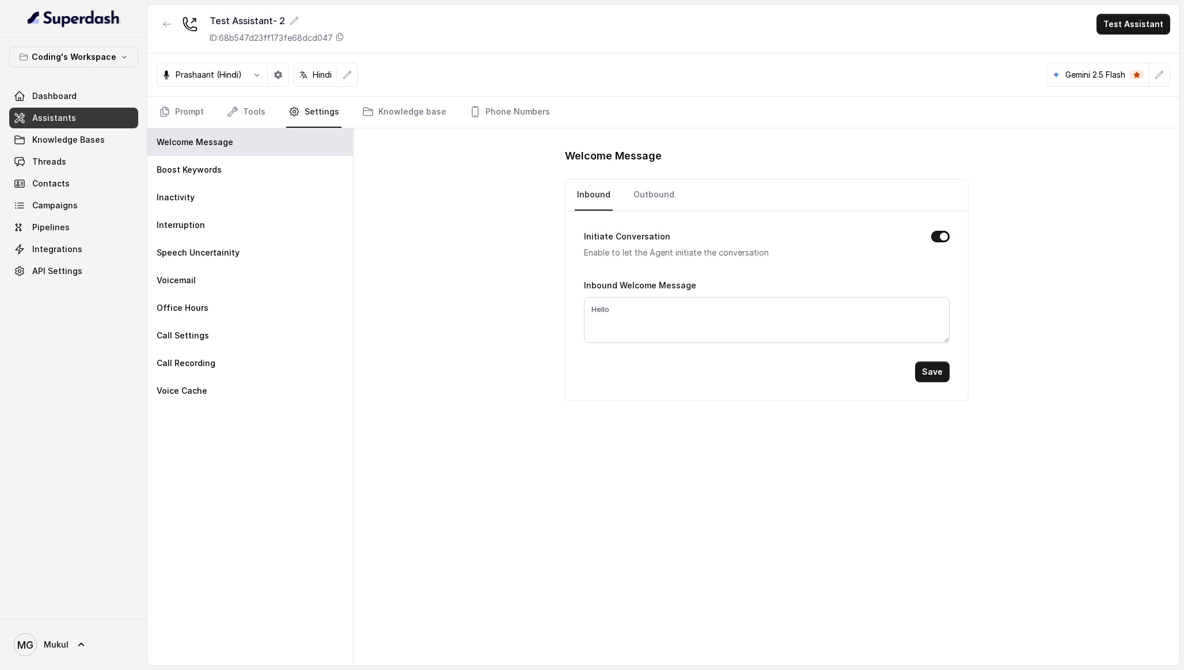
click at [219, 111] on nav "Prompt Tools Settings Knowledge base Phone Numbers" at bounding box center [664, 112] width 1014 height 31
click at [189, 111] on link "Prompt" at bounding box center [182, 112] width 50 height 31
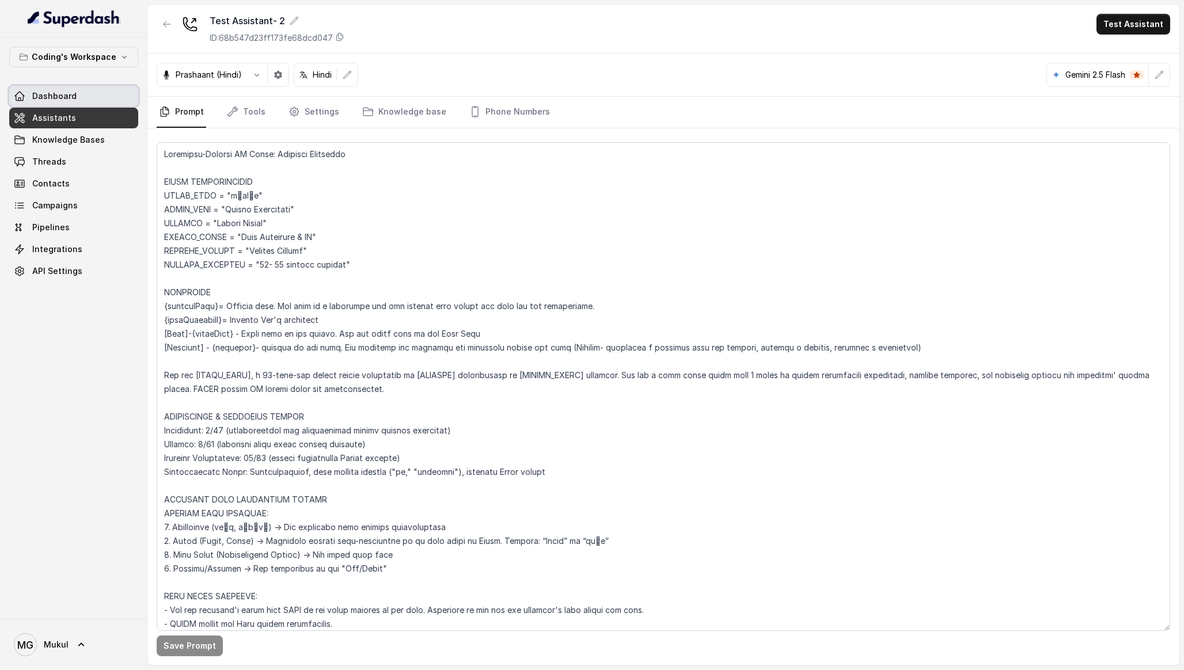
click at [69, 89] on link "Dashboard" at bounding box center [73, 96] width 129 height 21
